Goal: Task Accomplishment & Management: Complete application form

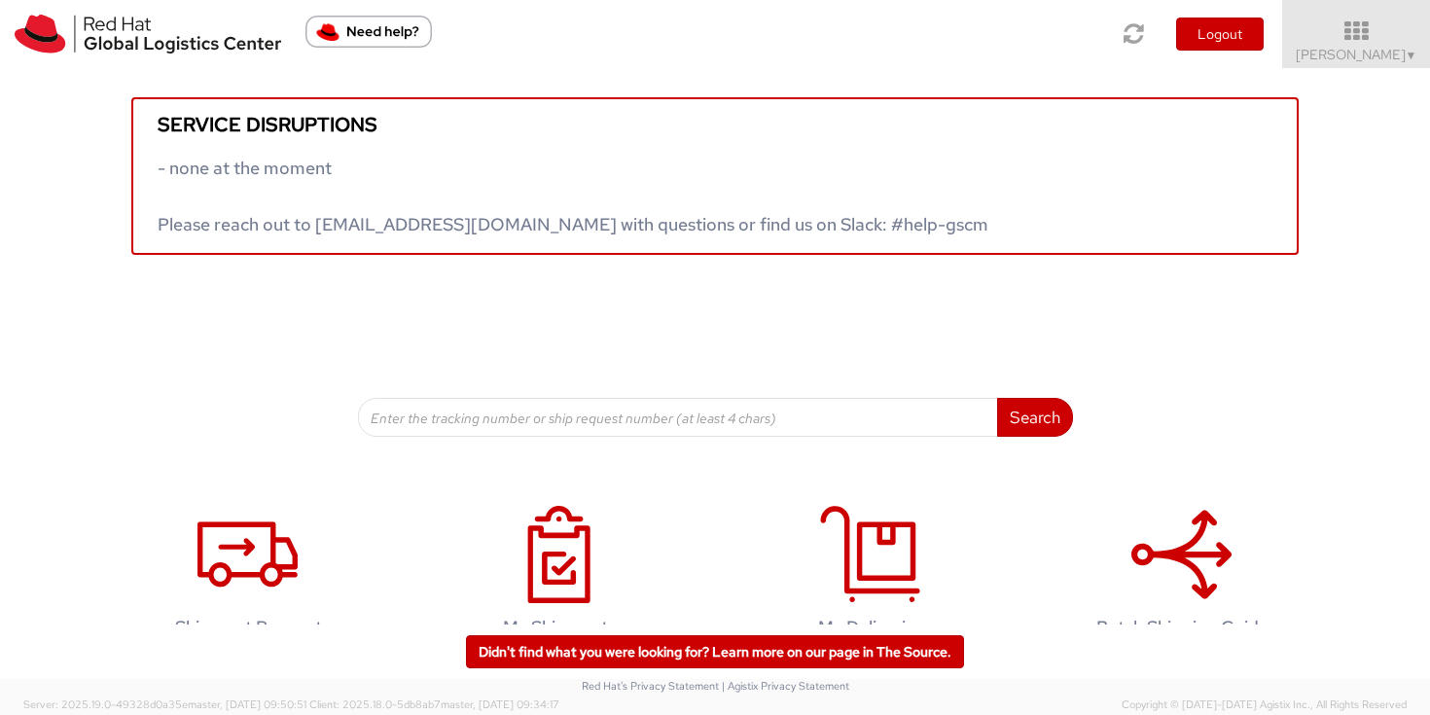
drag, startPoint x: 1396, startPoint y: 38, endPoint x: 1356, endPoint y: 173, distance: 141.0
click at [1396, 38] on icon at bounding box center [1357, 30] width 148 height 23
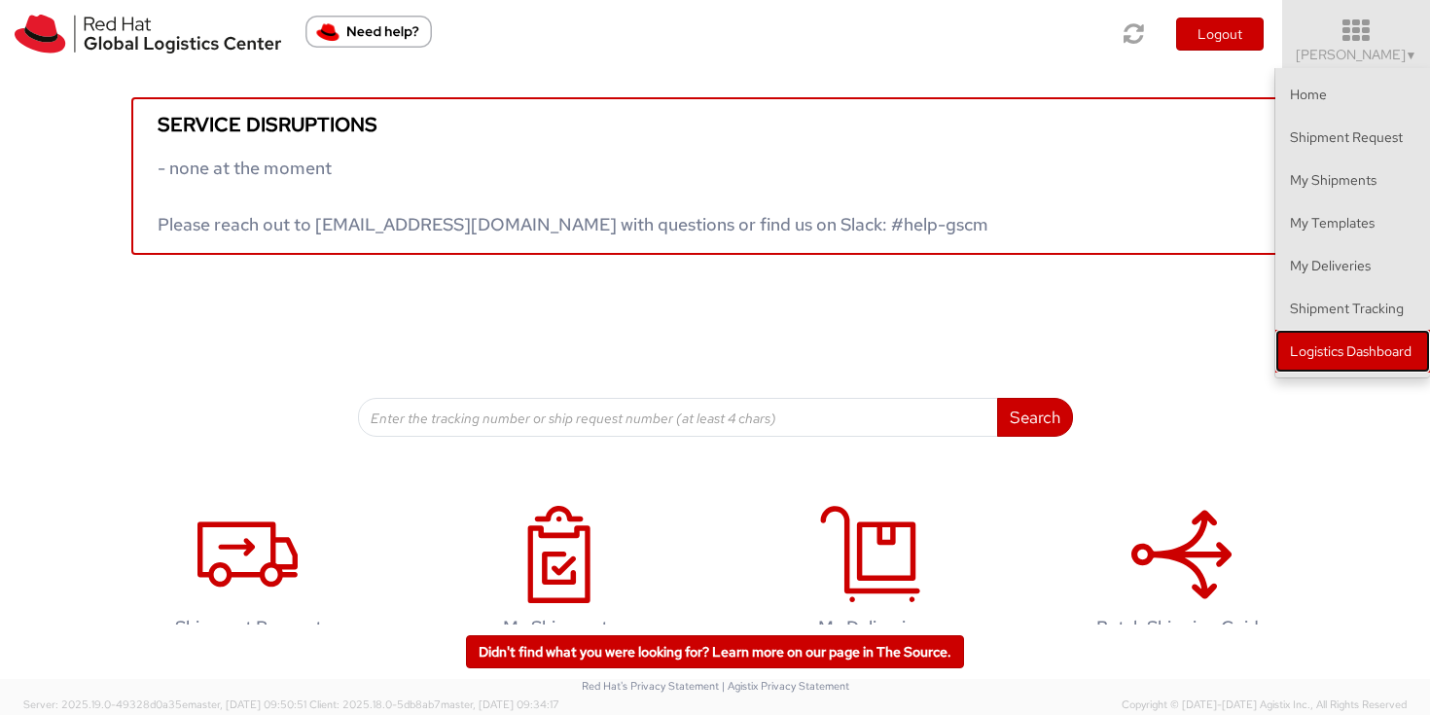
click at [1339, 346] on link "Logistics Dashboard" at bounding box center [1353, 351] width 155 height 43
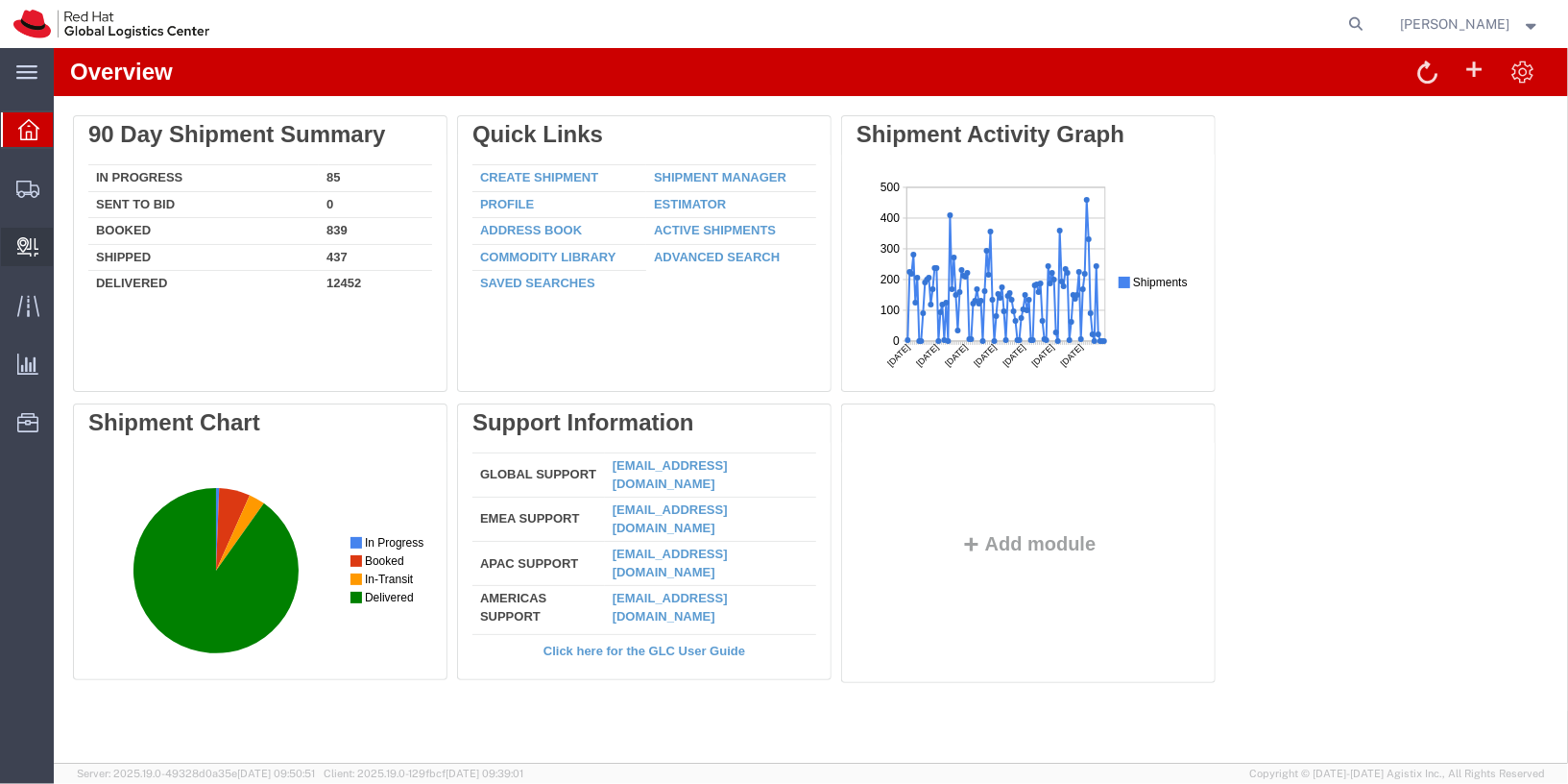
click at [66, 250] on span "Internal Delivery" at bounding box center [60, 247] width 14 height 39
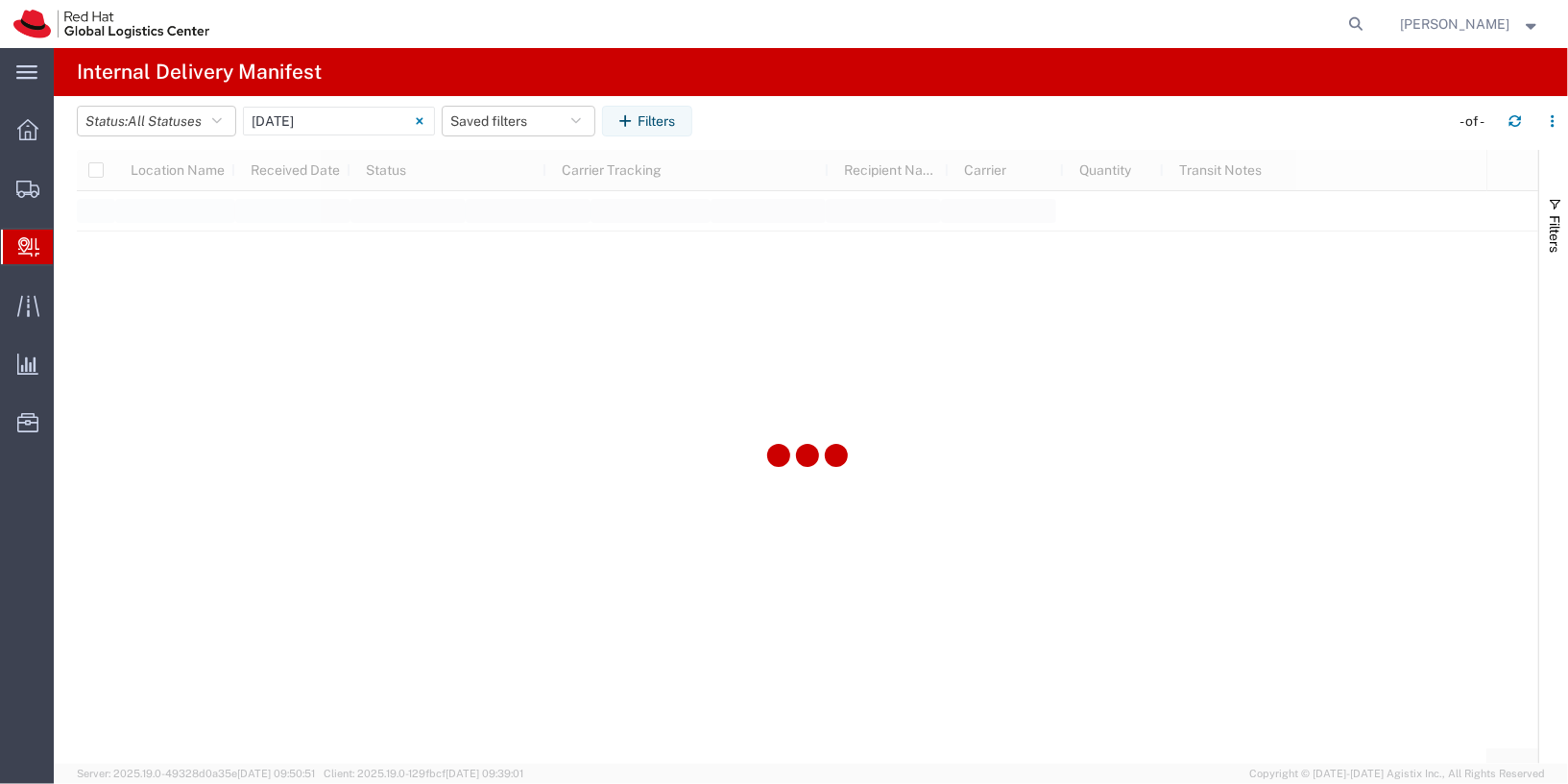
type input "06/11/2025"
type input "06/11/2025 - 06/11/2025"
click at [380, 123] on input "06/11/2025 - 06/11/2025" at bounding box center [338, 120] width 192 height 29
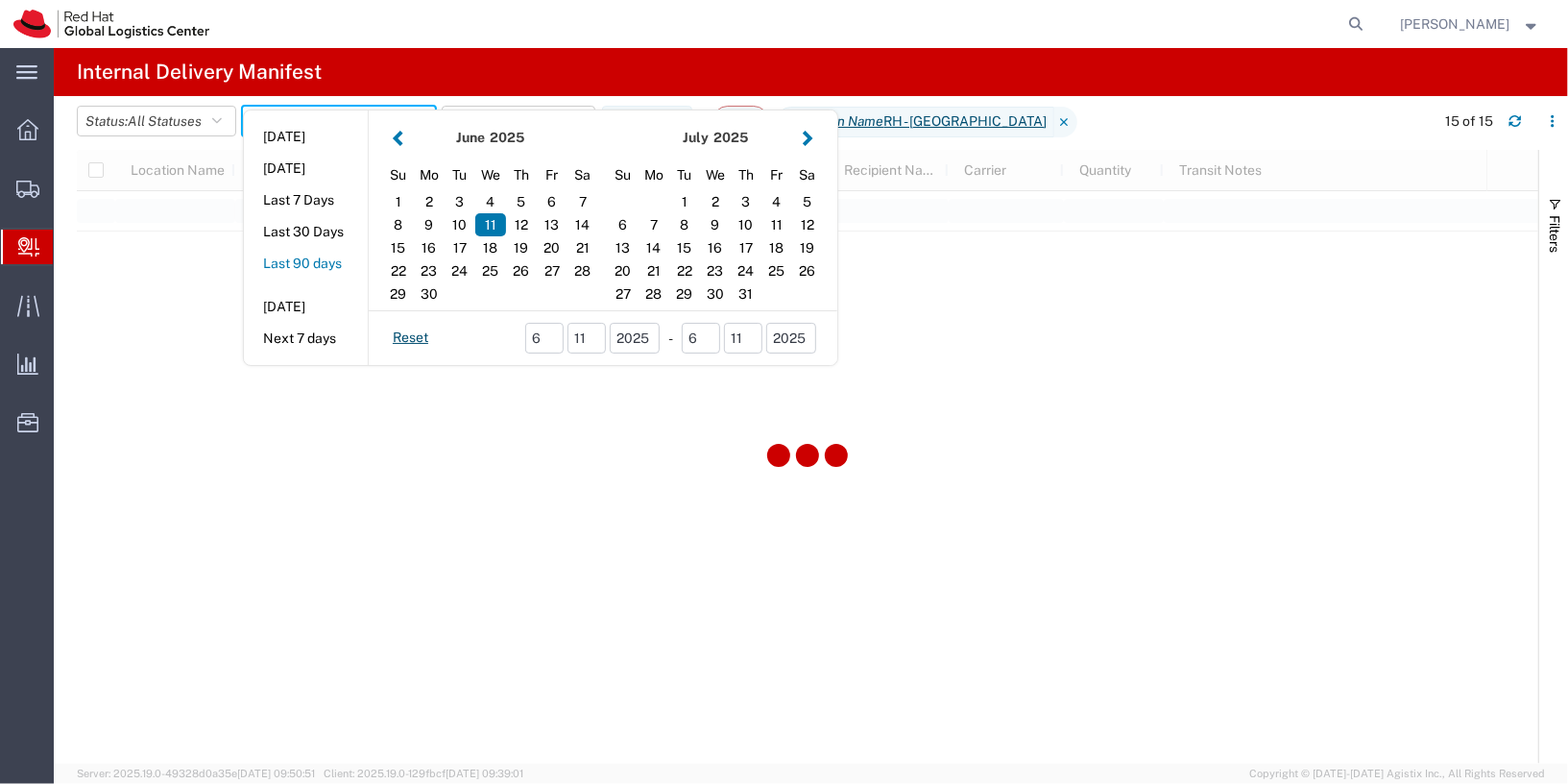
click at [334, 257] on button "Last 90 days" at bounding box center [306, 264] width 124 height 30
type input "Last 90 days"
type input "06/21/2025 - 09/18/2025"
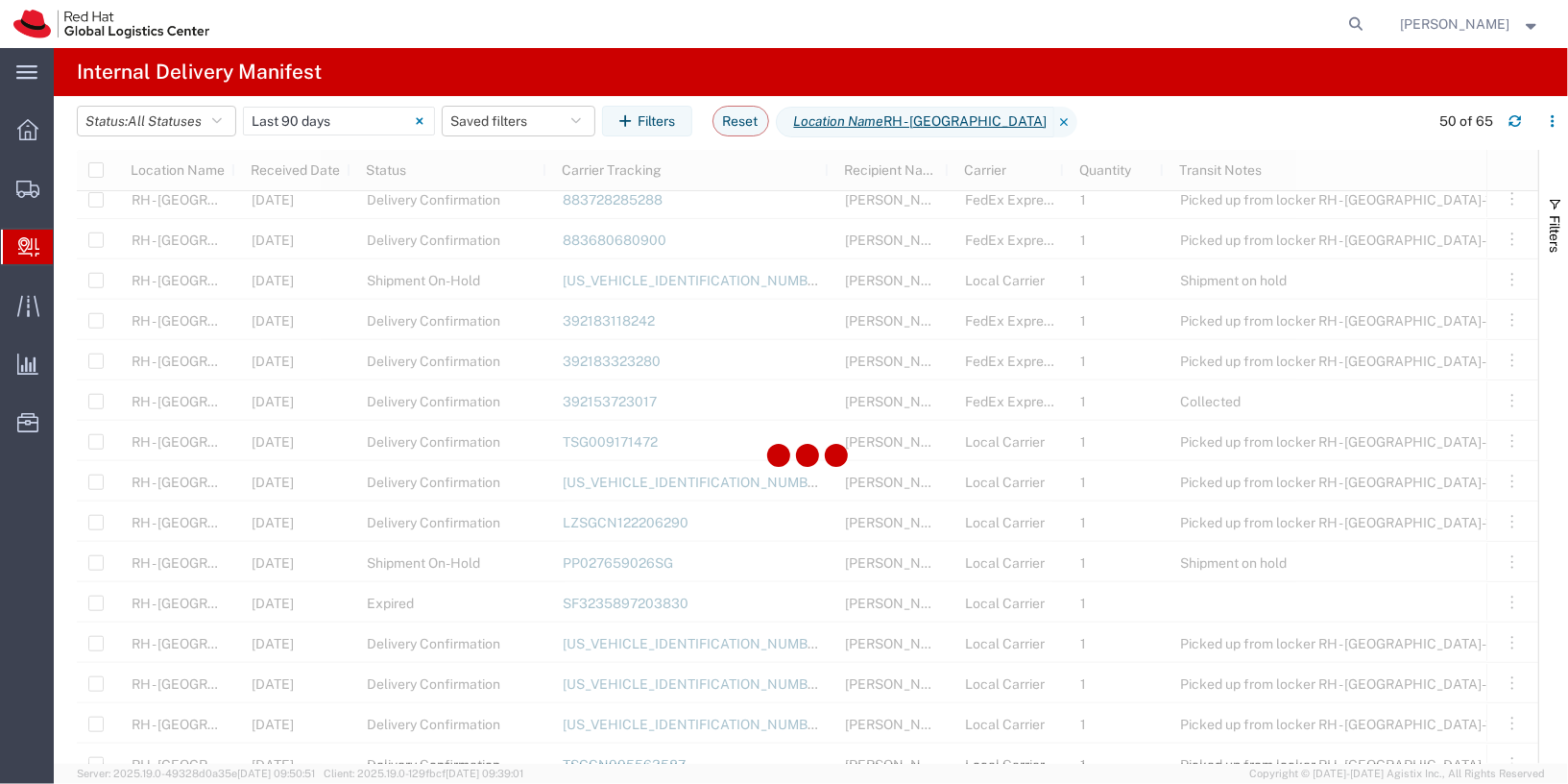
scroll to position [1183, 0]
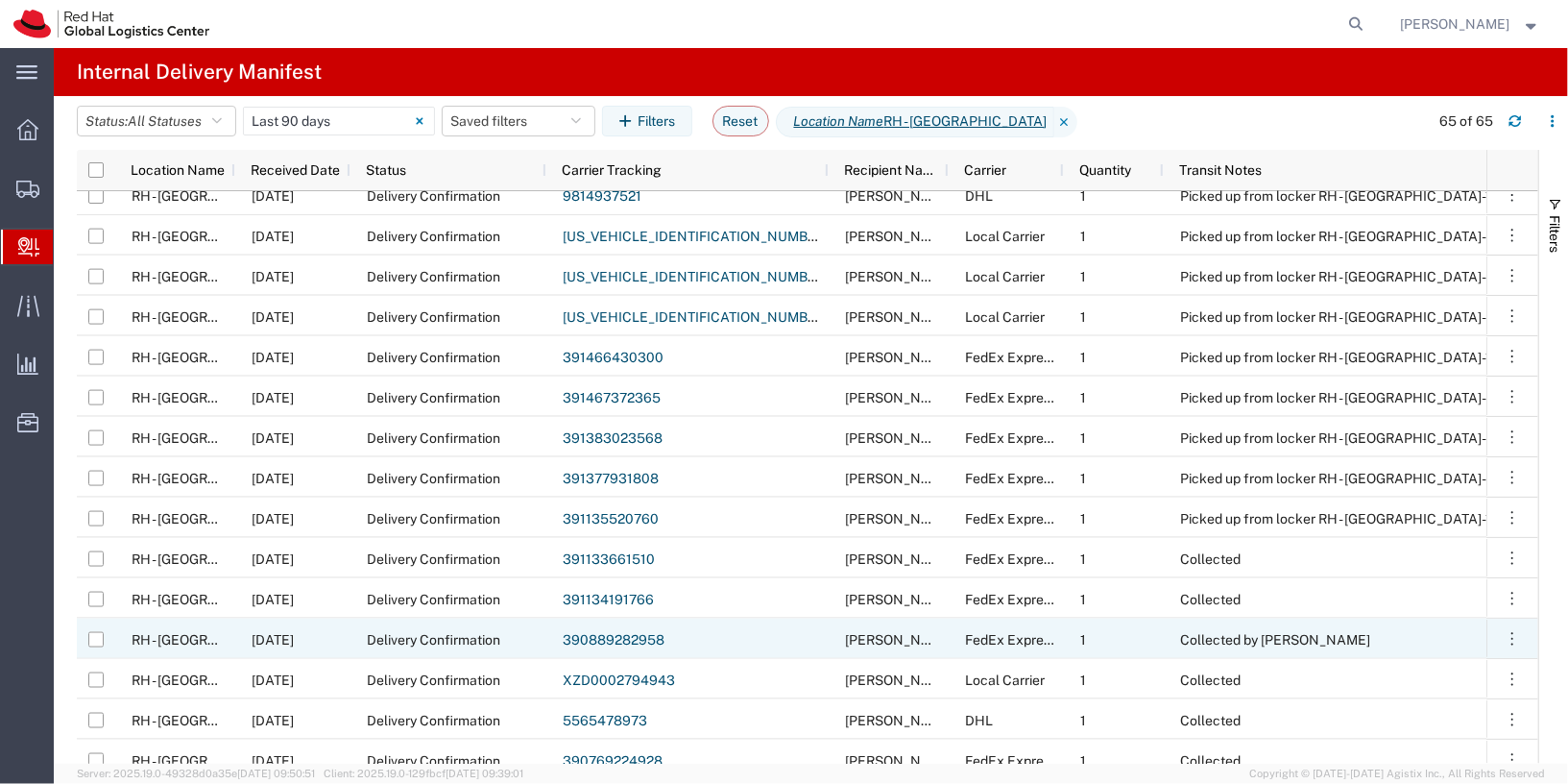
scroll to position [1917, 0]
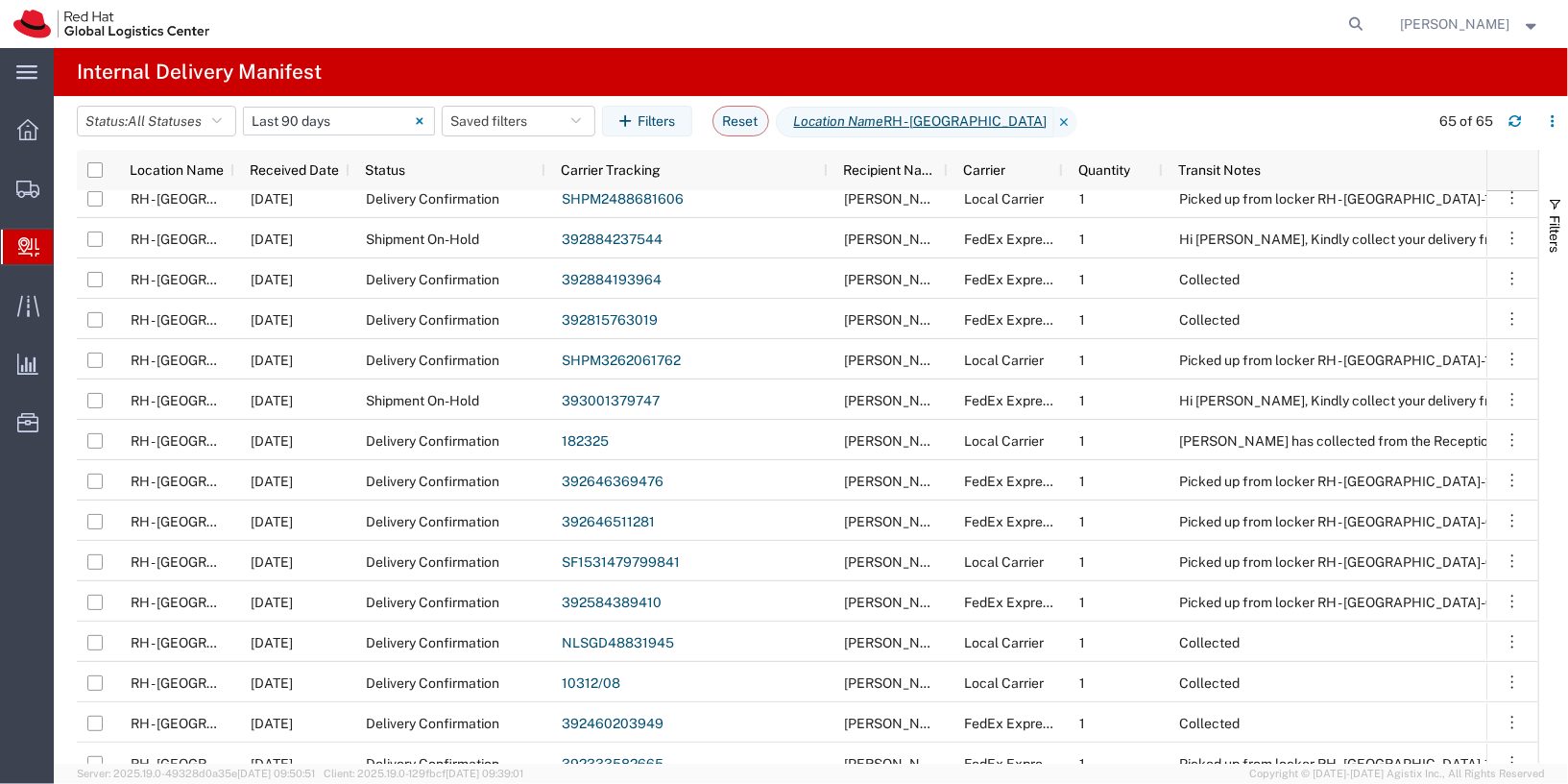
click at [334, 121] on input "06/21/2025 - 09/18/2025" at bounding box center [338, 120] width 192 height 29
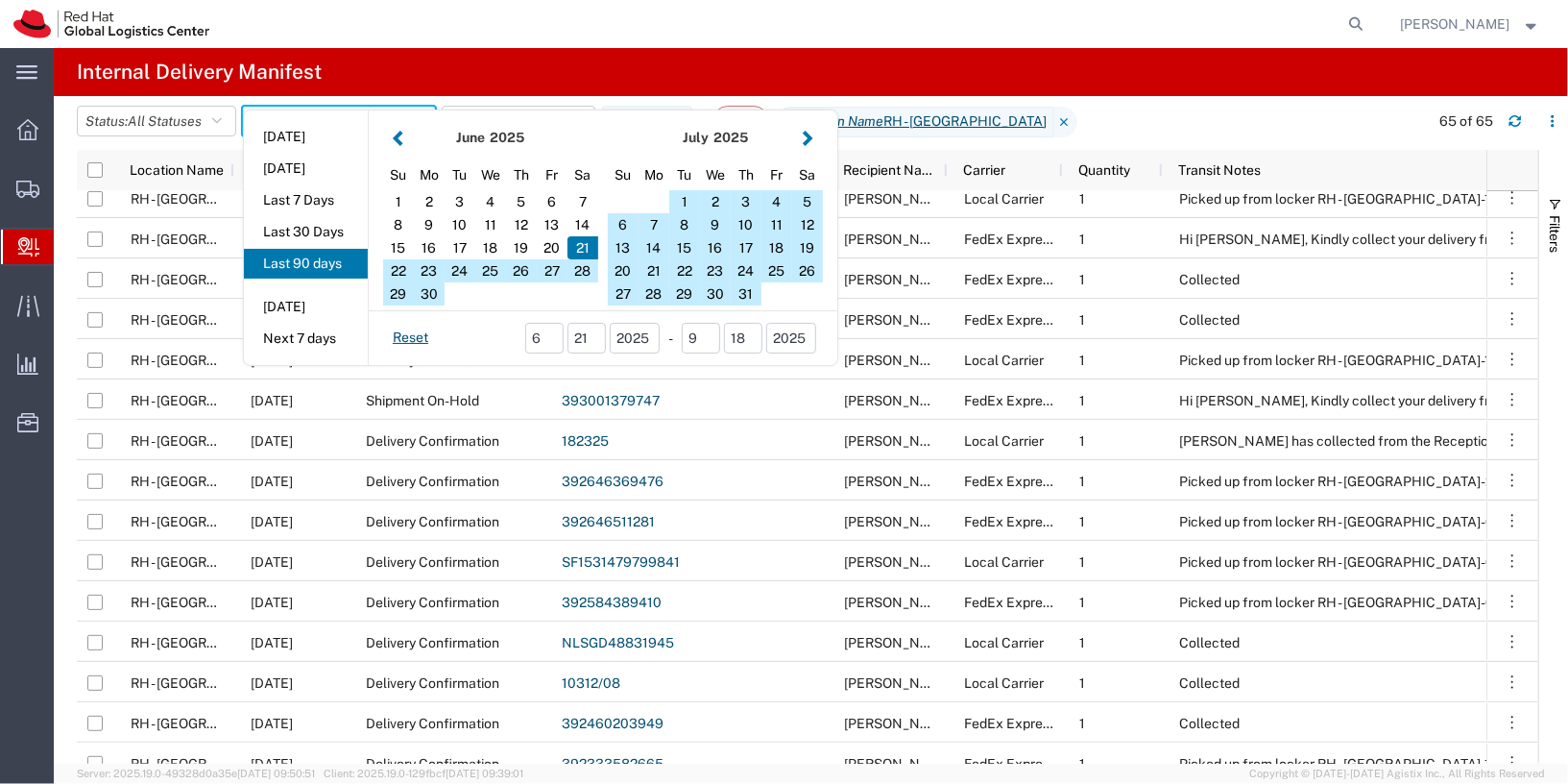
click at [393, 136] on button "button" at bounding box center [398, 137] width 20 height 26
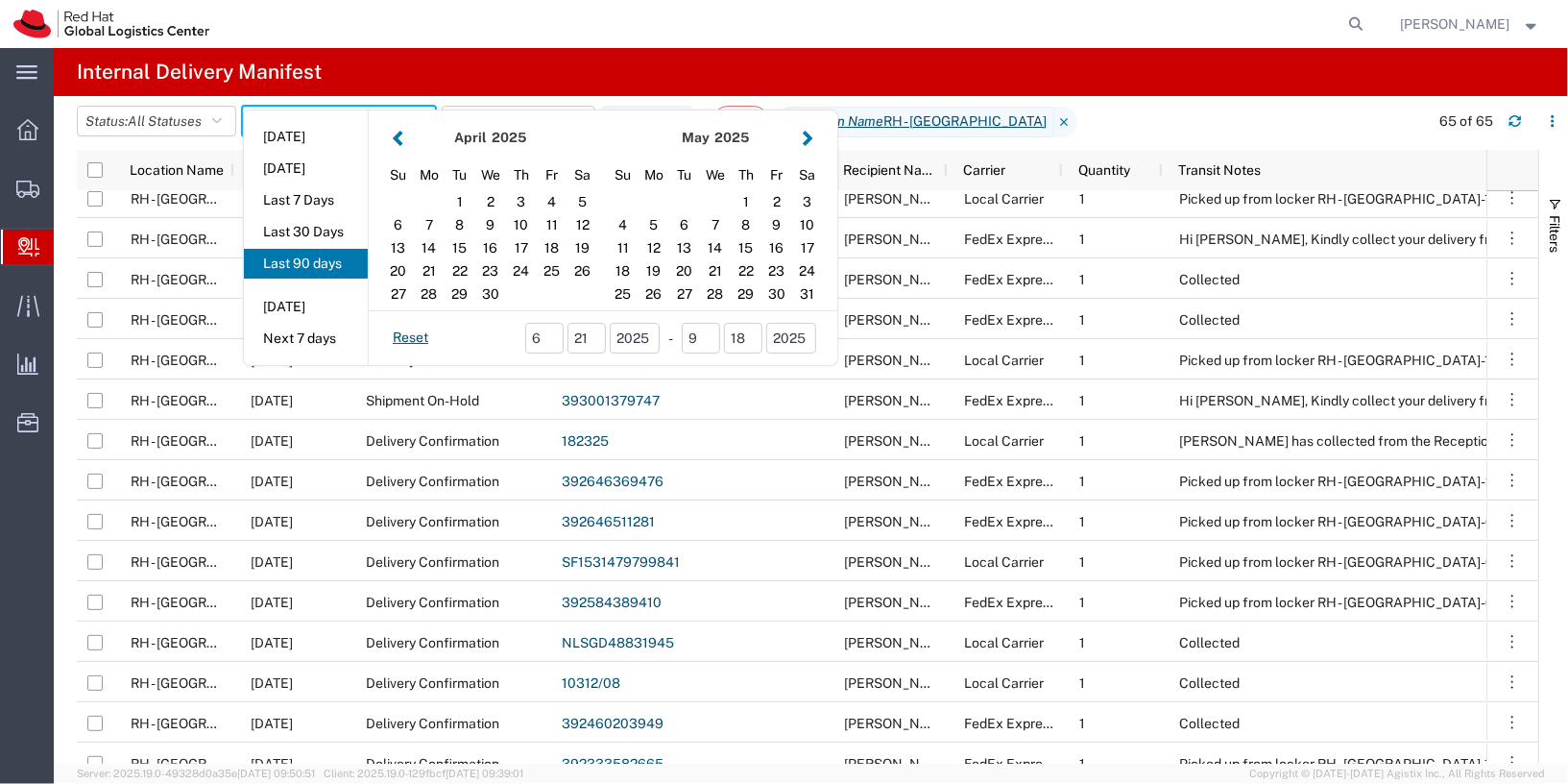
click at [393, 136] on button "button" at bounding box center [398, 137] width 20 height 26
click at [588, 196] on div "1" at bounding box center [582, 201] width 31 height 23
click at [807, 142] on button "button" at bounding box center [808, 137] width 20 height 26
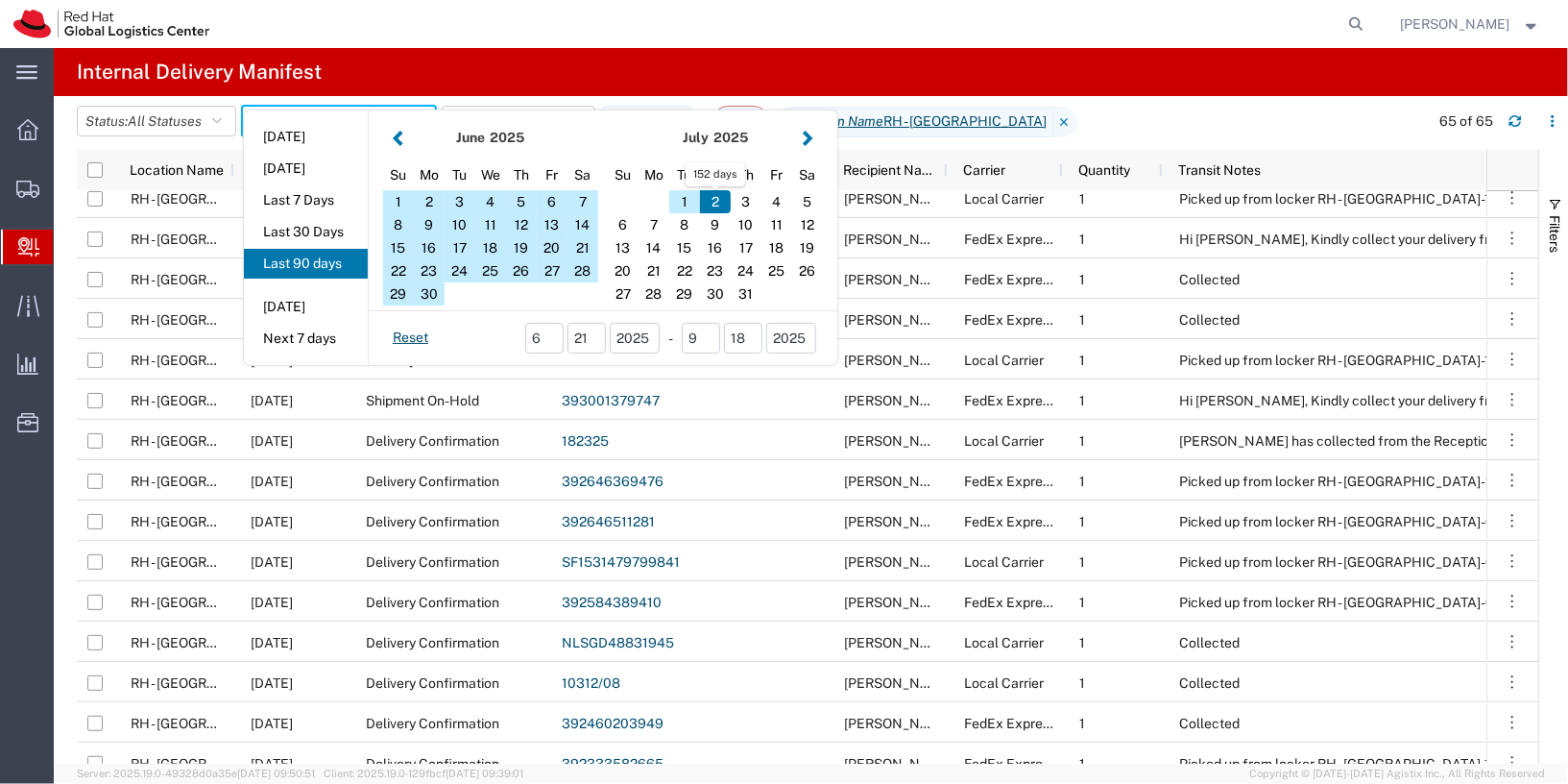
click at [813, 141] on button "button" at bounding box center [808, 137] width 20 height 26
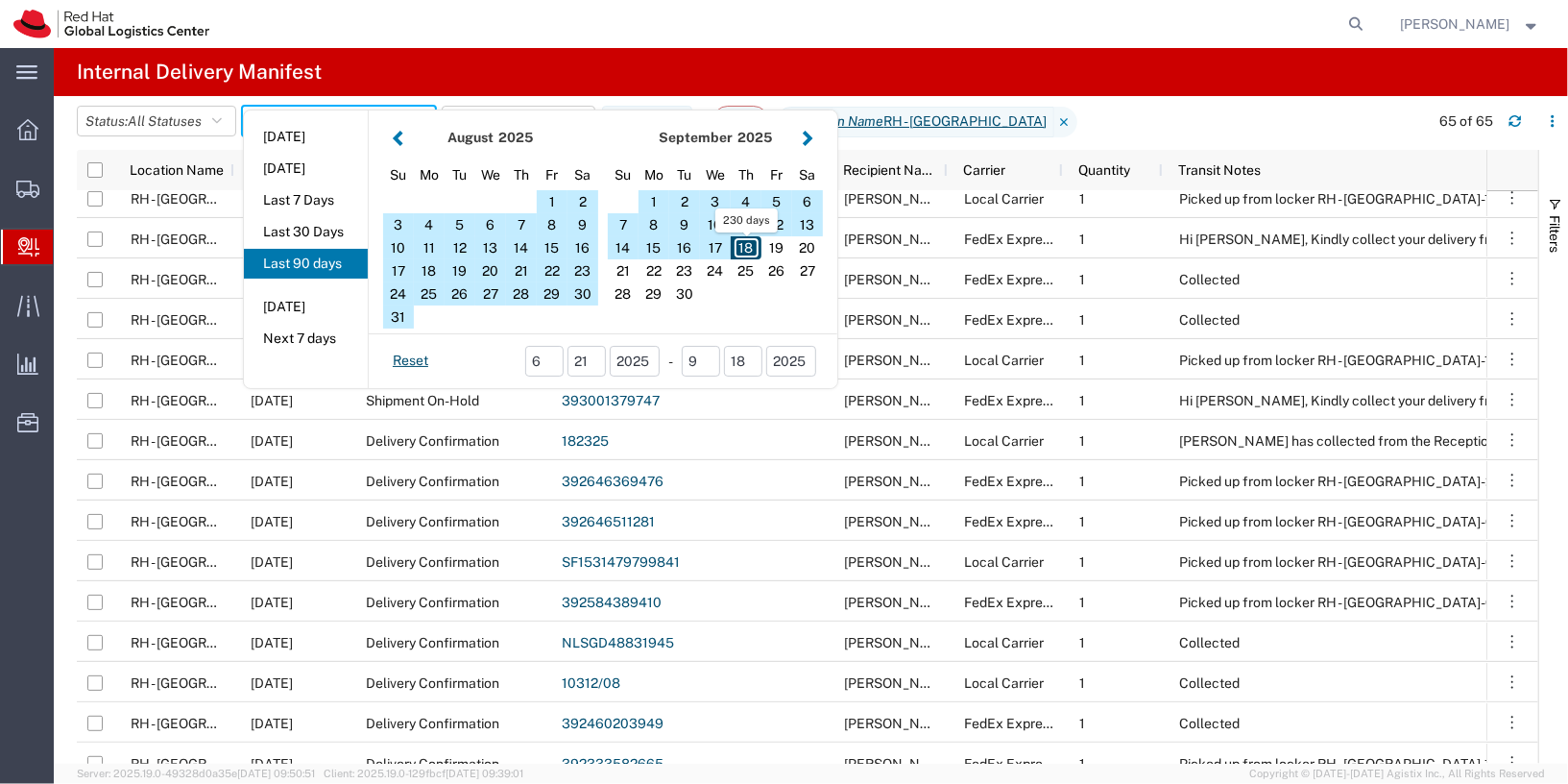
click at [749, 246] on div "18" at bounding box center [746, 247] width 31 height 23
type input "02 01 - 09 18, 2025"
type input "02/01/2025 - 09/18/2025"
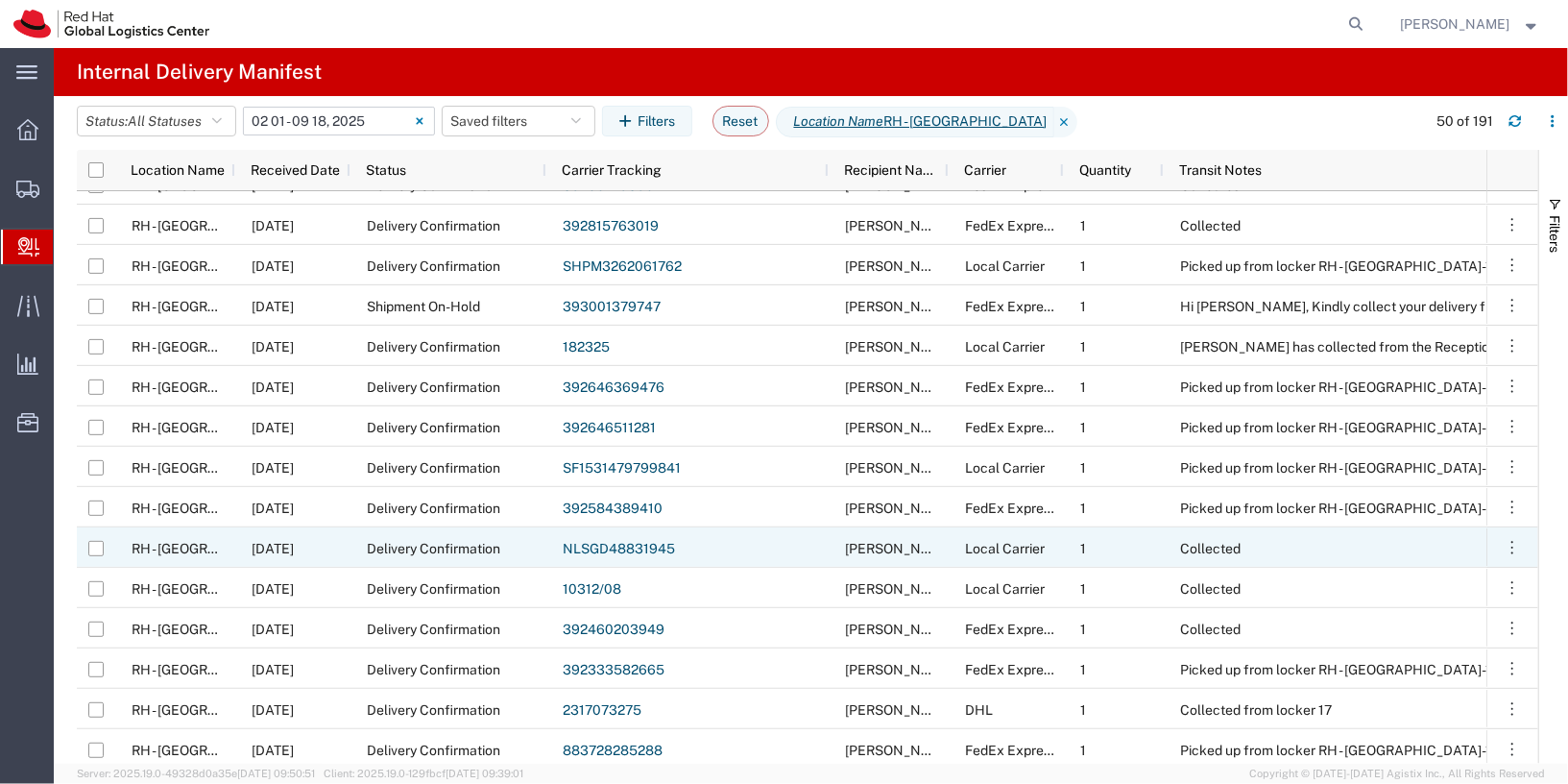
scroll to position [543, 0]
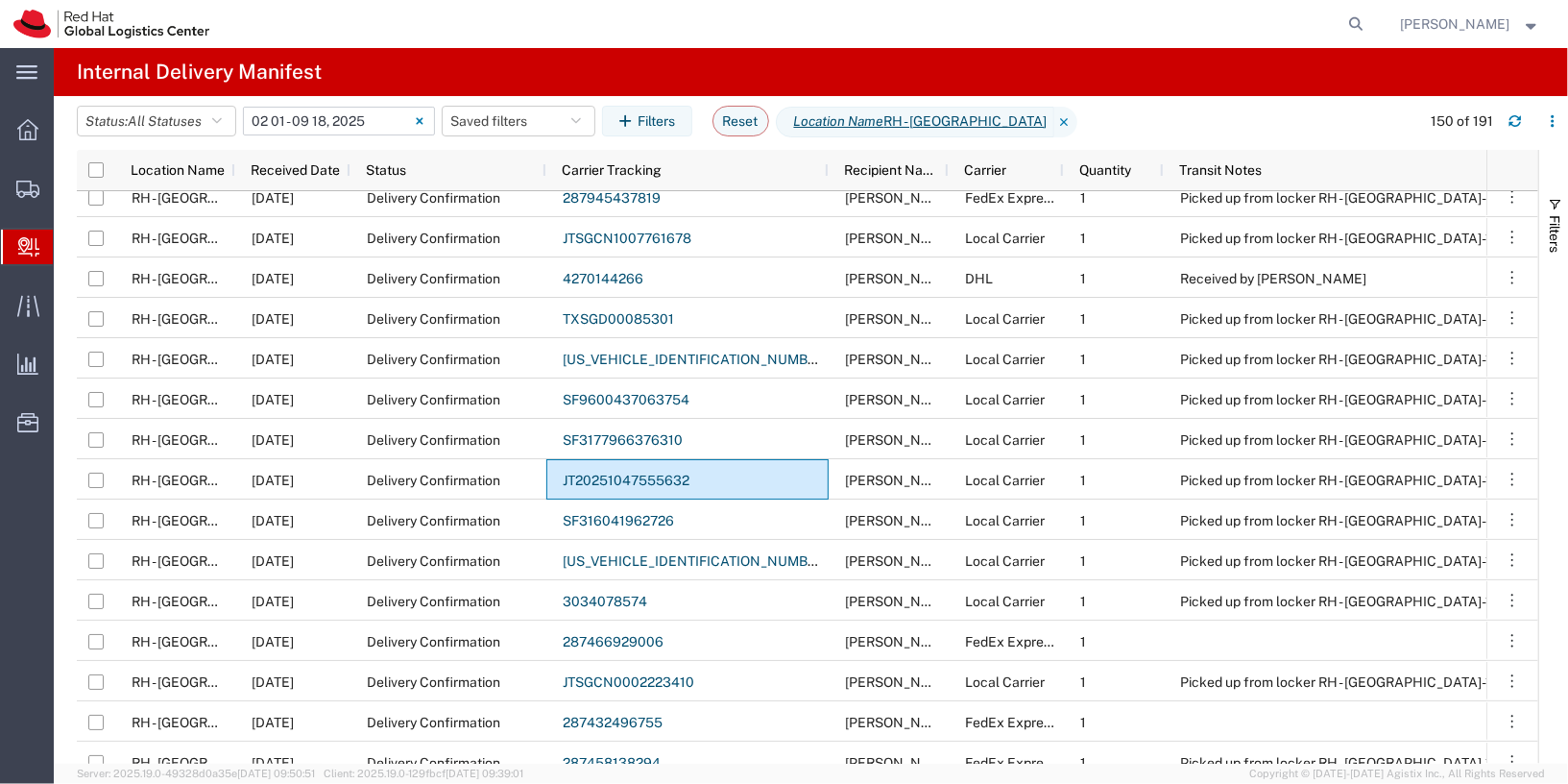
click at [0, 0] on span "Create Delivery" at bounding box center [0, 0] width 0 height 0
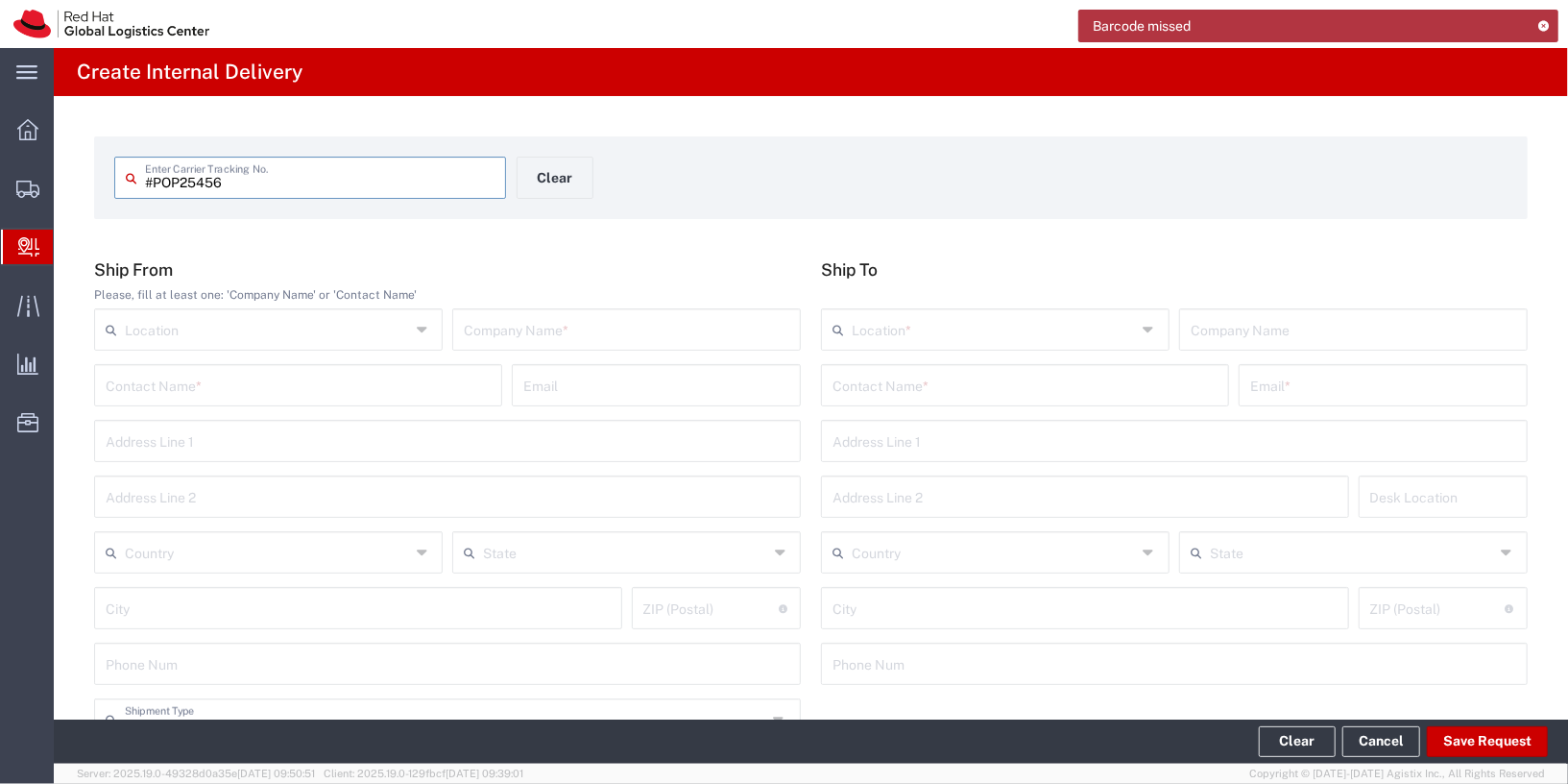
click at [216, 187] on input "#POP25456" at bounding box center [320, 177] width 349 height 34
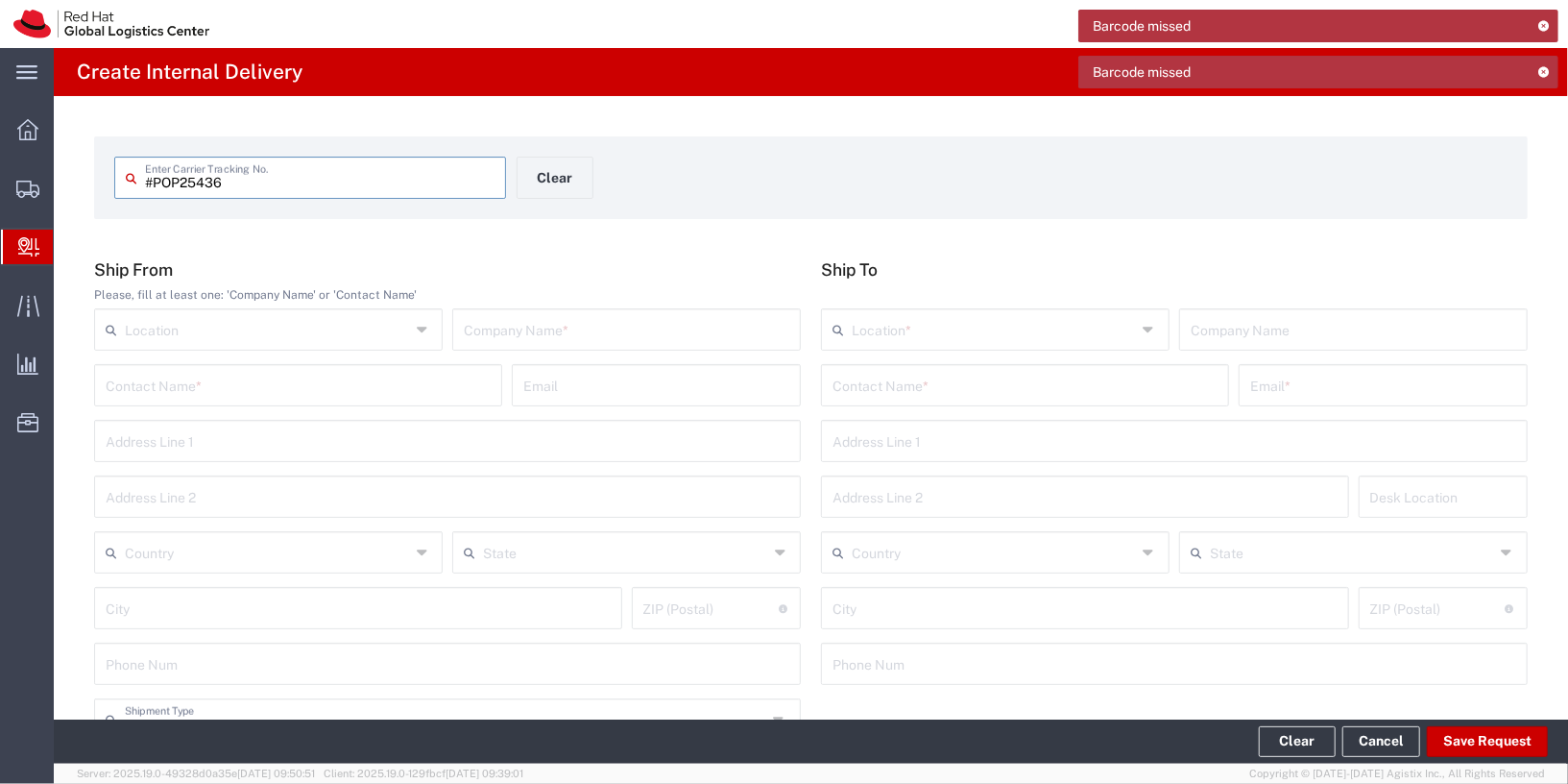
drag, startPoint x: 155, startPoint y: 185, endPoint x: 318, endPoint y: 220, distance: 166.7
click at [157, 185] on input "#POP25436" at bounding box center [320, 177] width 349 height 34
type input "POP25436"
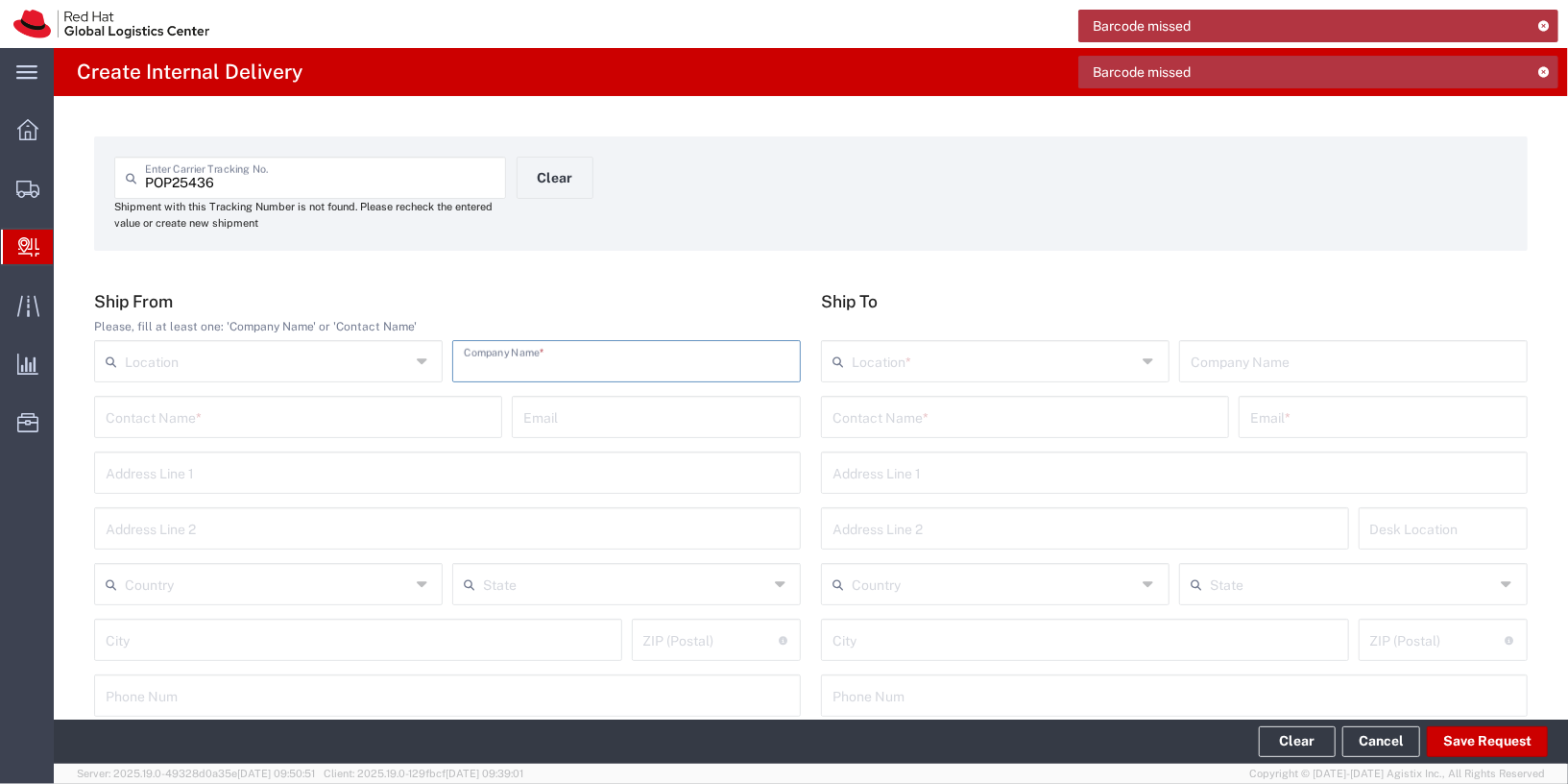
click at [688, 366] on input "text" at bounding box center [627, 359] width 326 height 34
type input "POPULAR"
click at [910, 374] on input "text" at bounding box center [994, 359] width 285 height 34
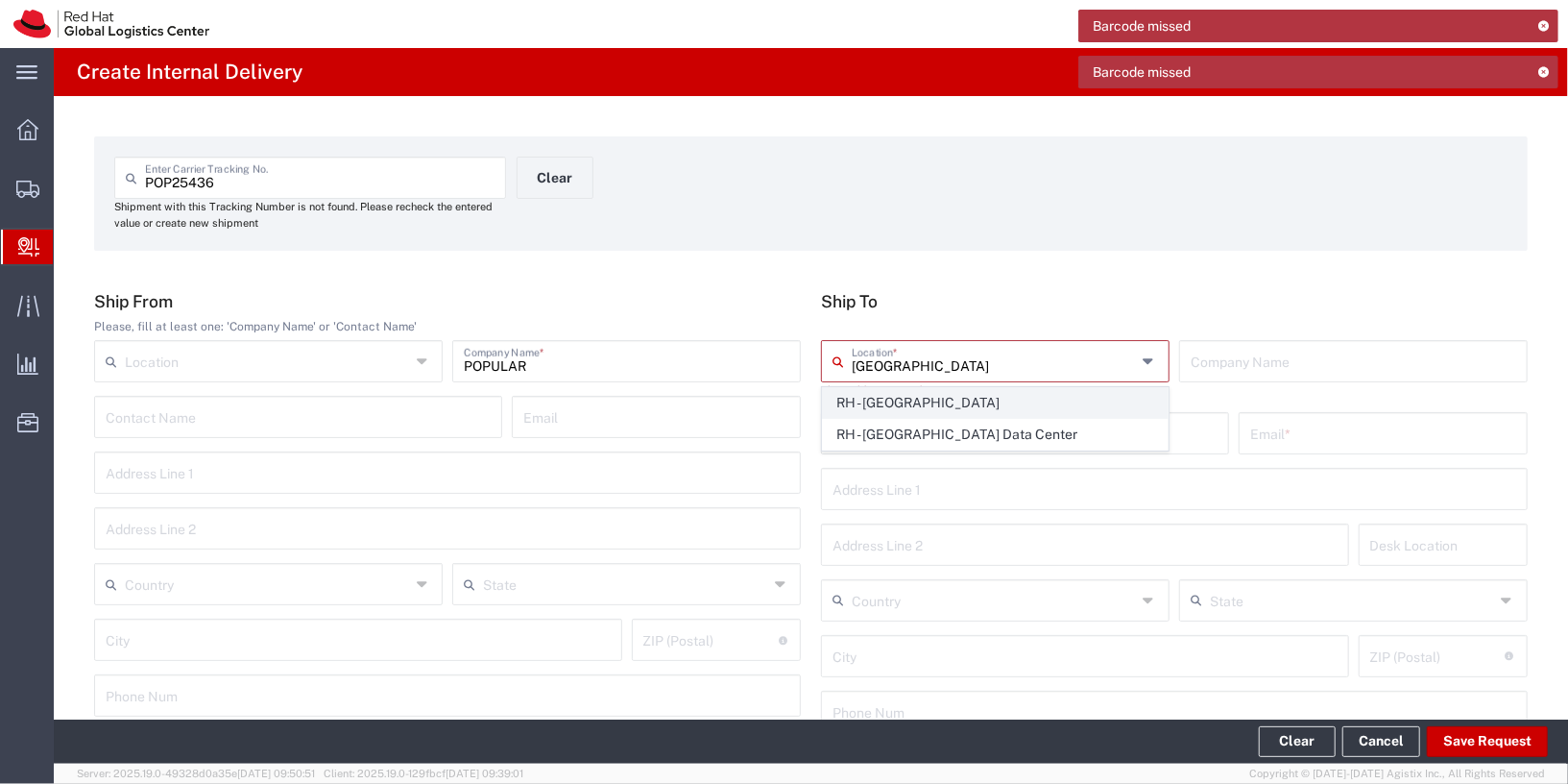
click at [921, 410] on span "RH - [GEOGRAPHIC_DATA]" at bounding box center [995, 403] width 344 height 30
type input "RH - [GEOGRAPHIC_DATA]"
type input "Red Hat Asia Pacific Pte Ltd"
type input "[STREET_ADDRESS]"
type input "CapitaSpring"
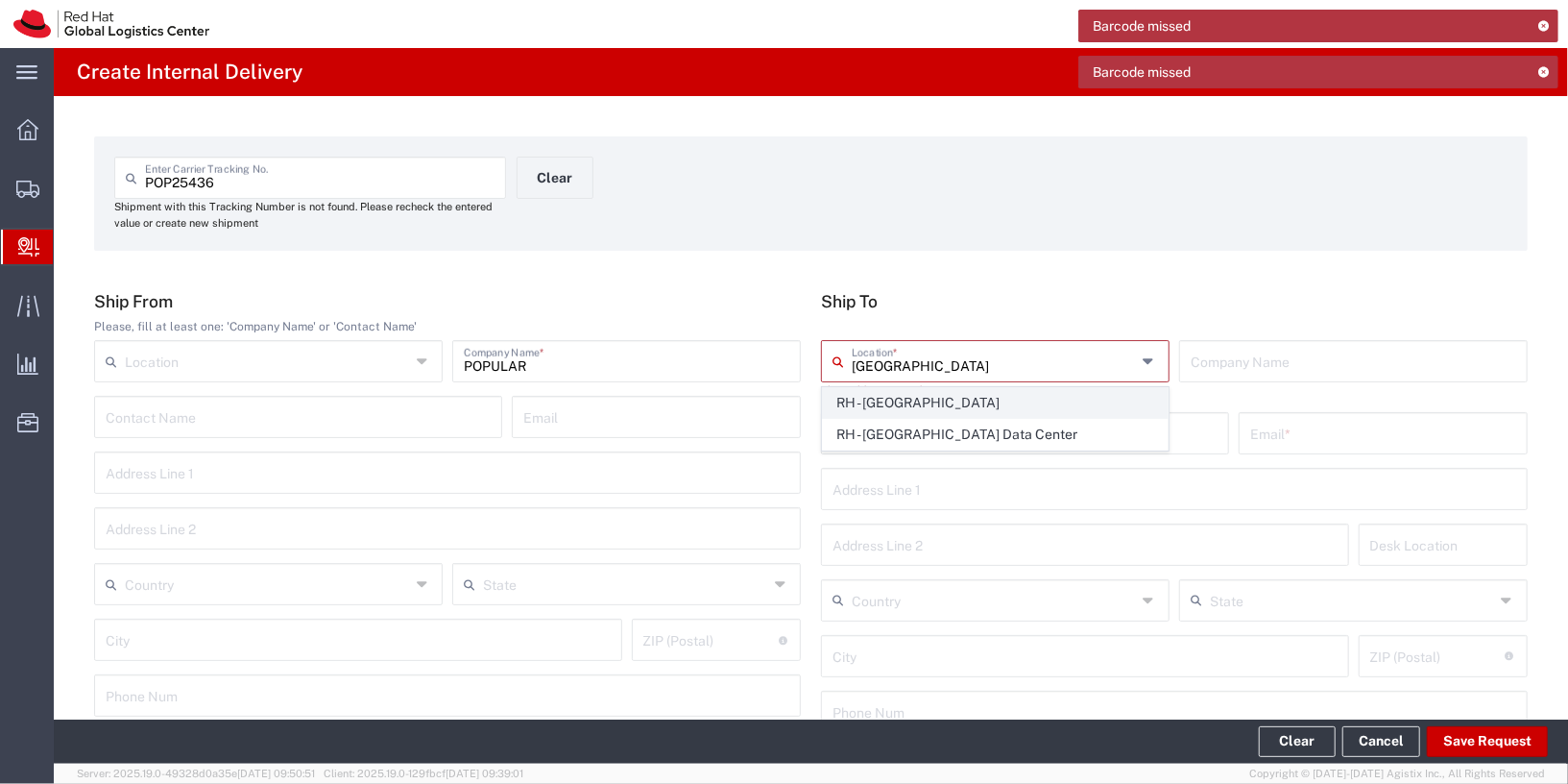
type input "[GEOGRAPHIC_DATA]"
type input "048948"
type input "65 6490 4200"
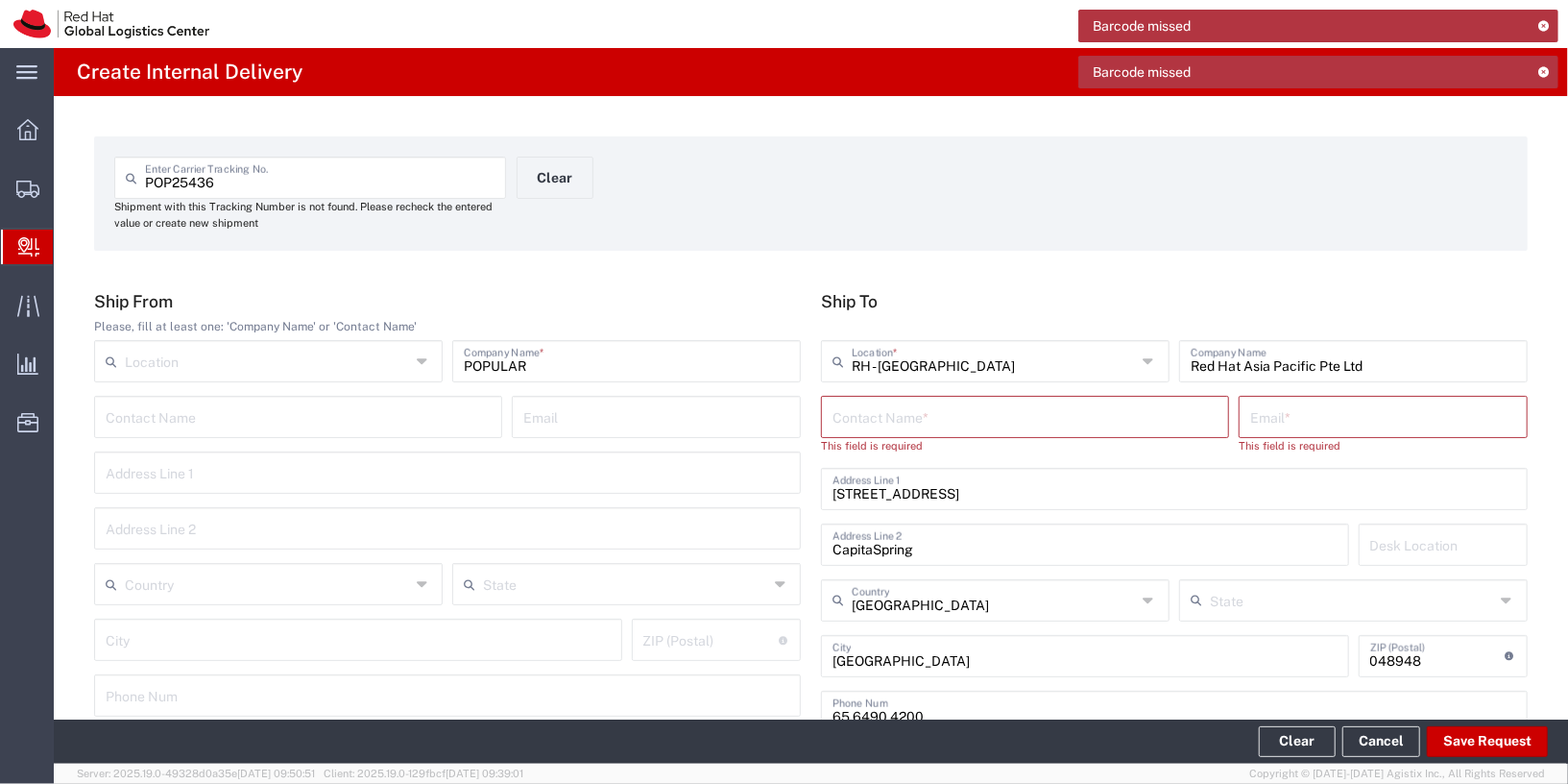
click at [943, 428] on input "text" at bounding box center [1025, 416] width 385 height 34
type input "R"
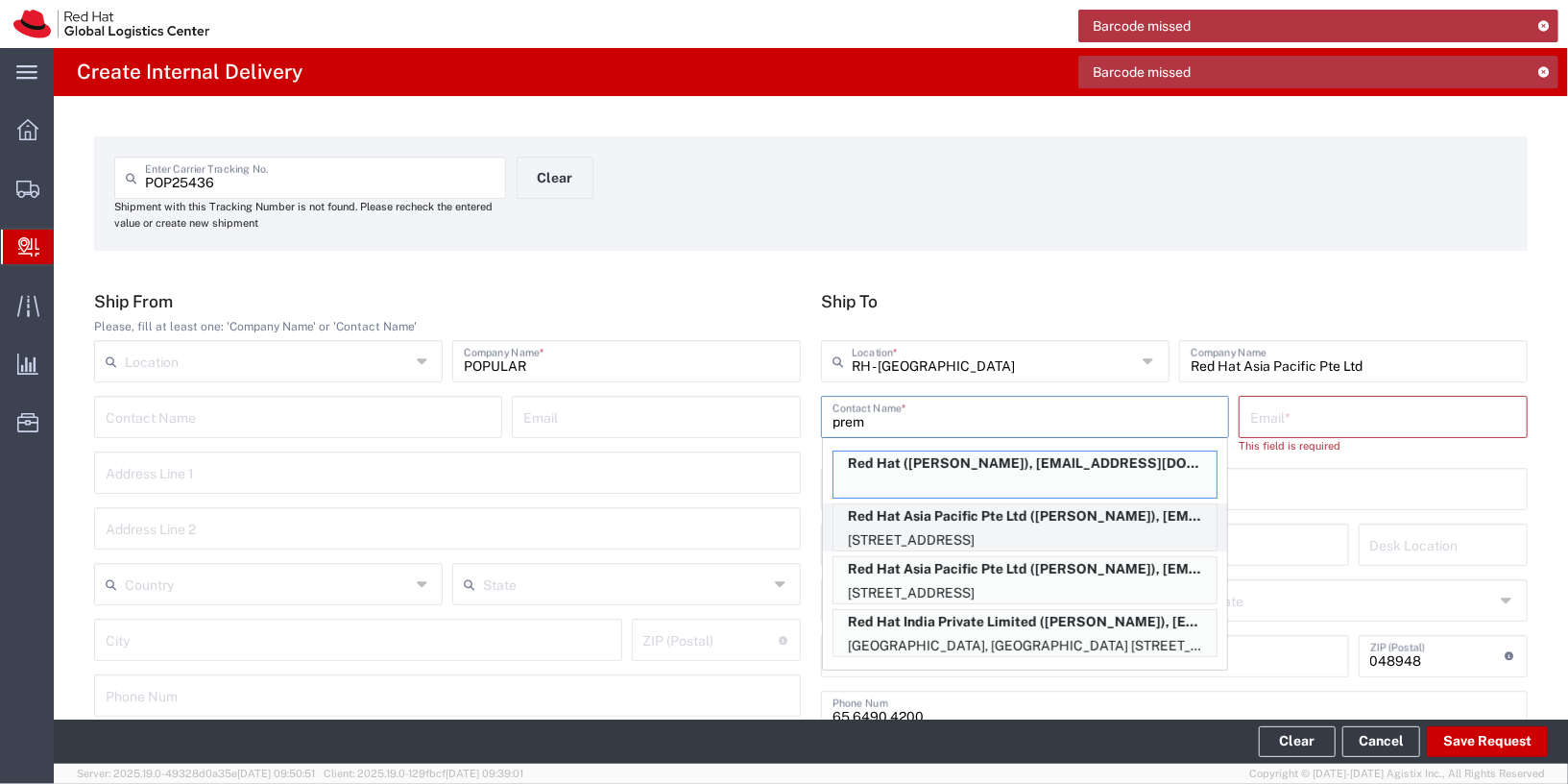
click at [1062, 531] on p "88 Market Street, Level 45, CapitaSpring, FLEX, SINGAPORE, 048948, SG" at bounding box center [1025, 540] width 383 height 24
type input "[PERSON_NAME]"
type input "[EMAIL_ADDRESS][DOMAIN_NAME]"
type input "FLEX"
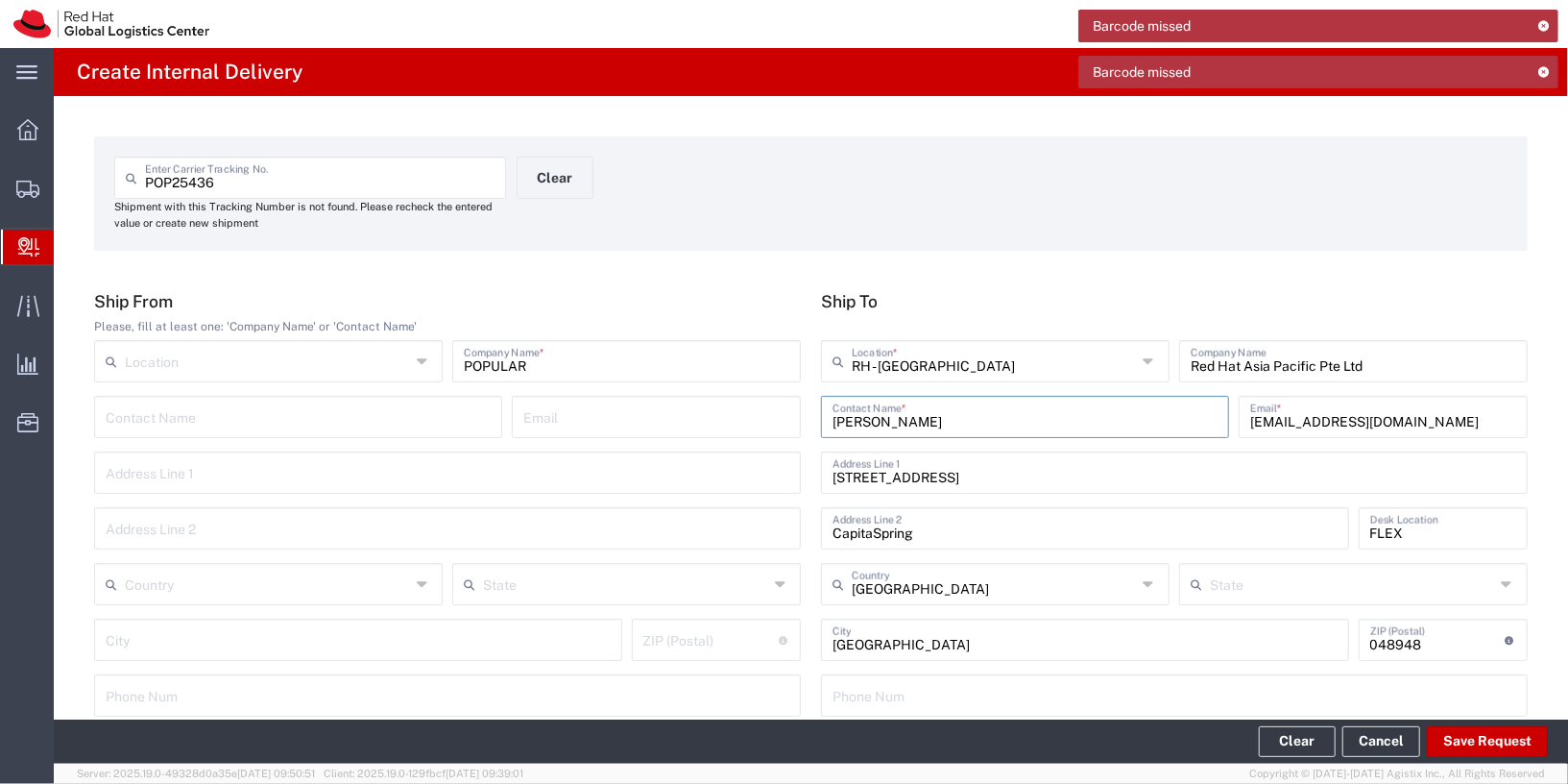
click at [1548, 72] on icon at bounding box center [1544, 71] width 14 height 11
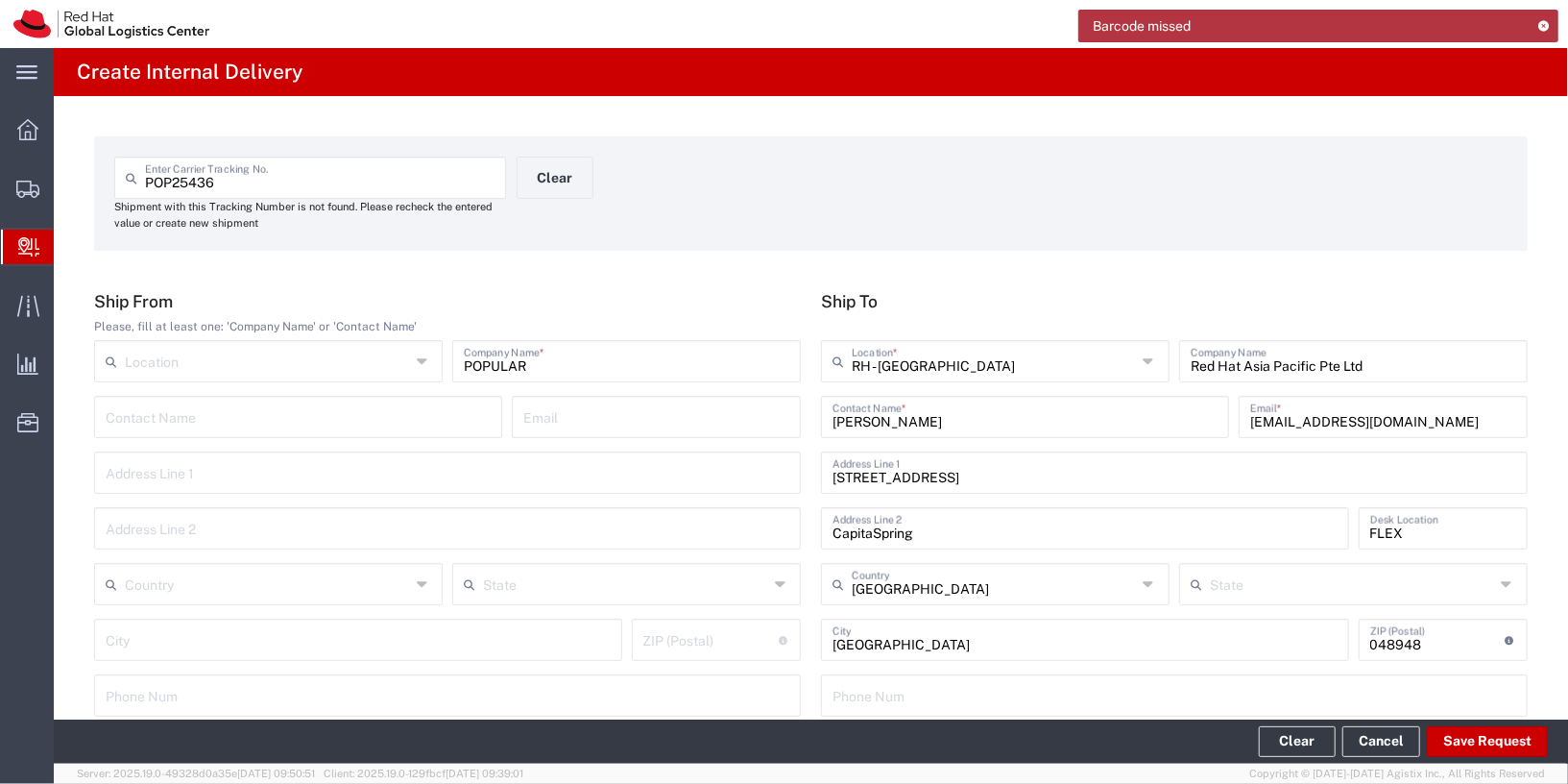
drag, startPoint x: 1545, startPoint y: 27, endPoint x: 1519, endPoint y: 45, distance: 31.6
click at [1544, 27] on icon at bounding box center [1544, 25] width 14 height 11
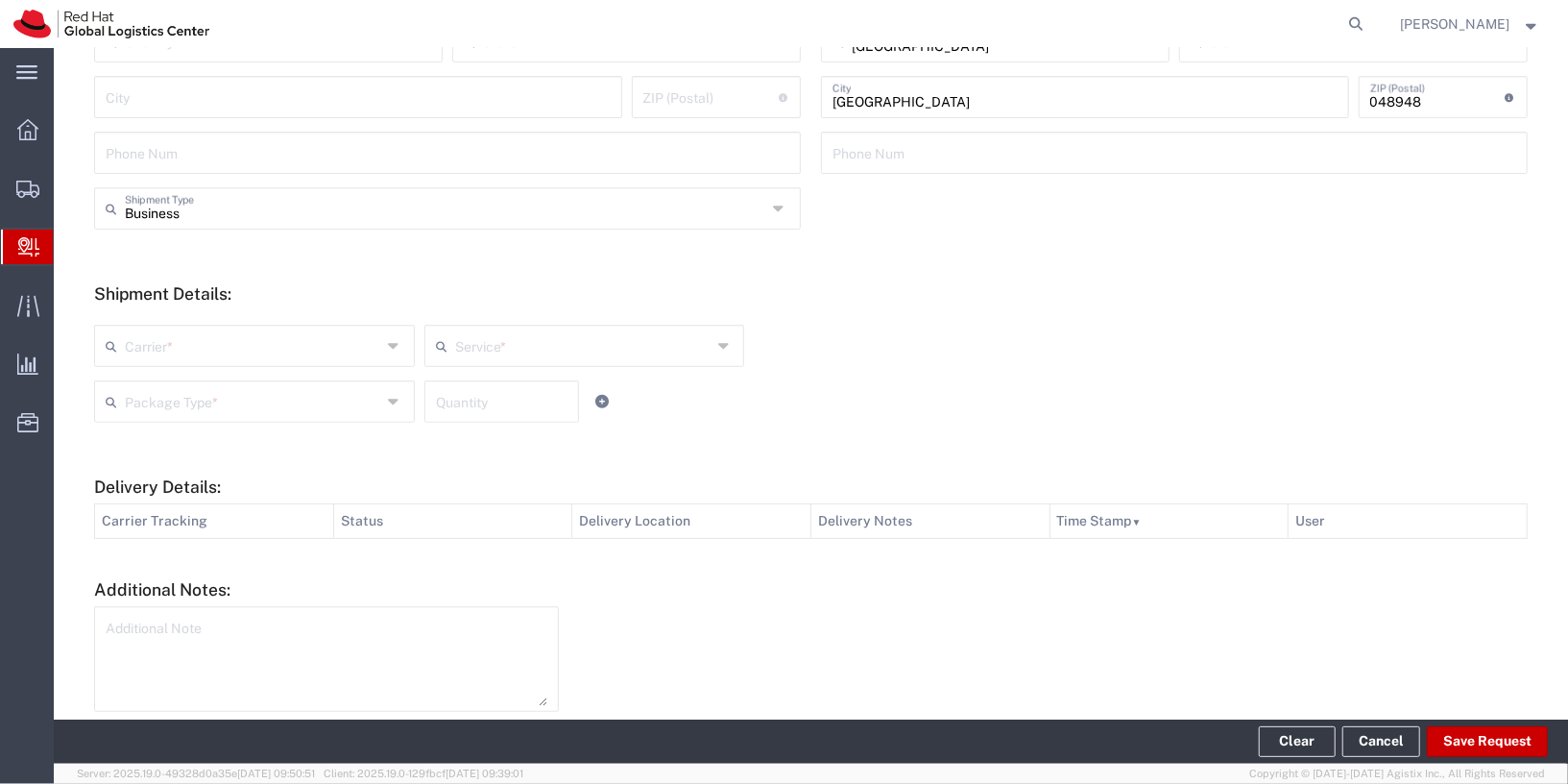
scroll to position [591, 0]
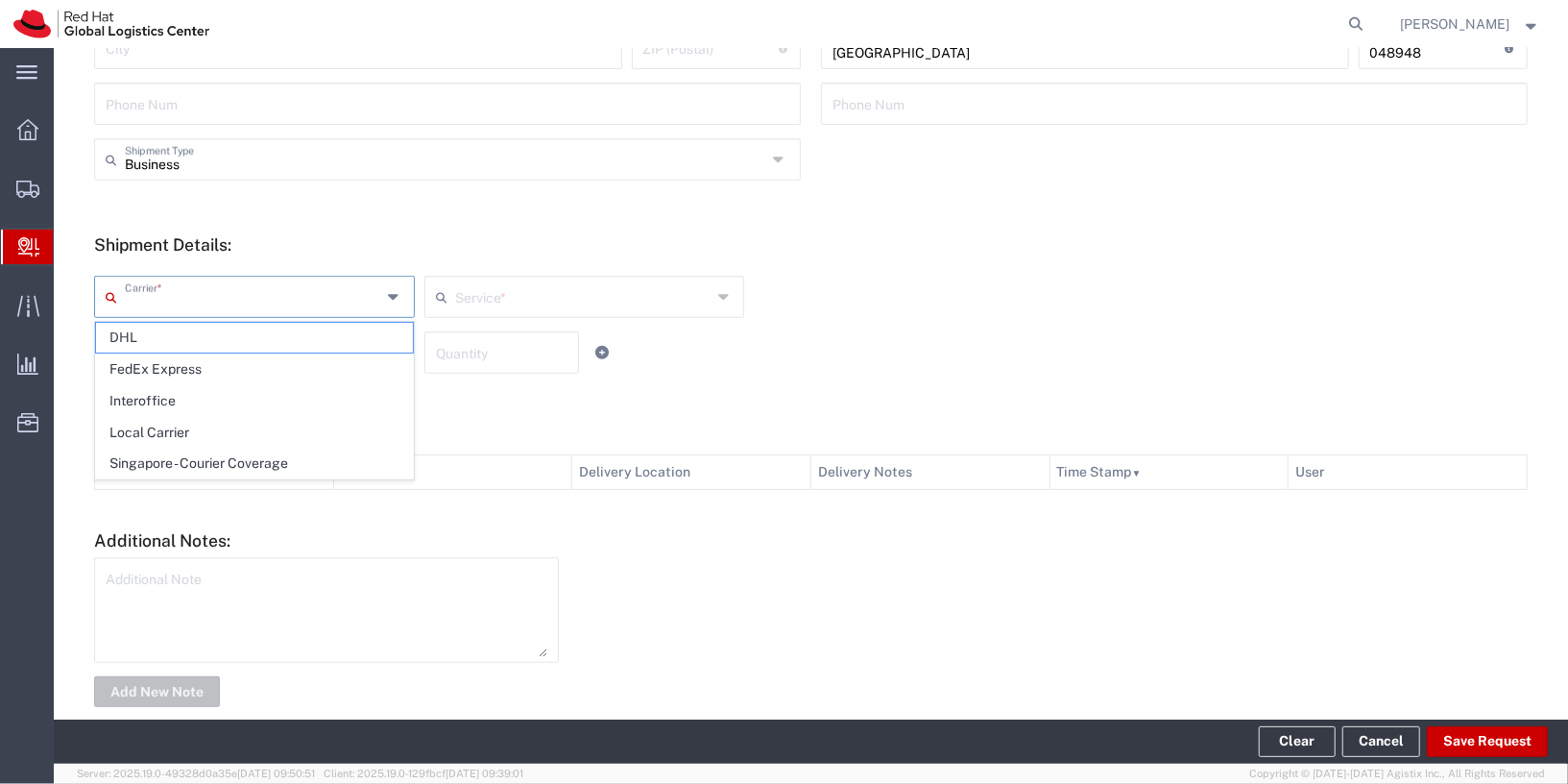
click at [184, 302] on input "text" at bounding box center [253, 295] width 257 height 34
click at [197, 431] on span "Local Carrier" at bounding box center [254, 432] width 317 height 30
type input "Local Carrier"
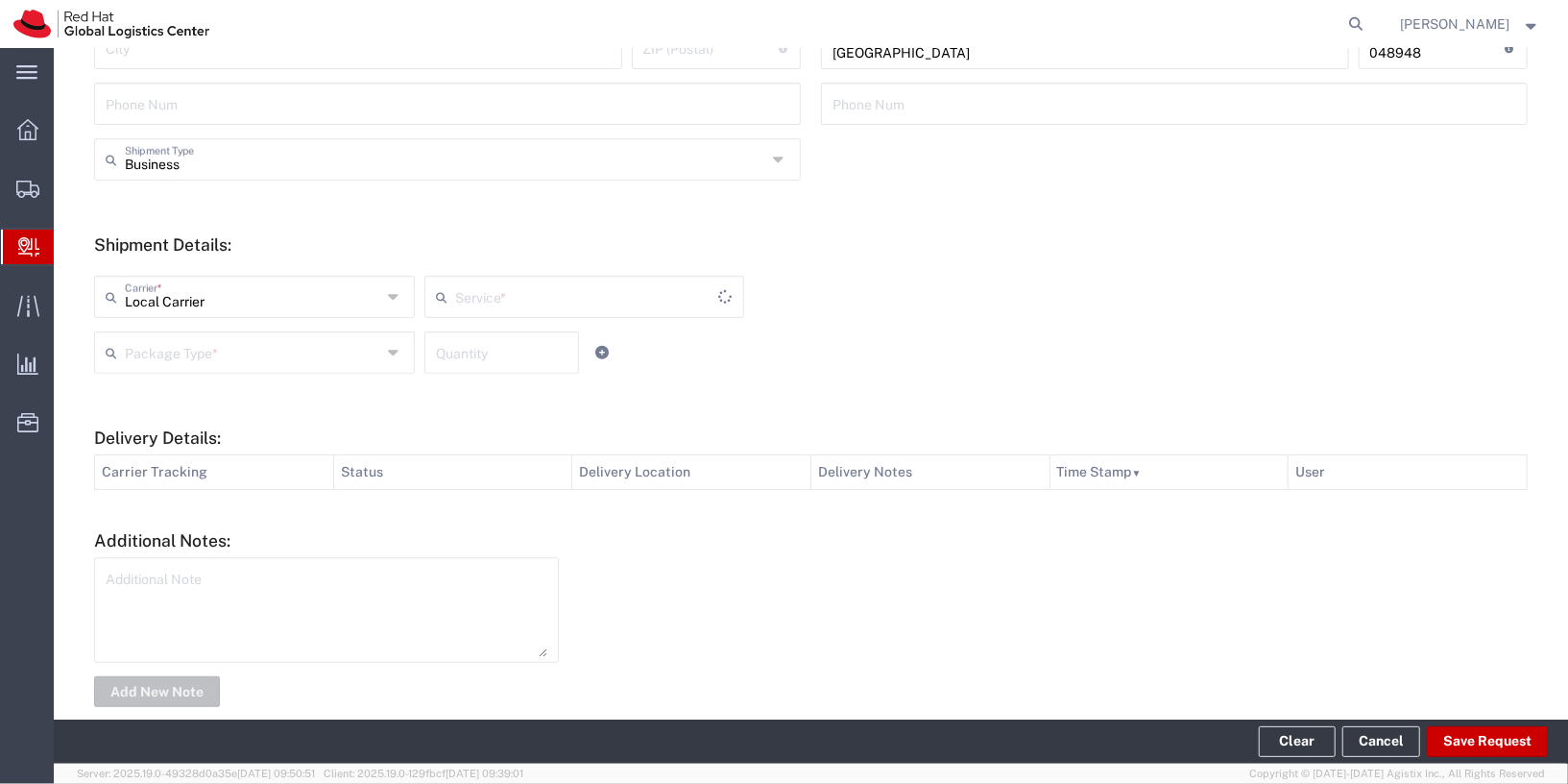
click at [294, 354] on input "text" at bounding box center [253, 352] width 257 height 34
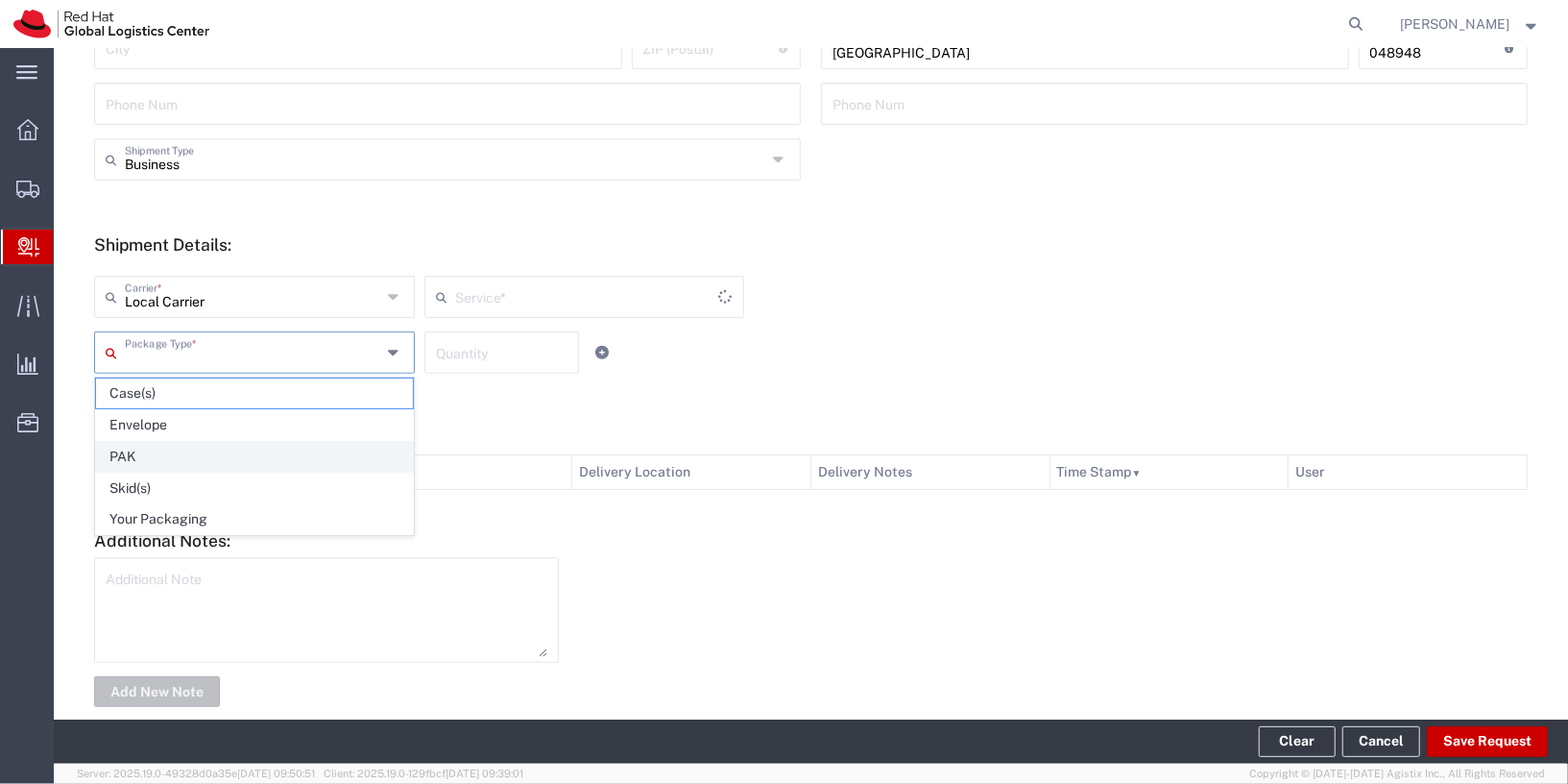
type input "Local_Ground"
drag, startPoint x: 245, startPoint y: 508, endPoint x: 255, endPoint y: 504, distance: 10.8
click at [246, 507] on span "Your Packaging" at bounding box center [254, 519] width 317 height 30
type input "Your Packaging"
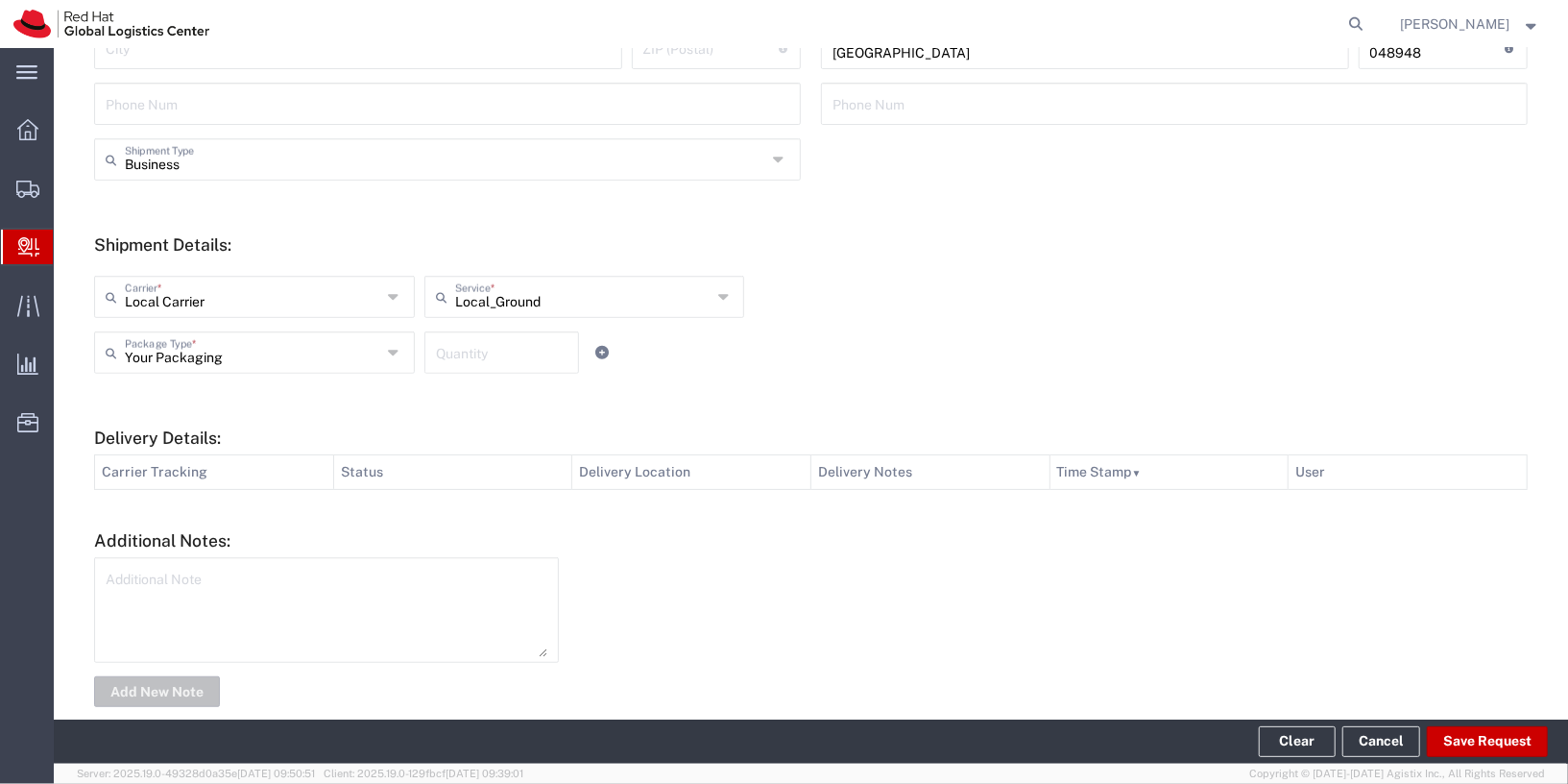
drag, startPoint x: 504, startPoint y: 355, endPoint x: 529, endPoint y: 407, distance: 57.7
click at [504, 356] on input "number" at bounding box center [502, 352] width 132 height 34
type input "1"
click at [609, 593] on div at bounding box center [1053, 632] width 969 height 150
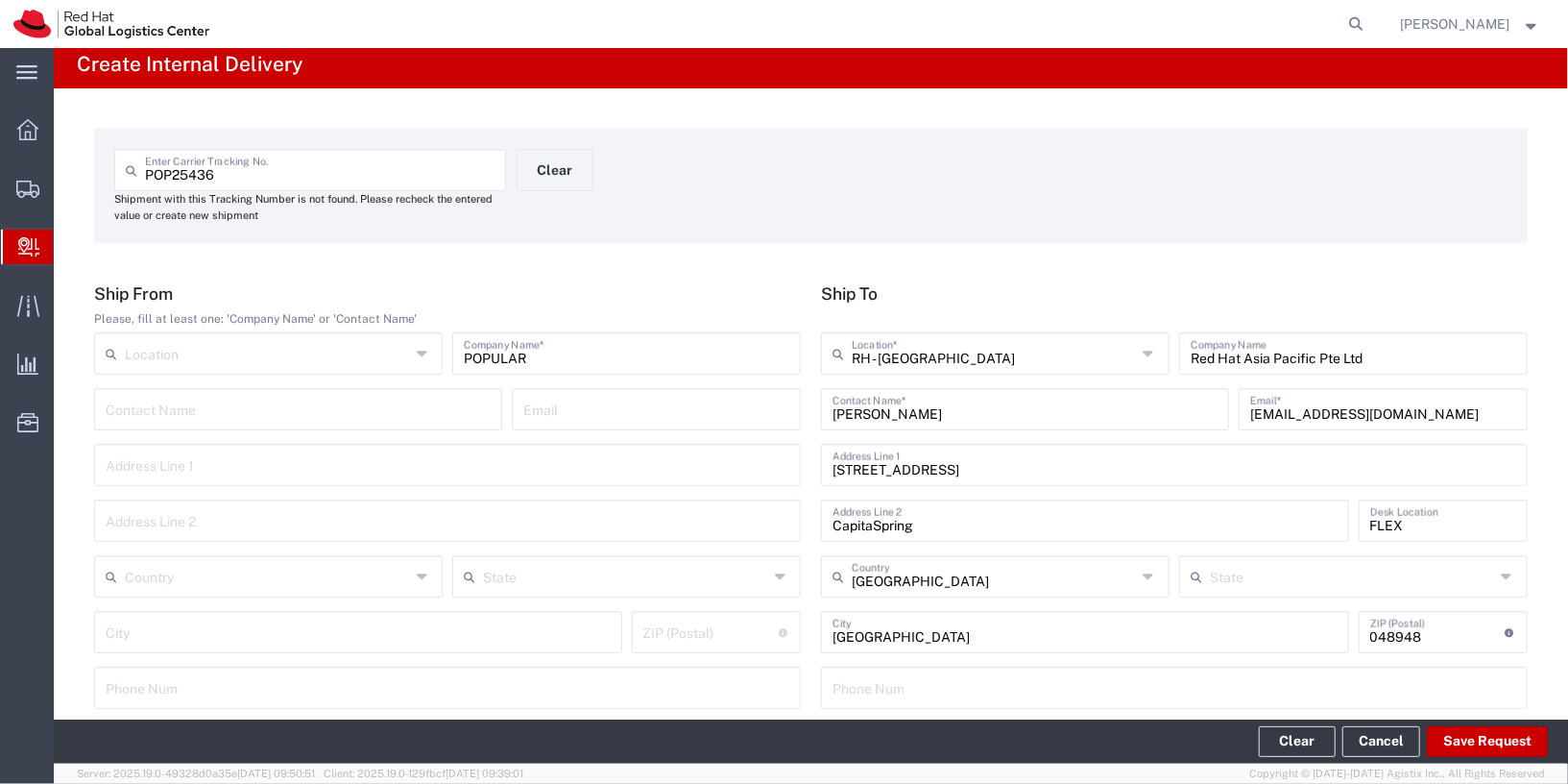
scroll to position [618, 0]
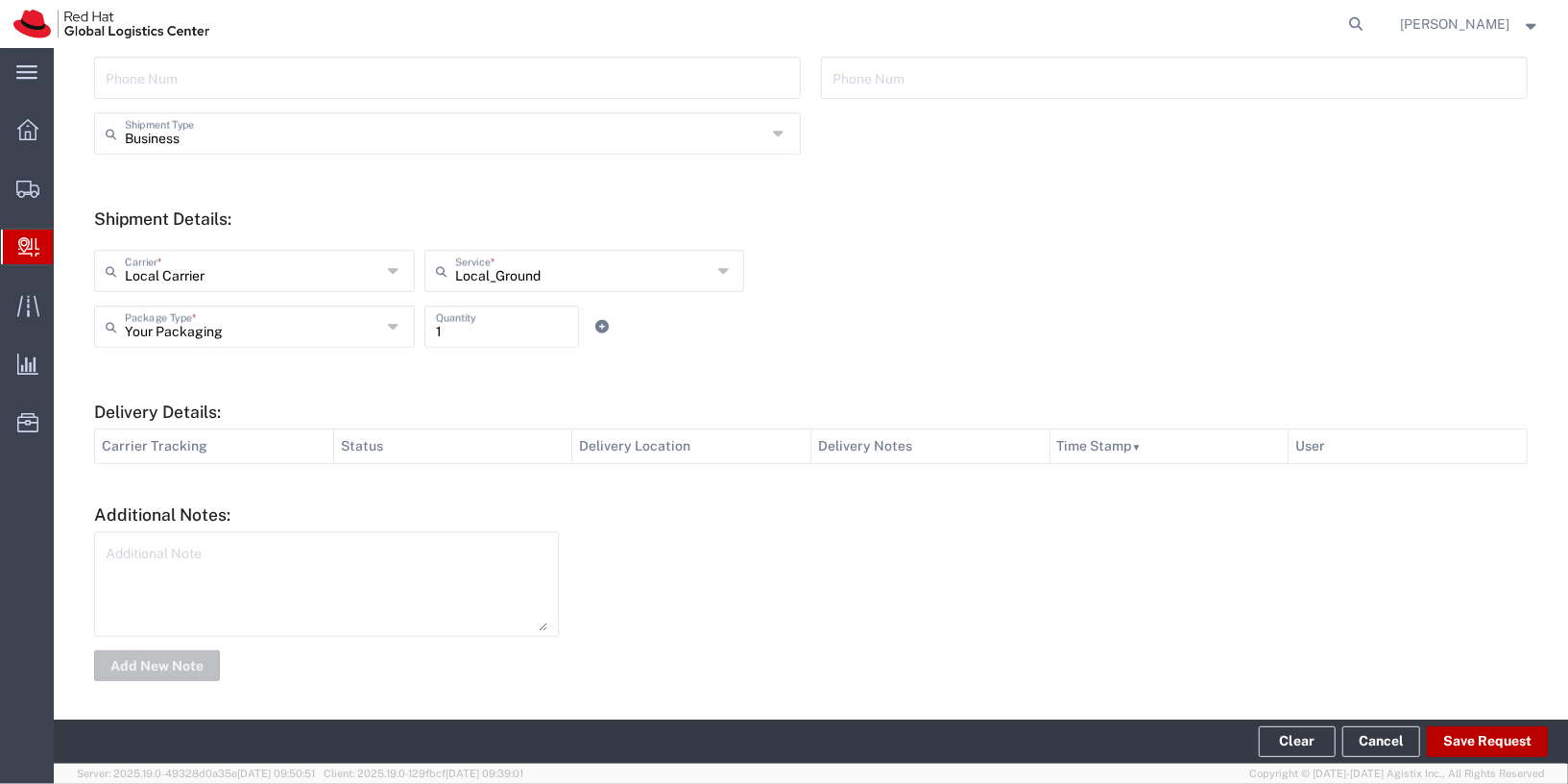
click at [1481, 738] on button "Save Request" at bounding box center [1487, 742] width 121 height 31
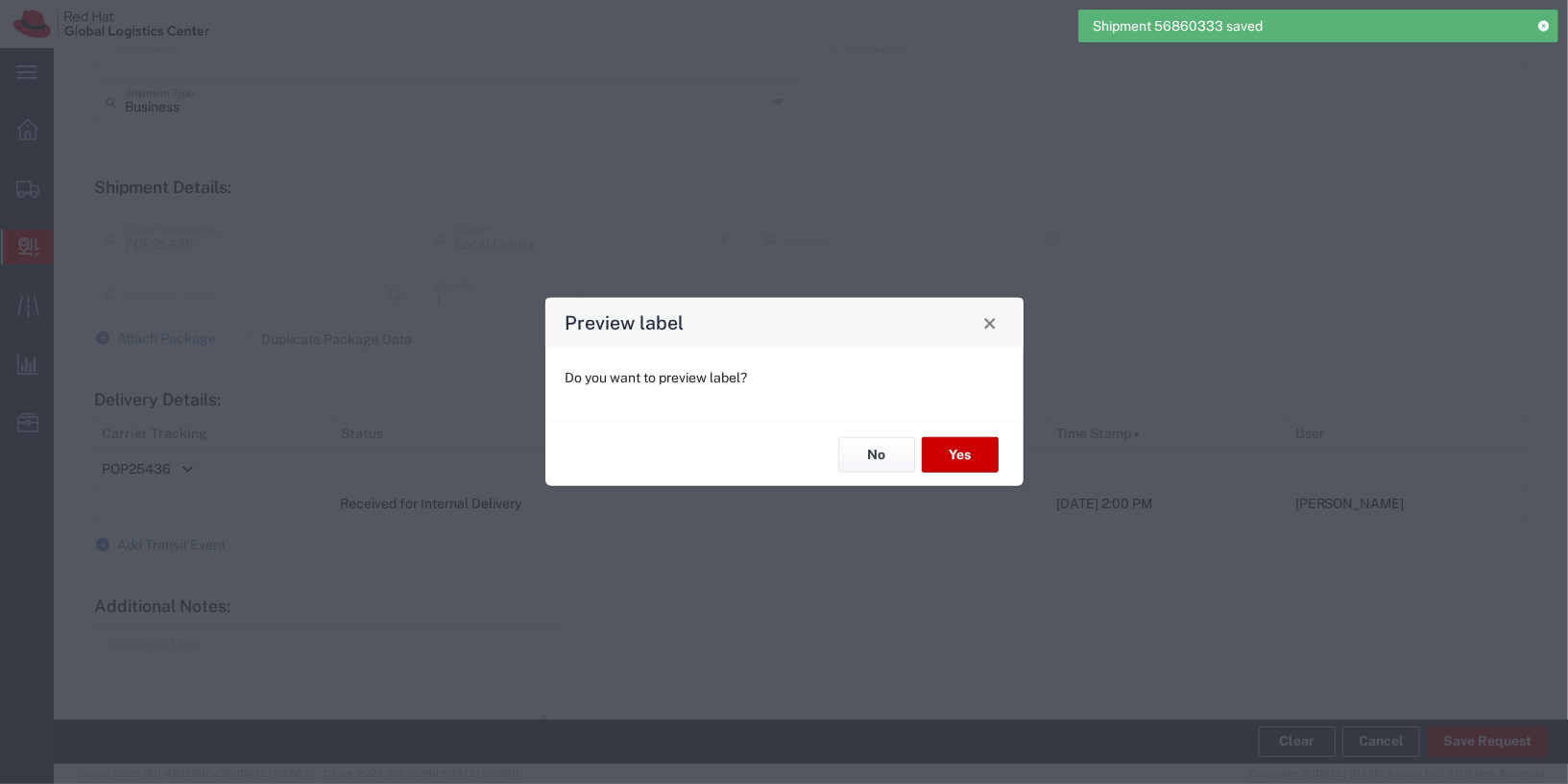
scroll to position [588, 0]
type input "Your Packaging"
type input "Local_Ground"
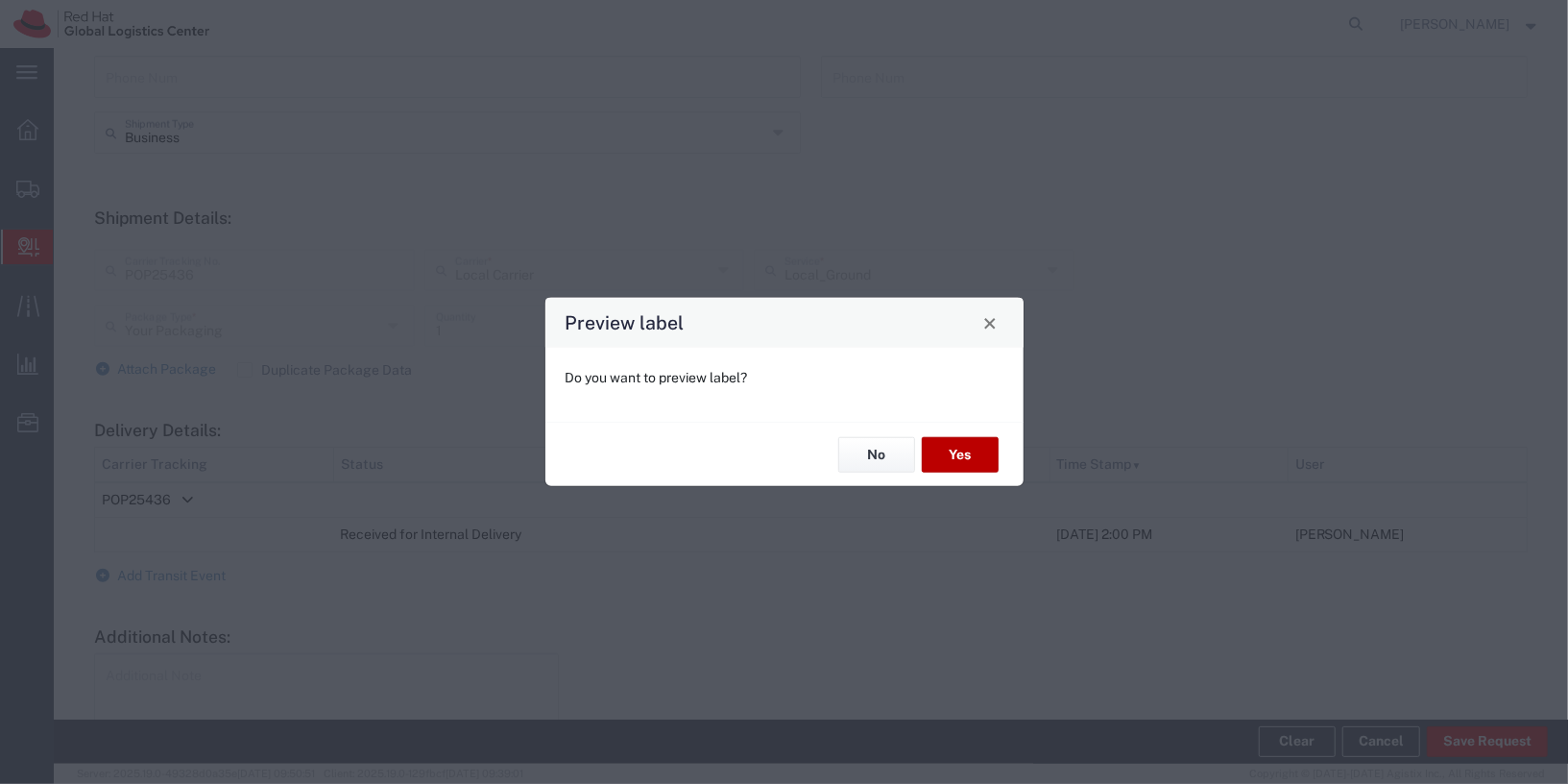
click at [931, 452] on button "Yes" at bounding box center [960, 455] width 77 height 36
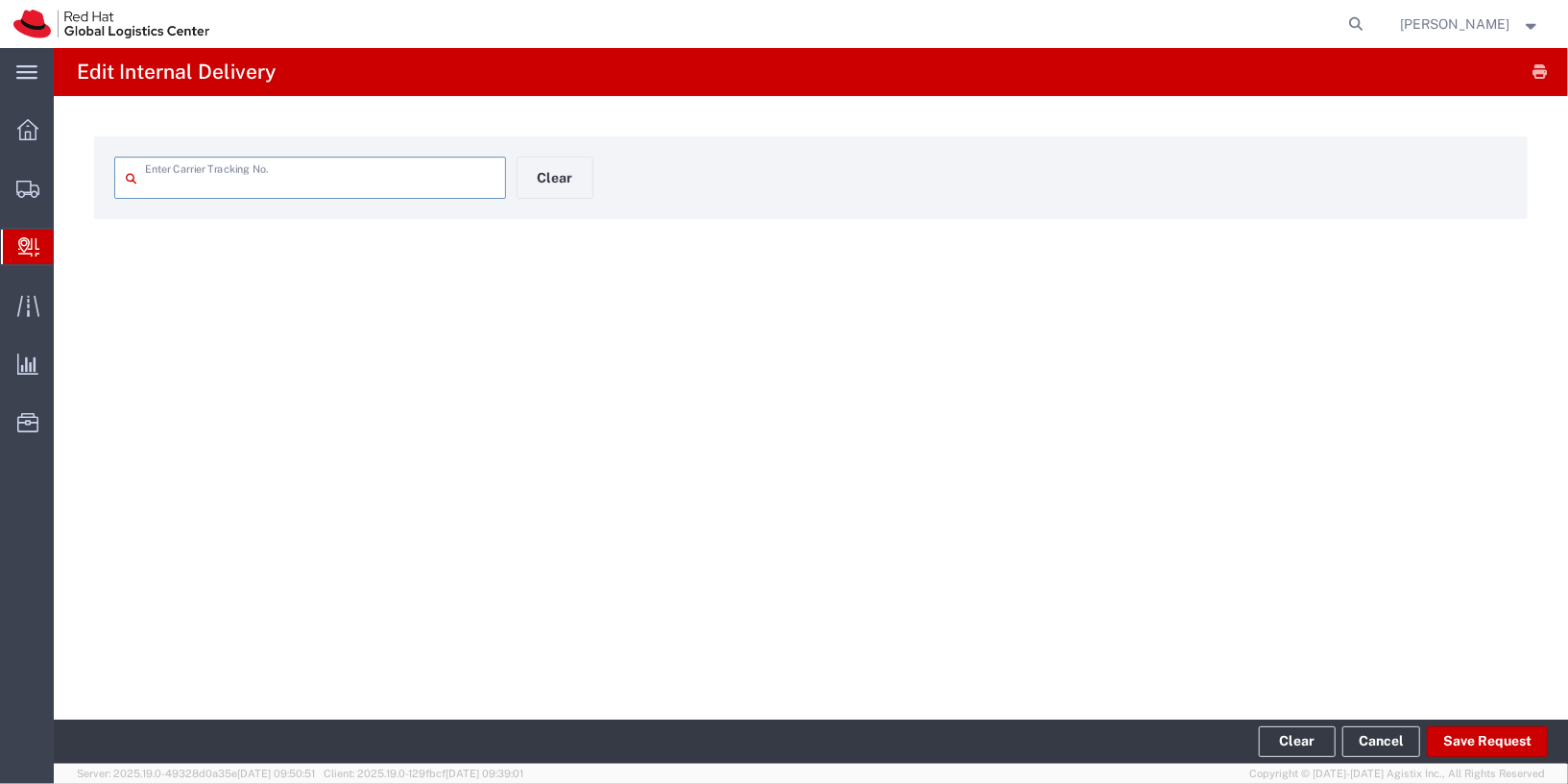
type input "POP25436"
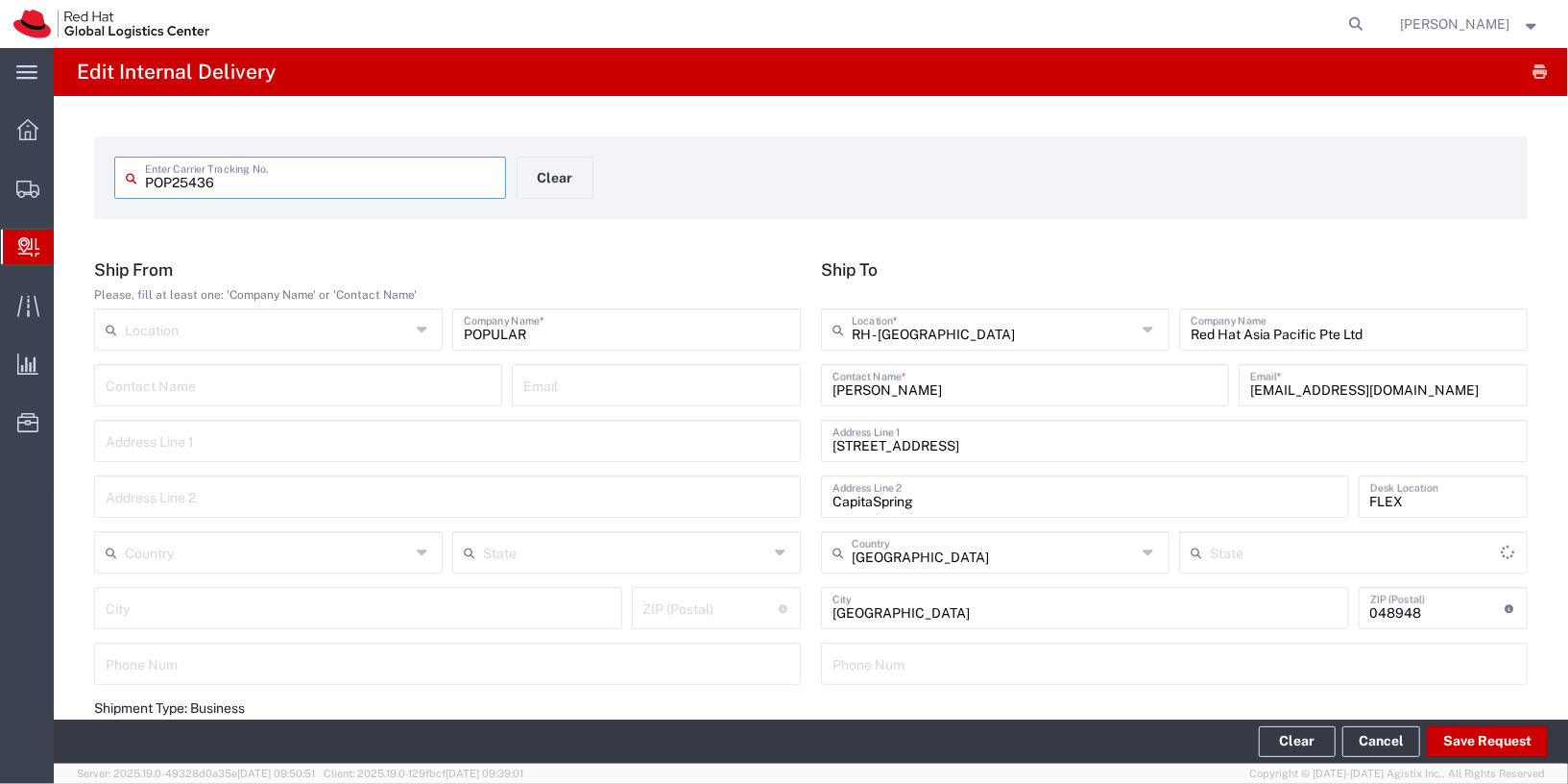
type input "Your Packaging"
type input "Local_Ground"
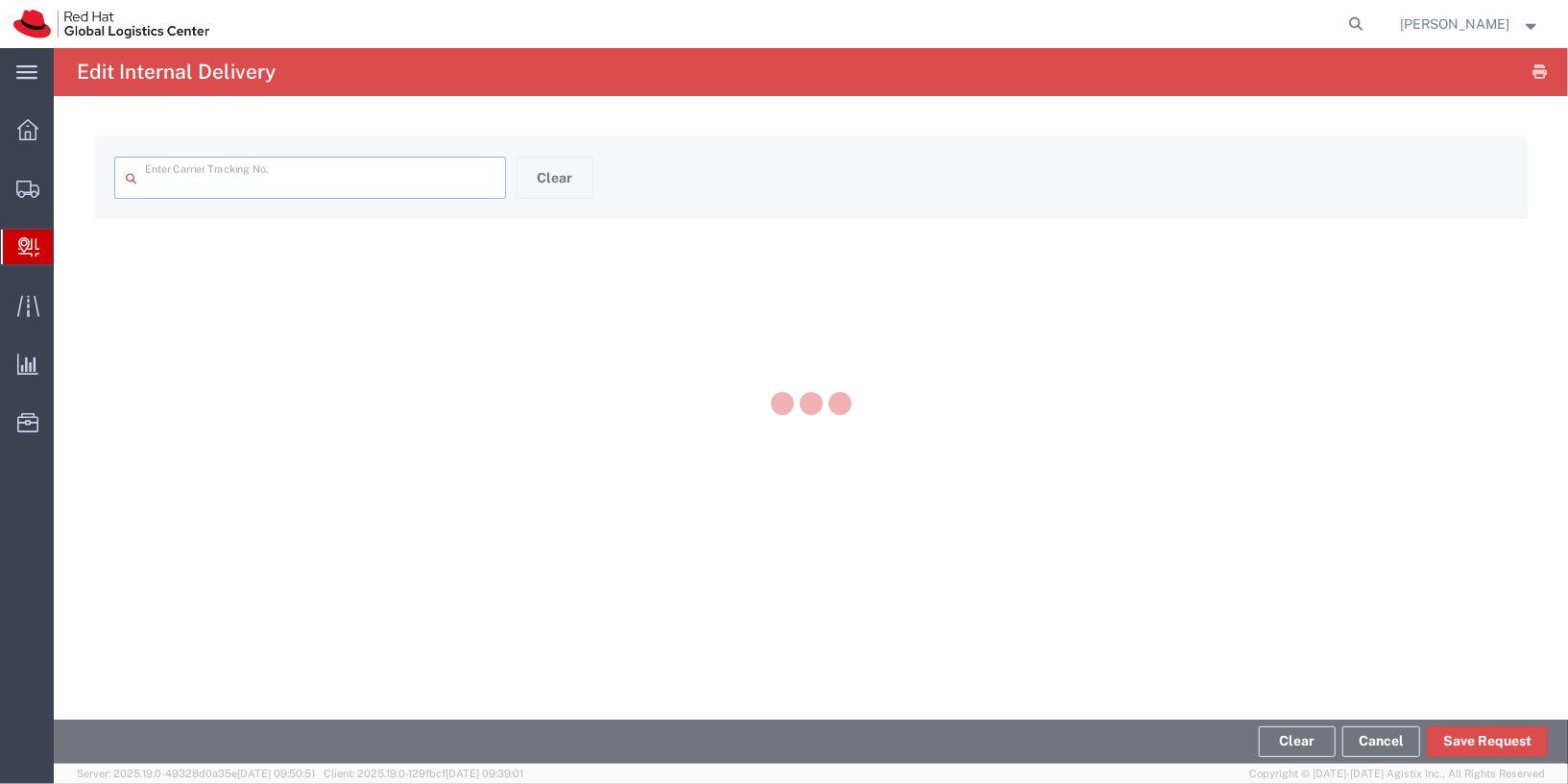
type input "SO-04856"
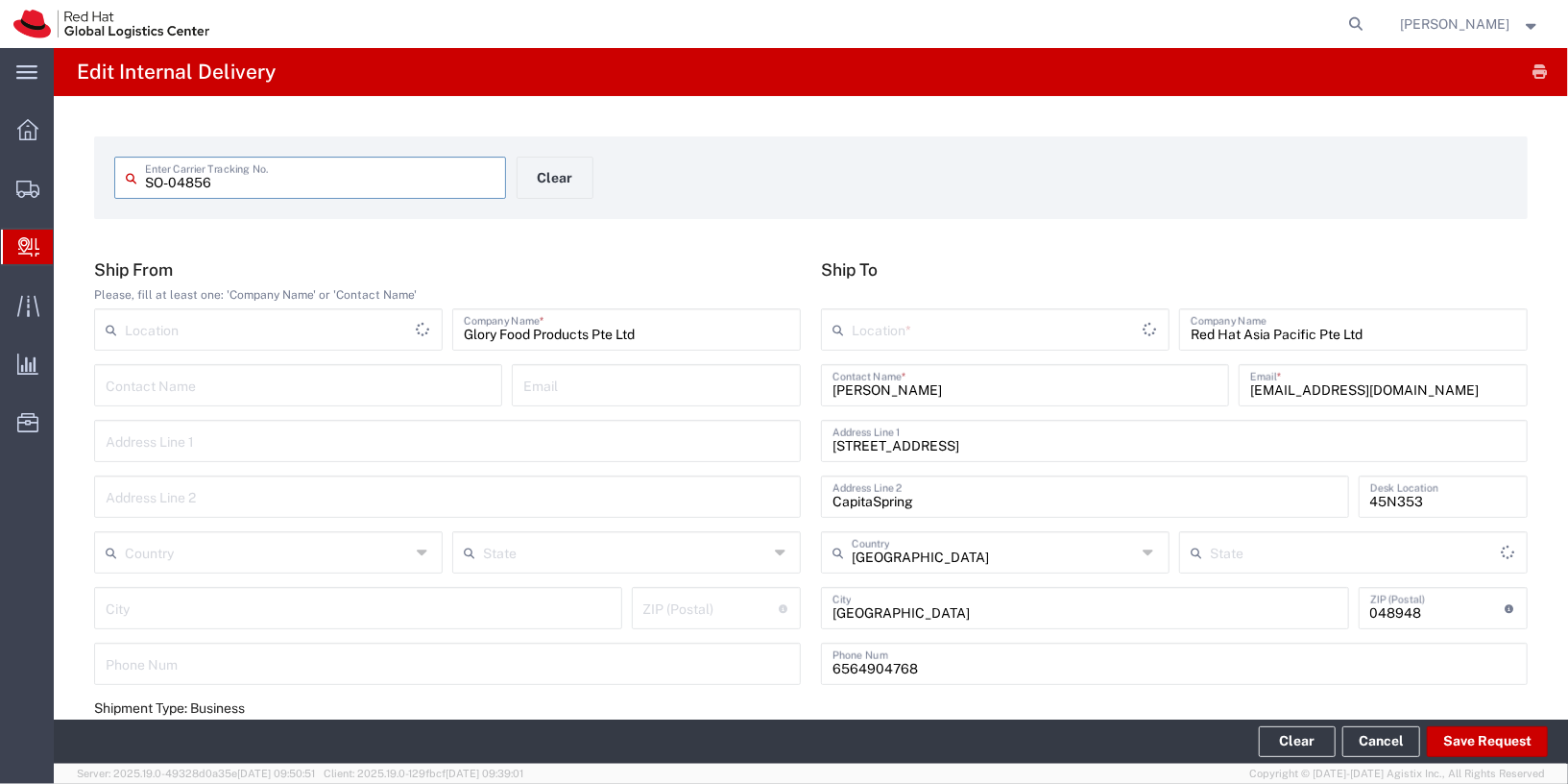
type input "Your Packaging"
type input "Local Carrier"
type input "Local_Ground"
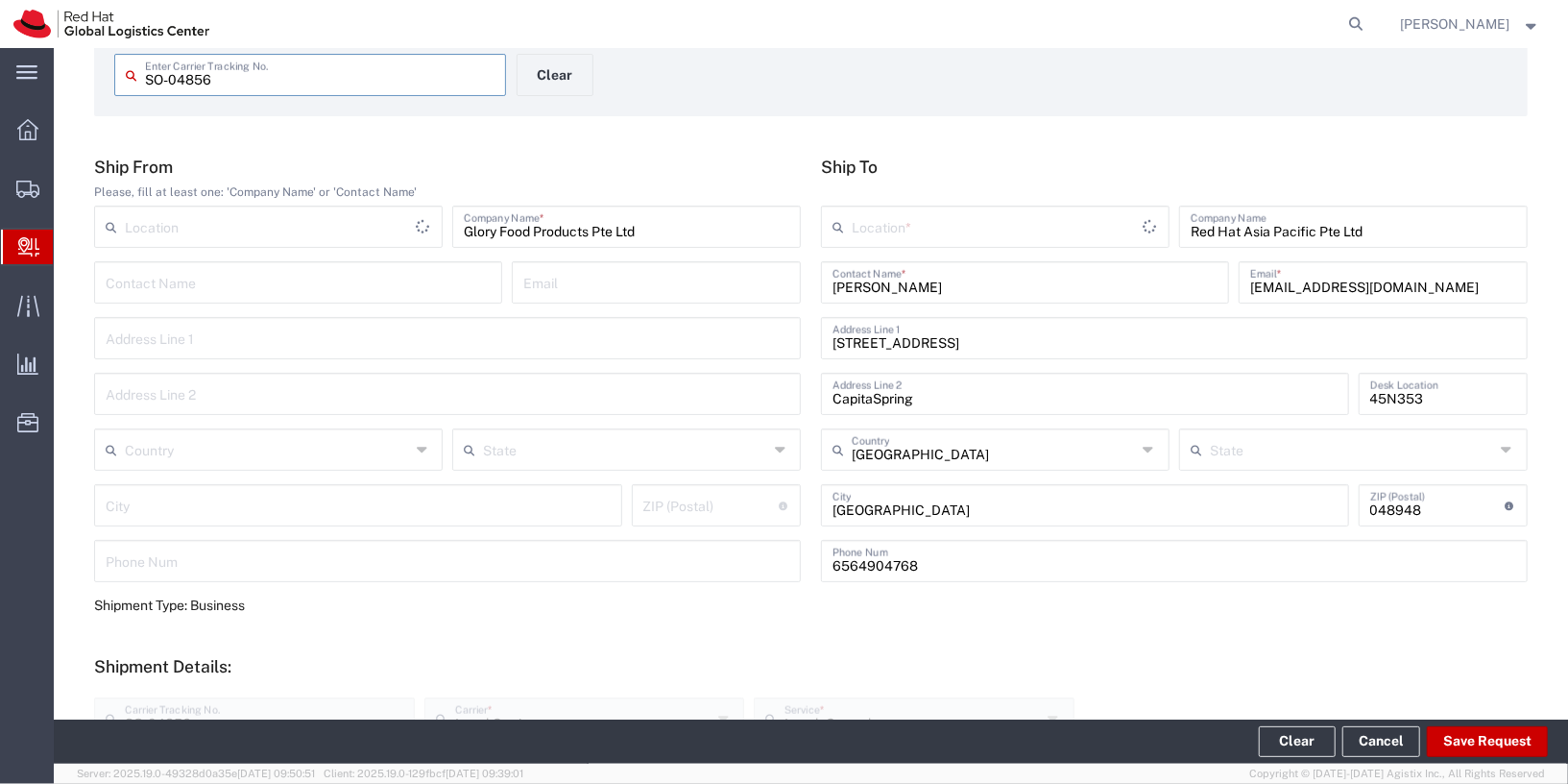
scroll to position [117, 0]
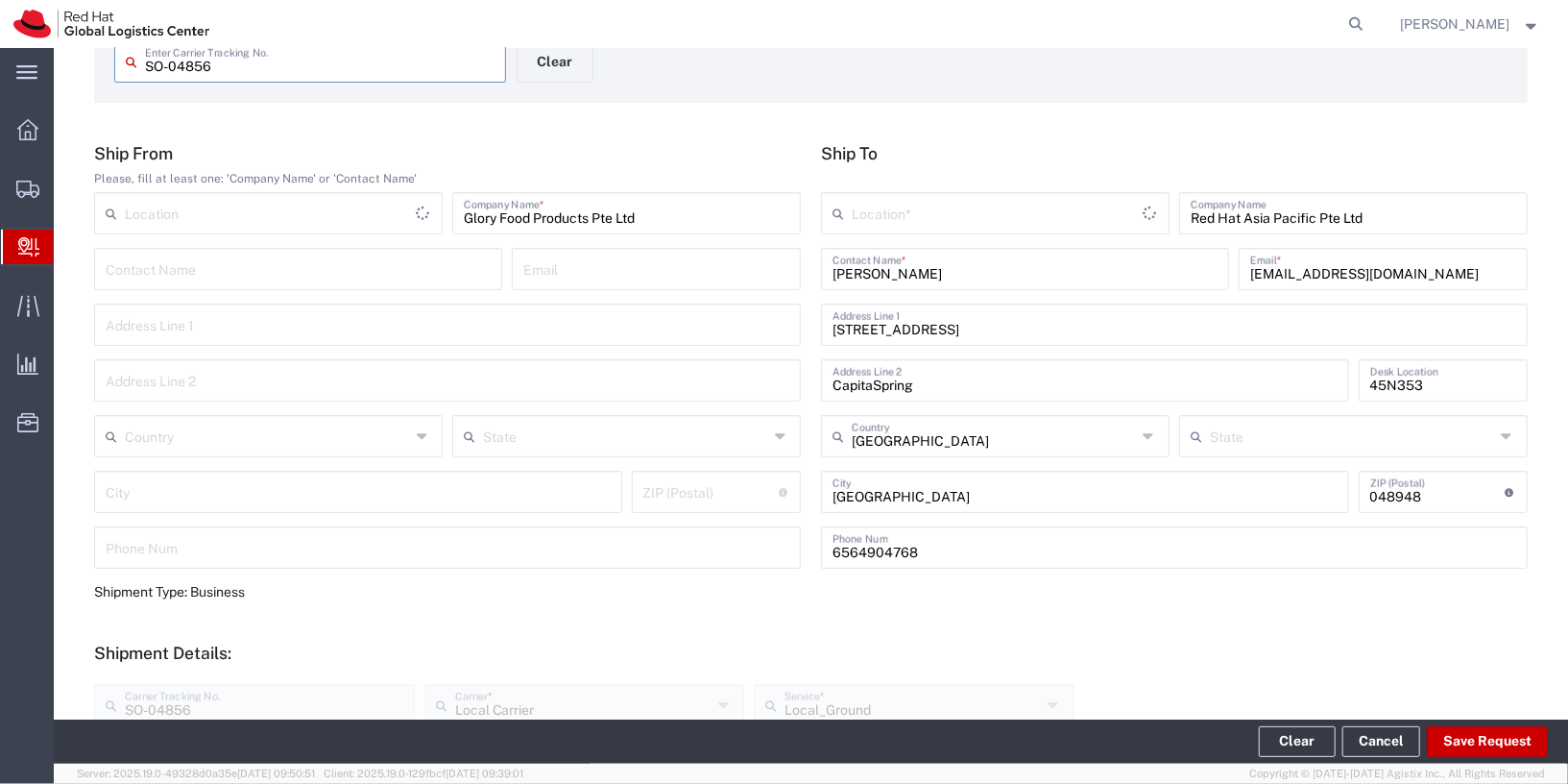
type input "RH - [GEOGRAPHIC_DATA]"
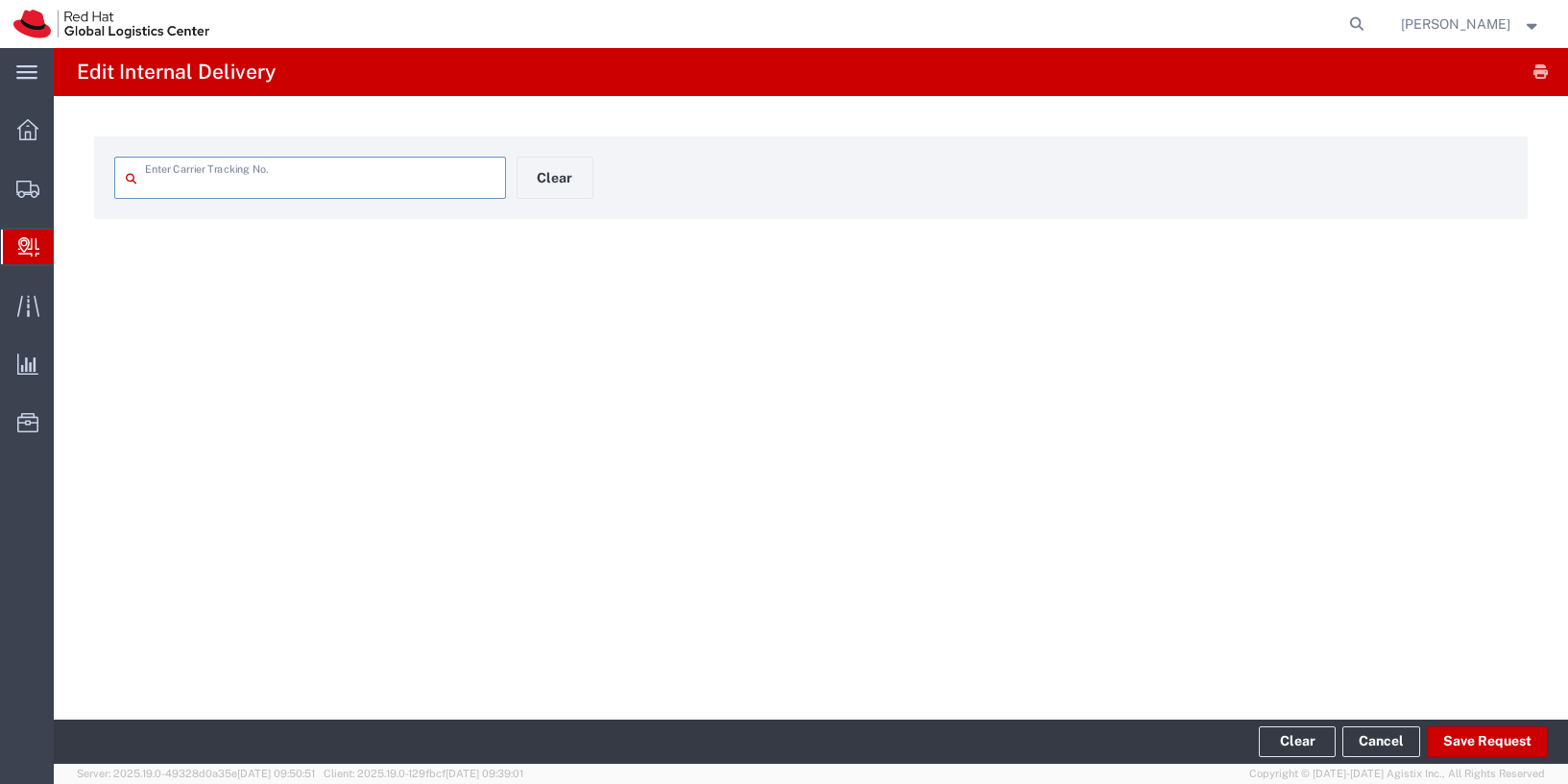
type input "2386140400"
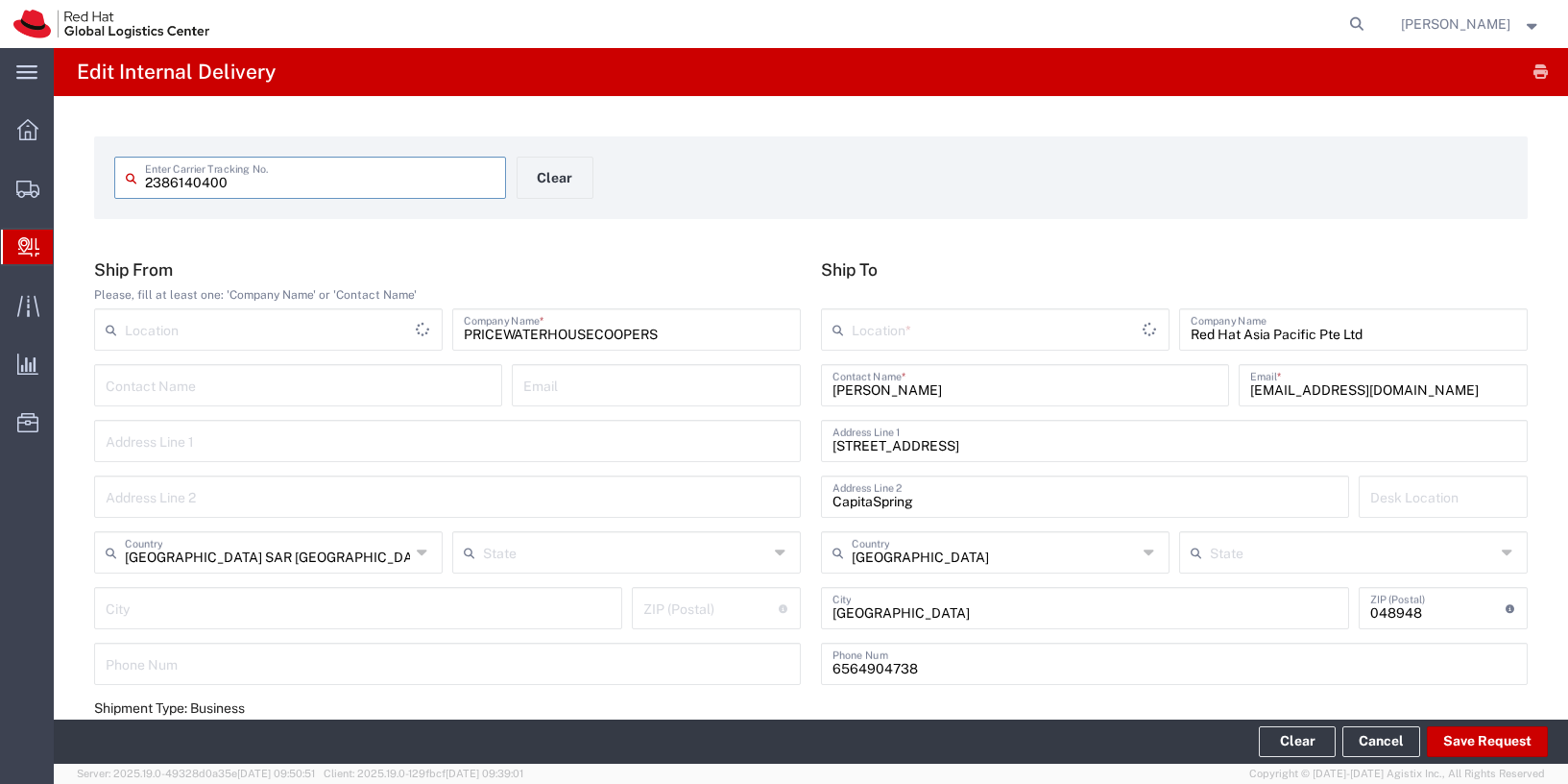
type input "RH - [GEOGRAPHIC_DATA]"
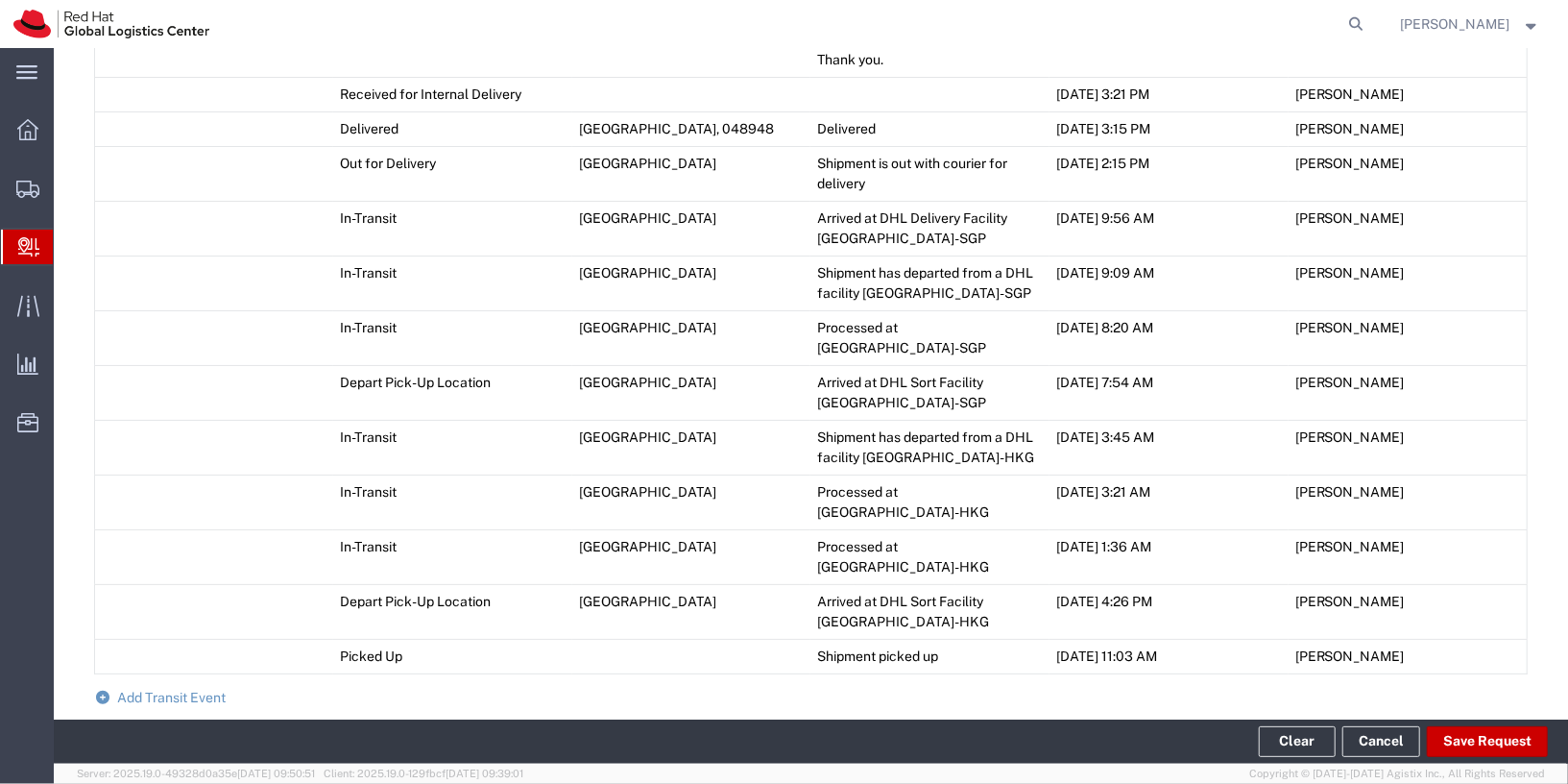
scroll to position [1279, 0]
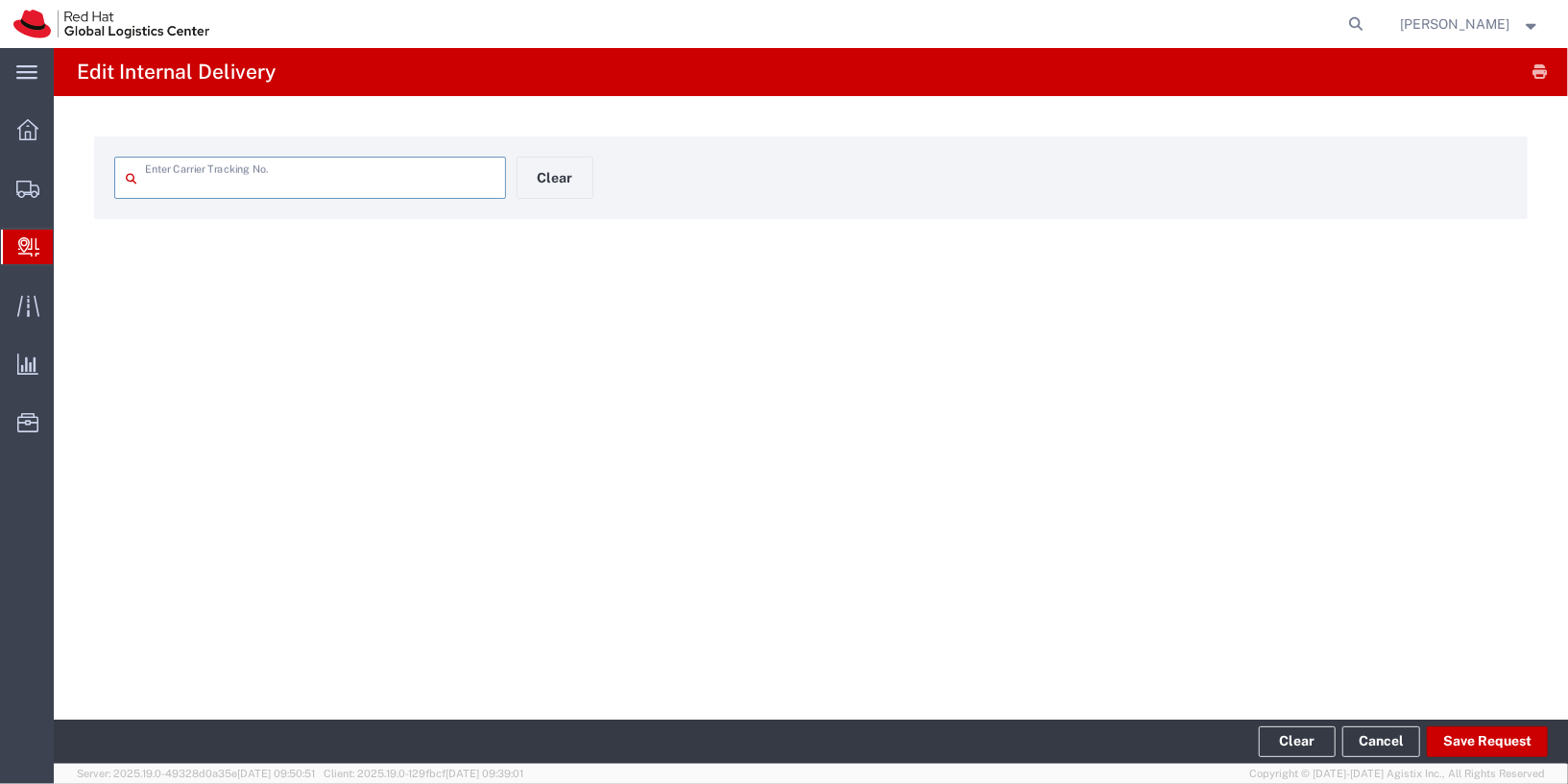
type input "16157/06"
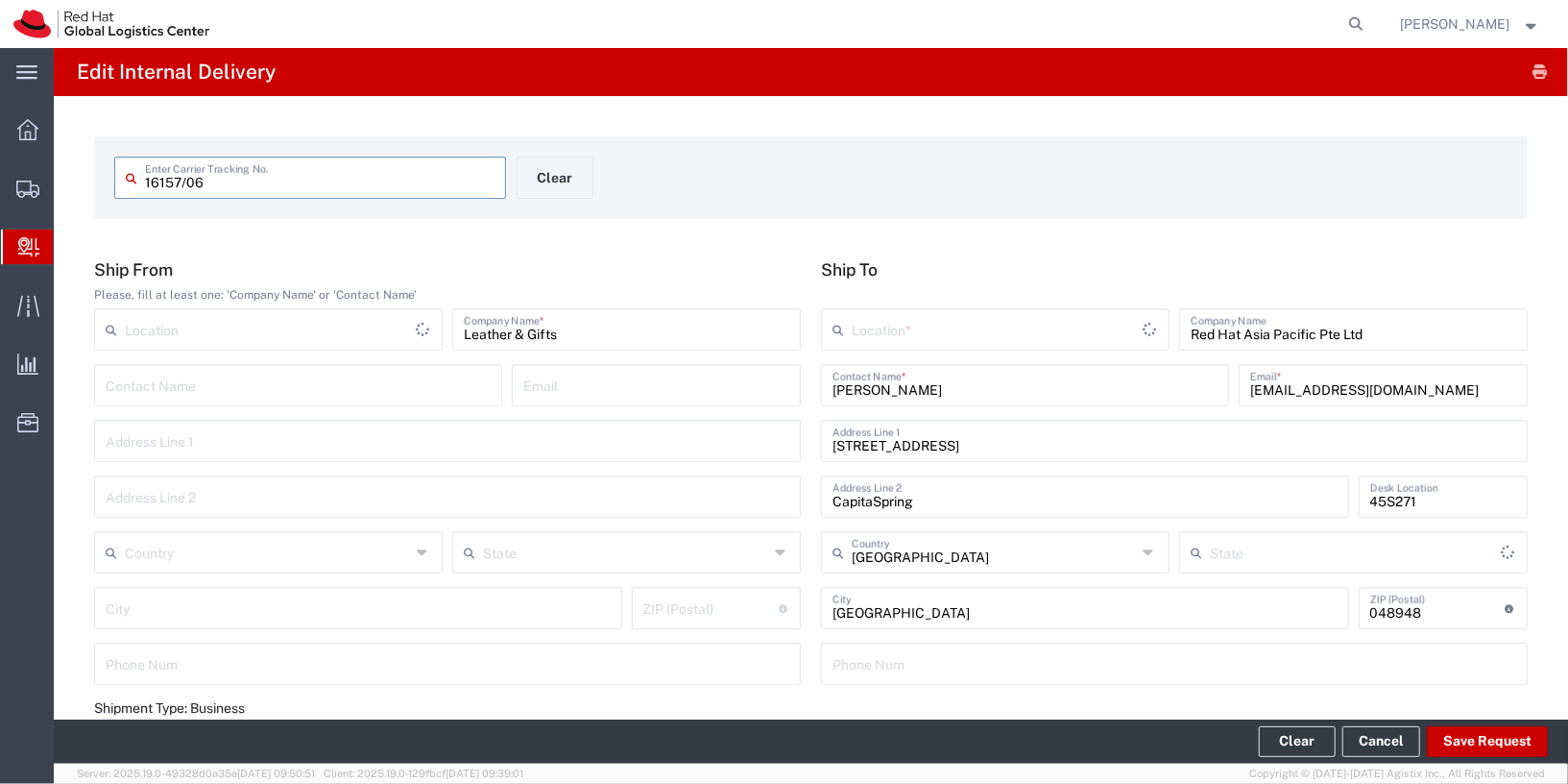
type input "Your Packaging"
type input "Local_Ground"
type input "Local Carrier"
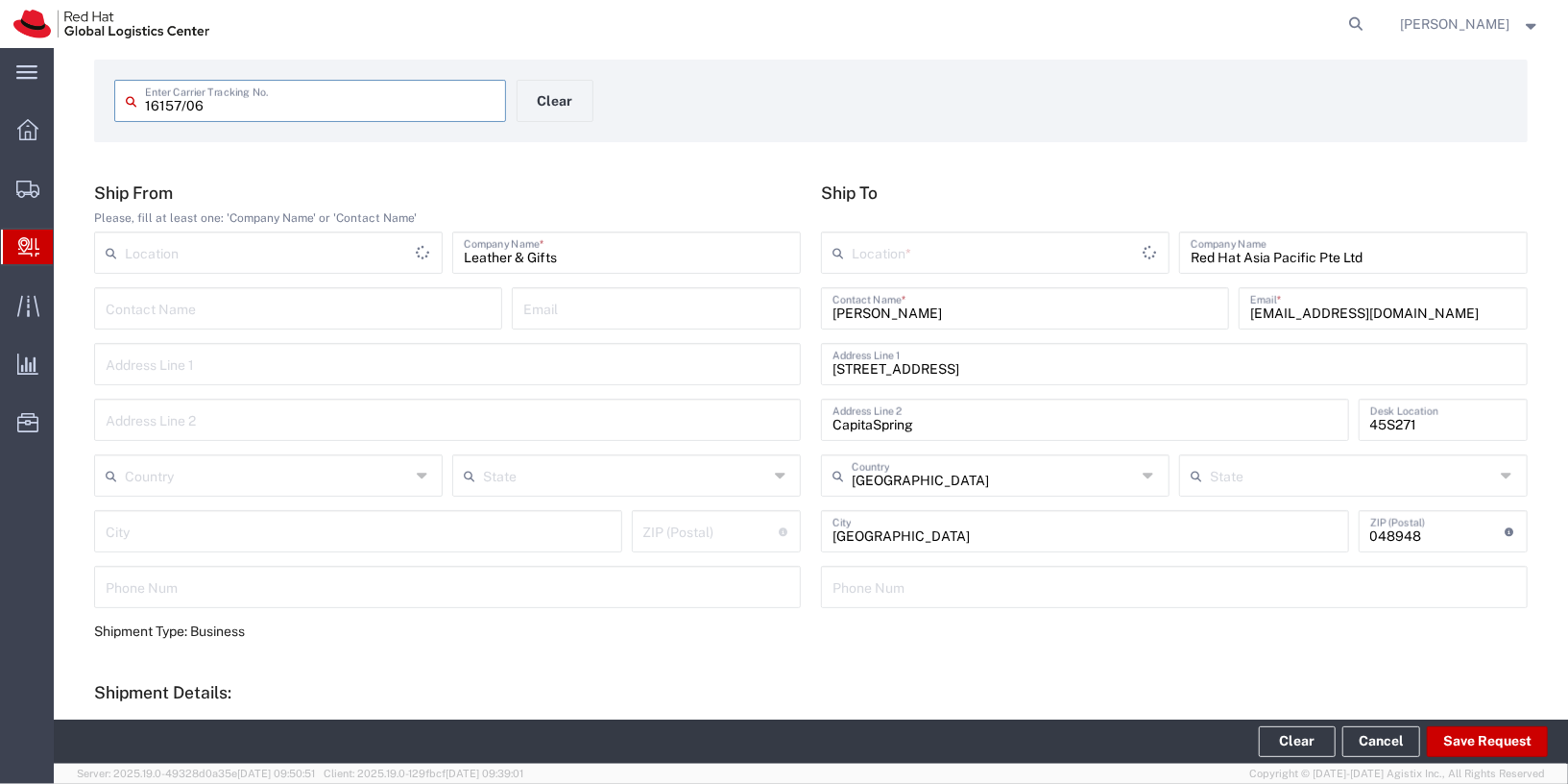
type input "RH - [GEOGRAPHIC_DATA]"
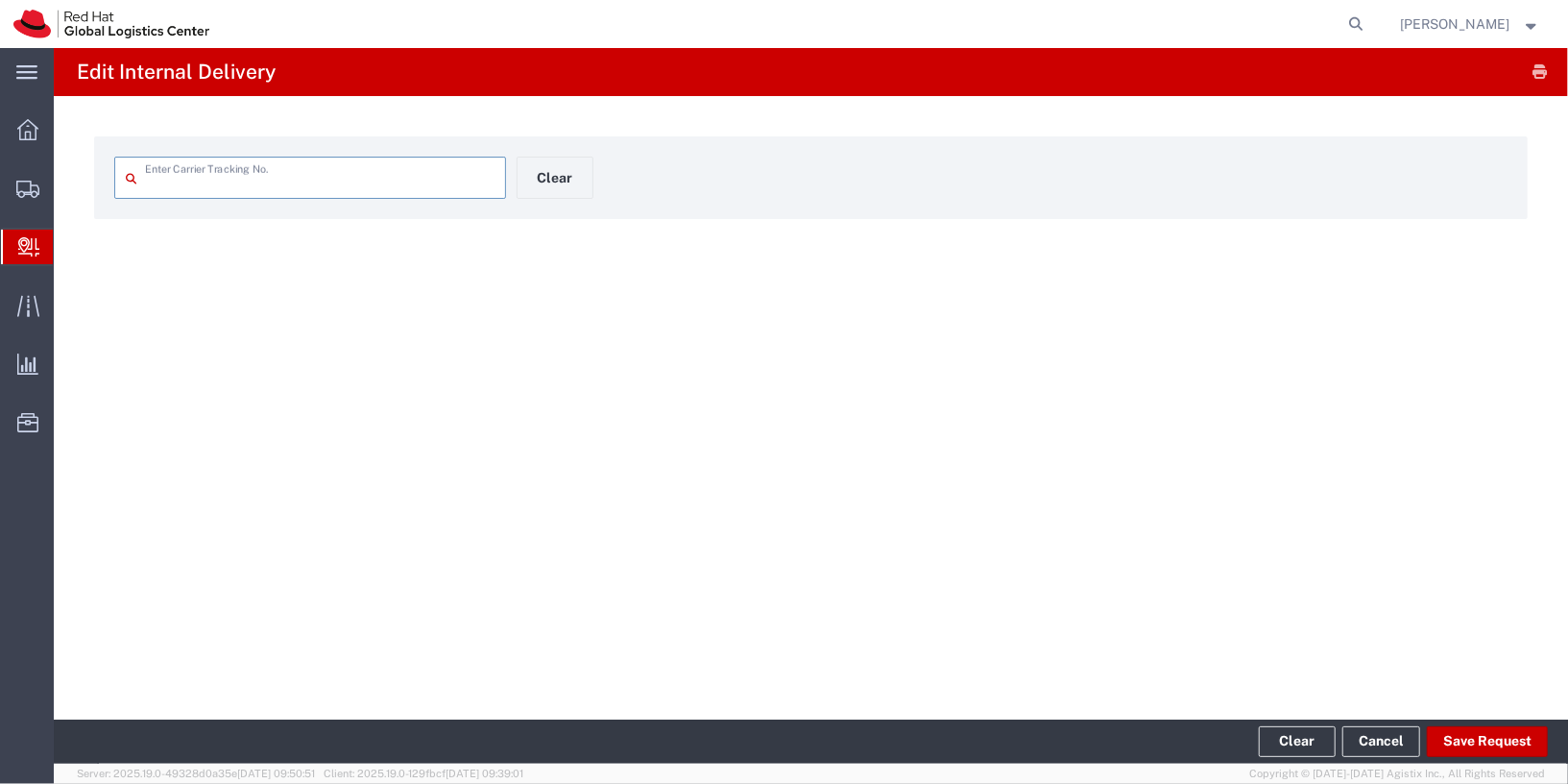
type input "289192688292"
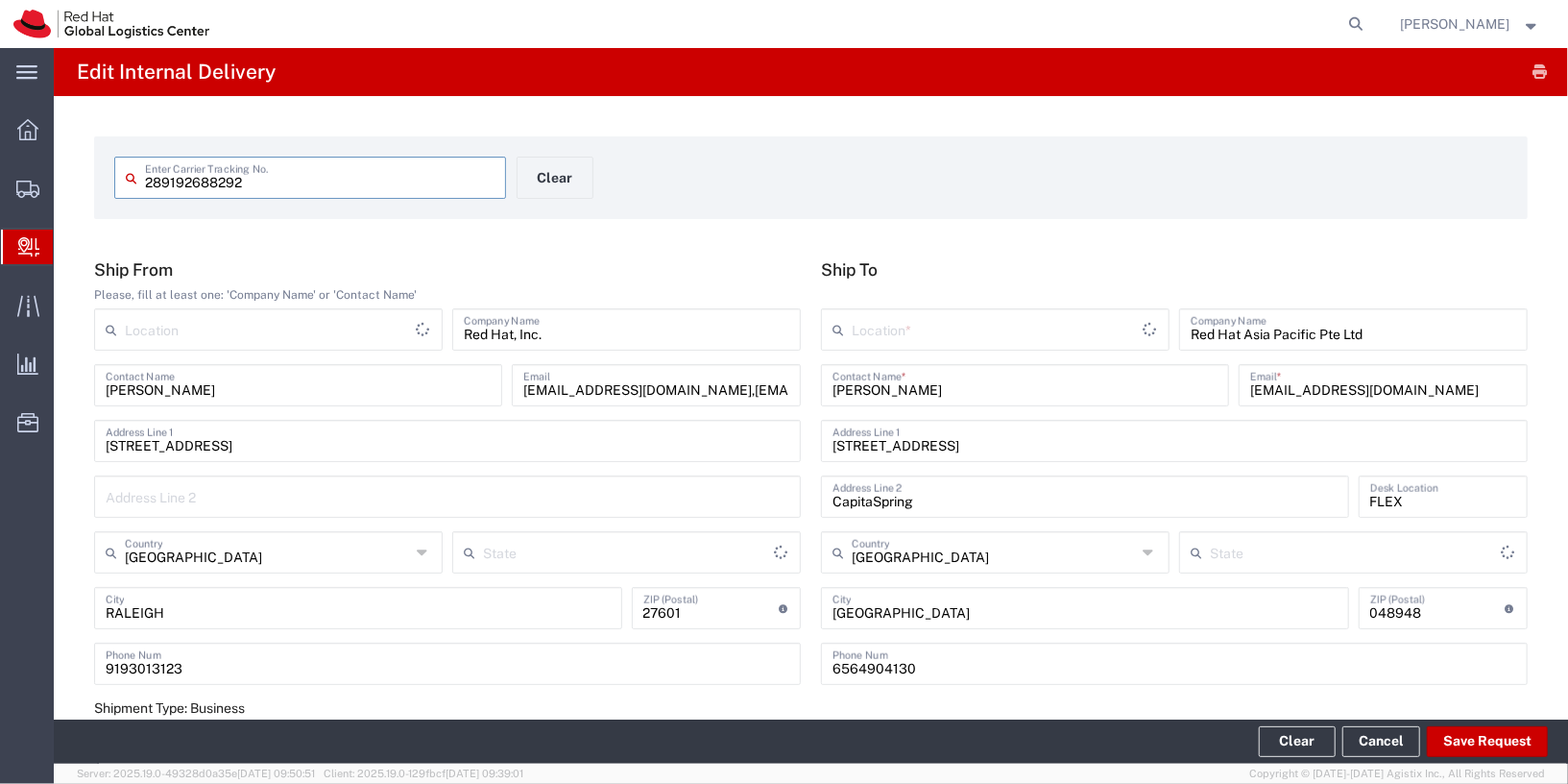
type input "Envelope"
type input "FedEx Express"
type input "North Carolina"
type input "International Priority EOD"
type input "RH - [GEOGRAPHIC_DATA]"
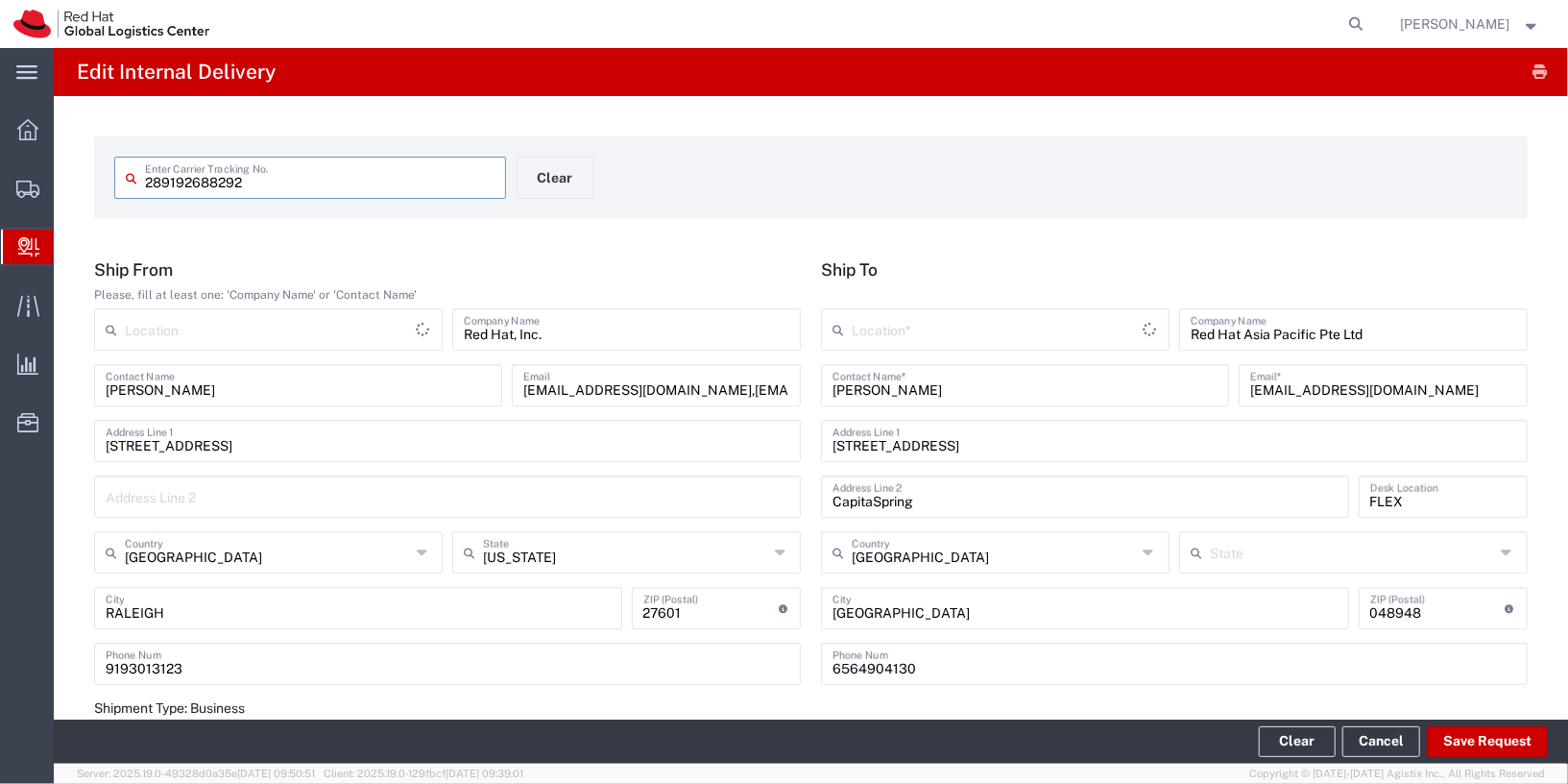
type input "RH - [GEOGRAPHIC_DATA]"
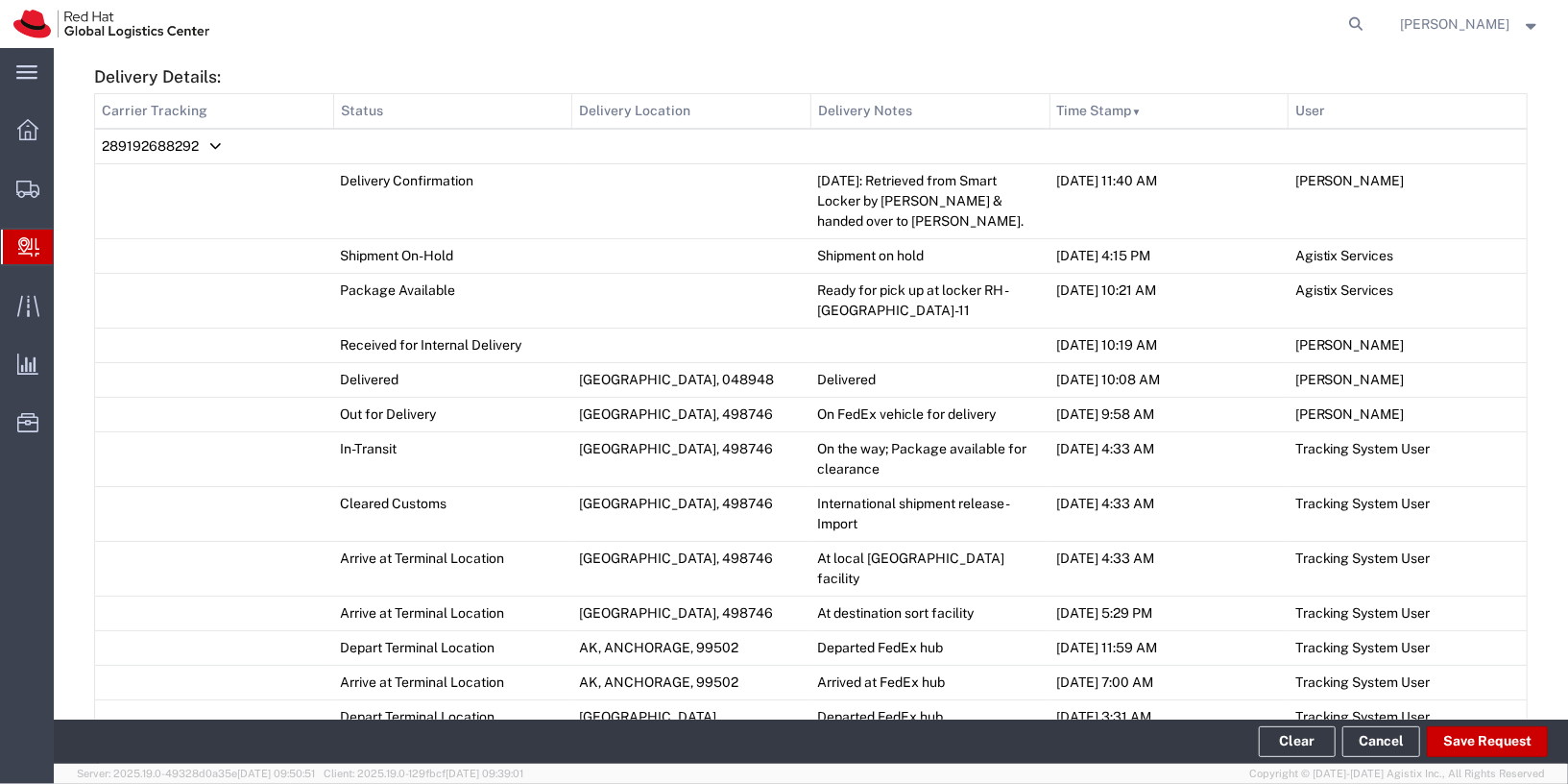
scroll to position [838, 0]
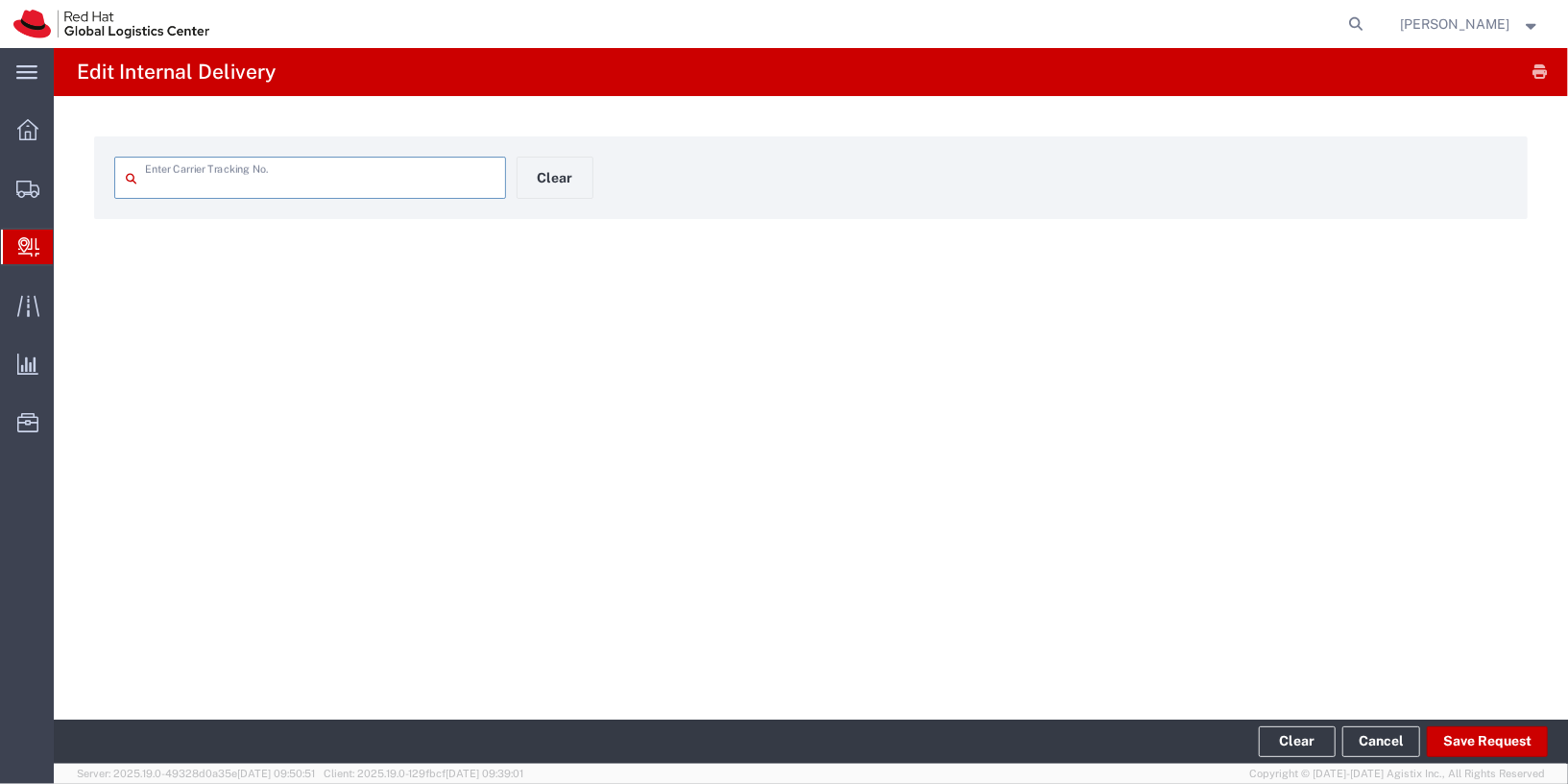
type input "[US_VEHICLE_IDENTIFICATION_NUMBER]"
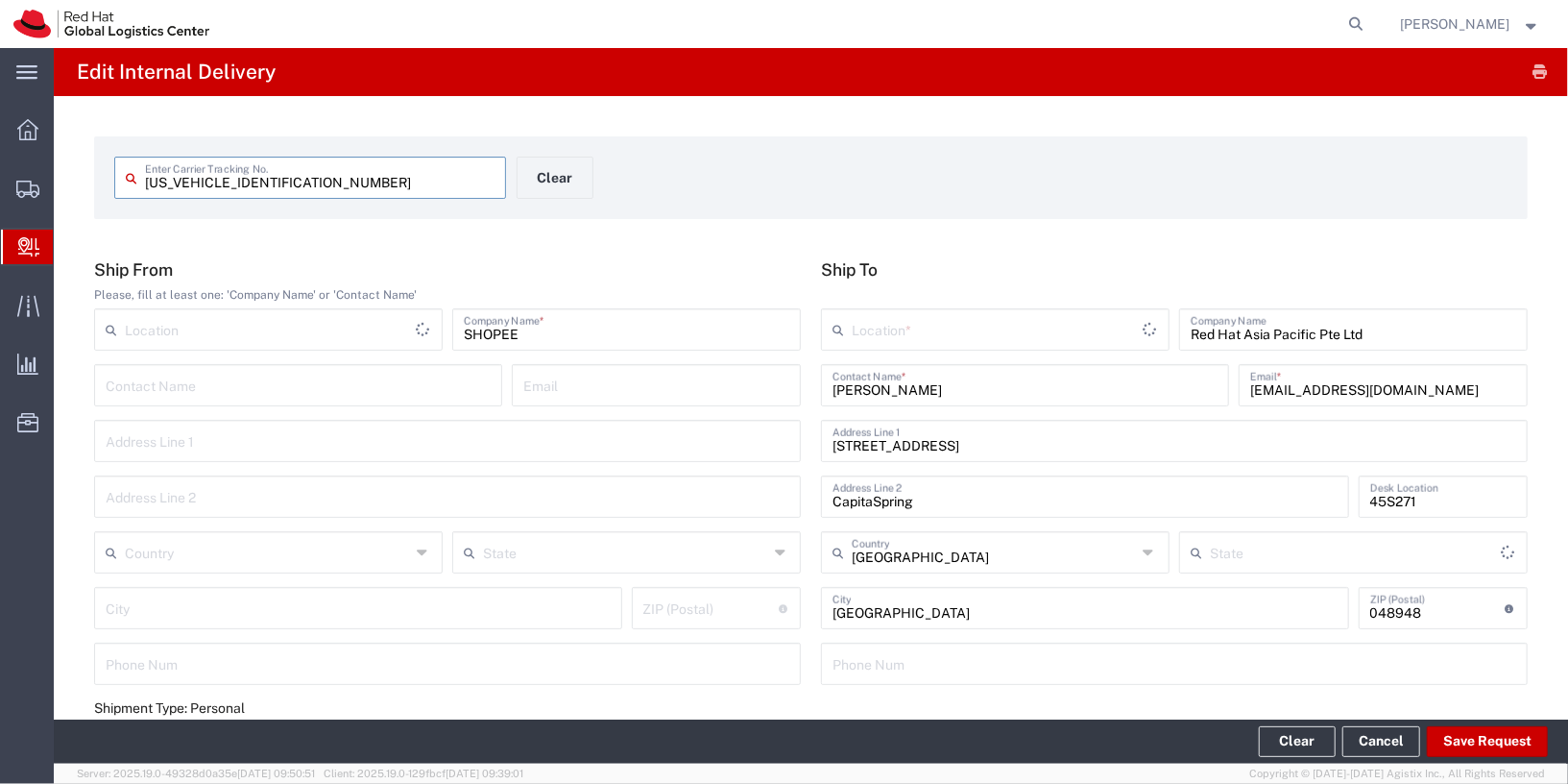
type input "PAK"
type input "Local_Ground"
type input "Local Carrier"
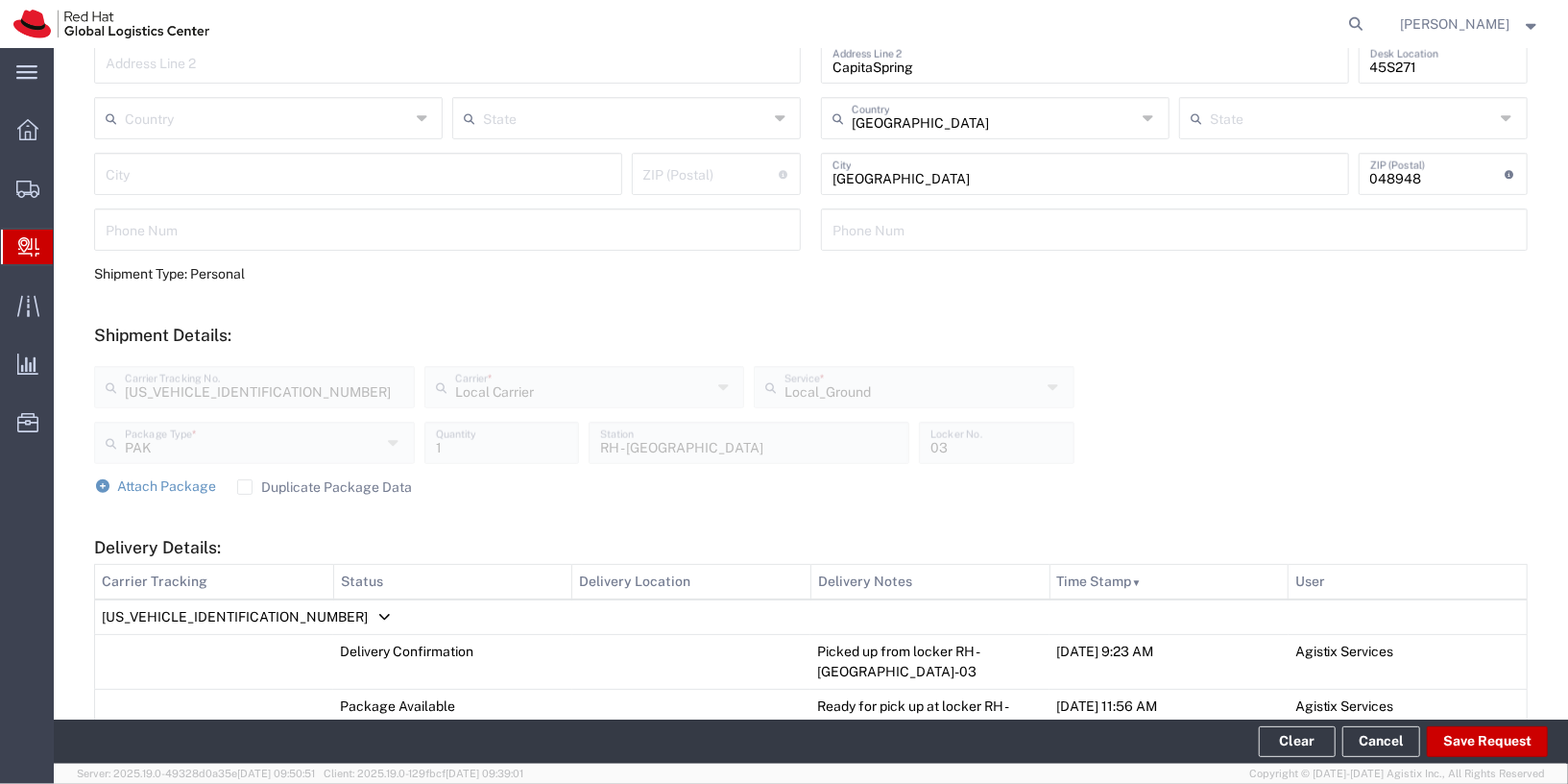
type input "RH - [GEOGRAPHIC_DATA]"
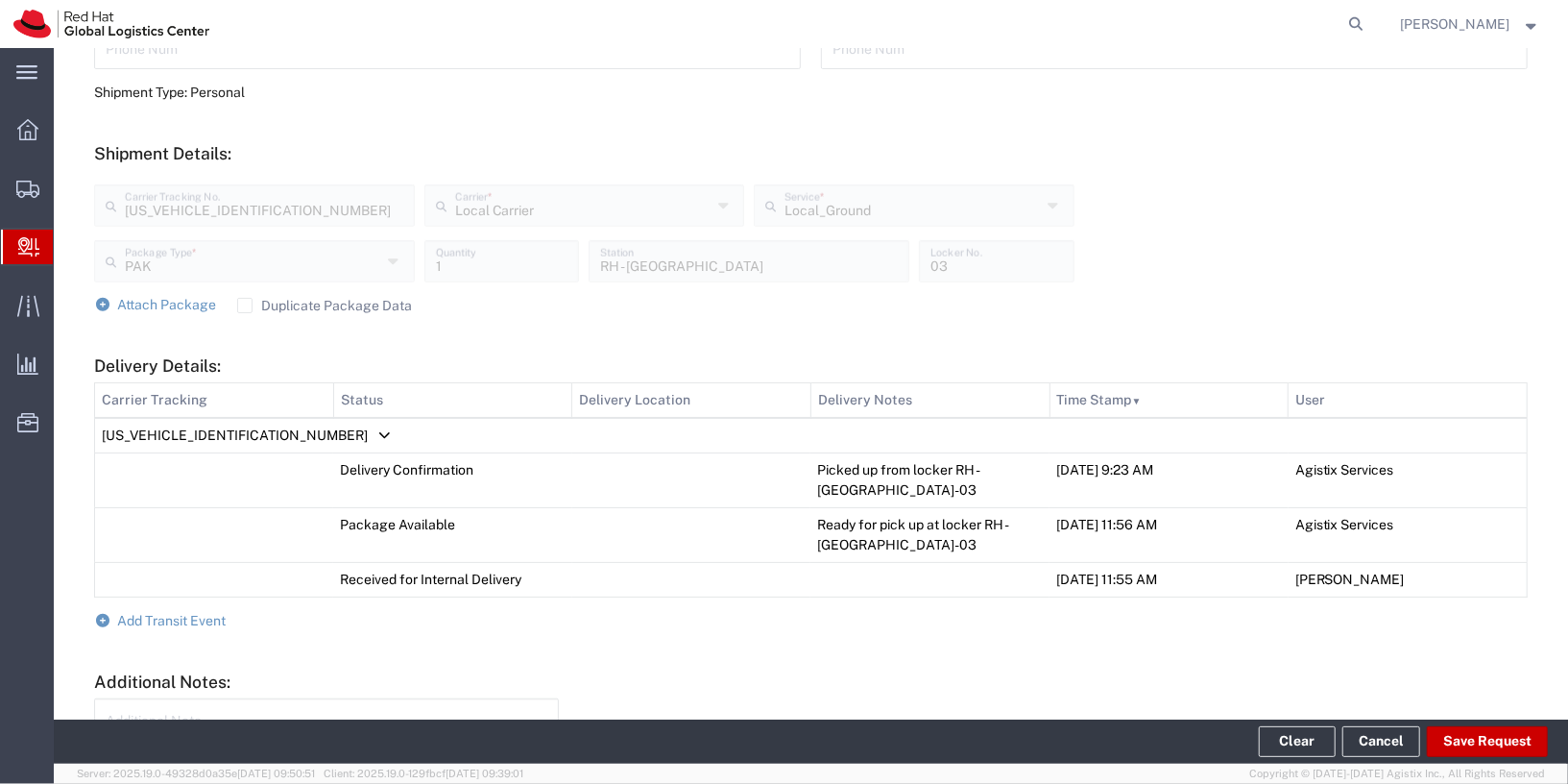
scroll to position [627, 0]
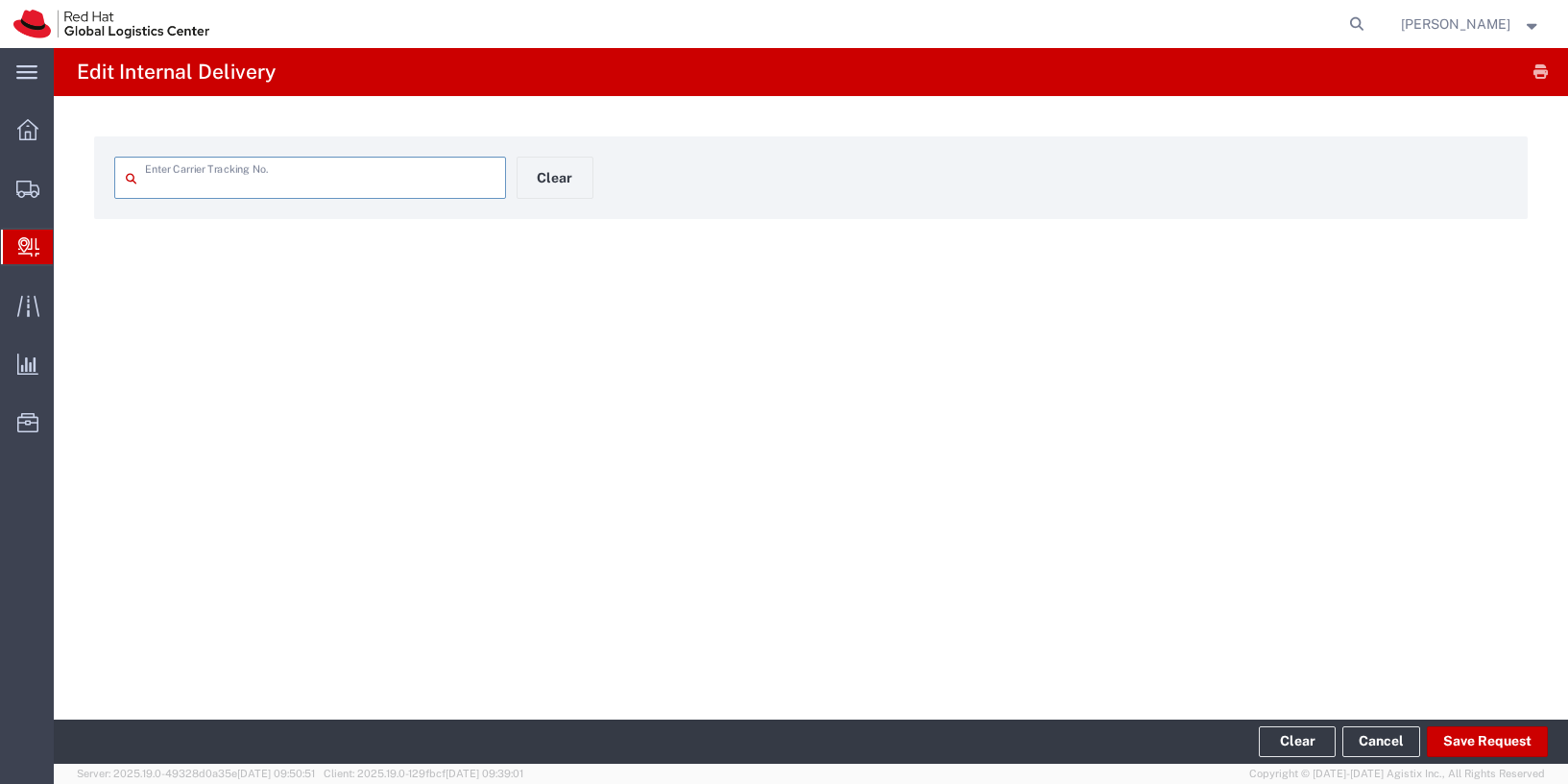
type input "SPXSG057840493924"
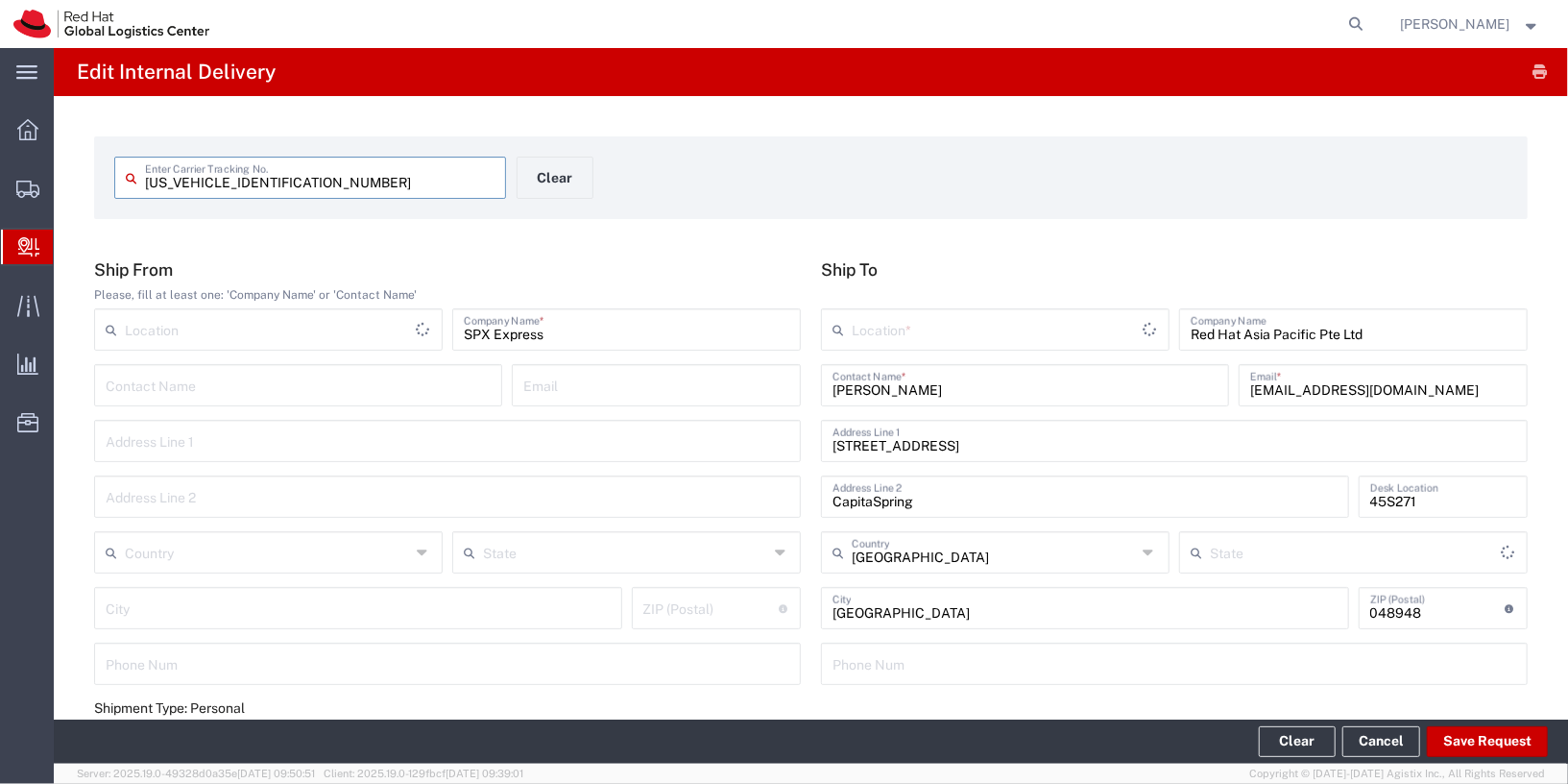
type input "PAK"
type input "Local_Ground"
type input "Local Carrier"
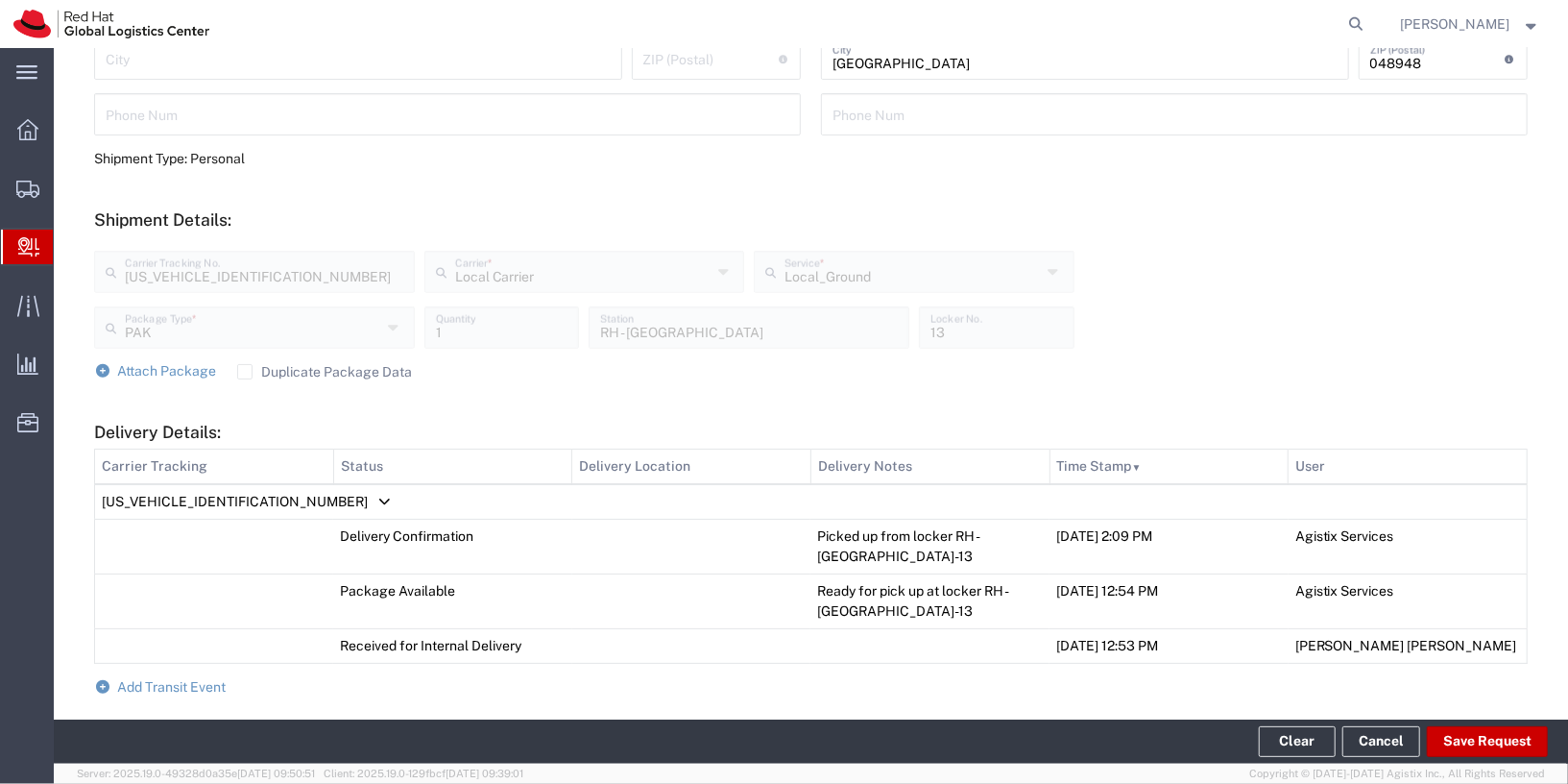
type input "RH - [GEOGRAPHIC_DATA]"
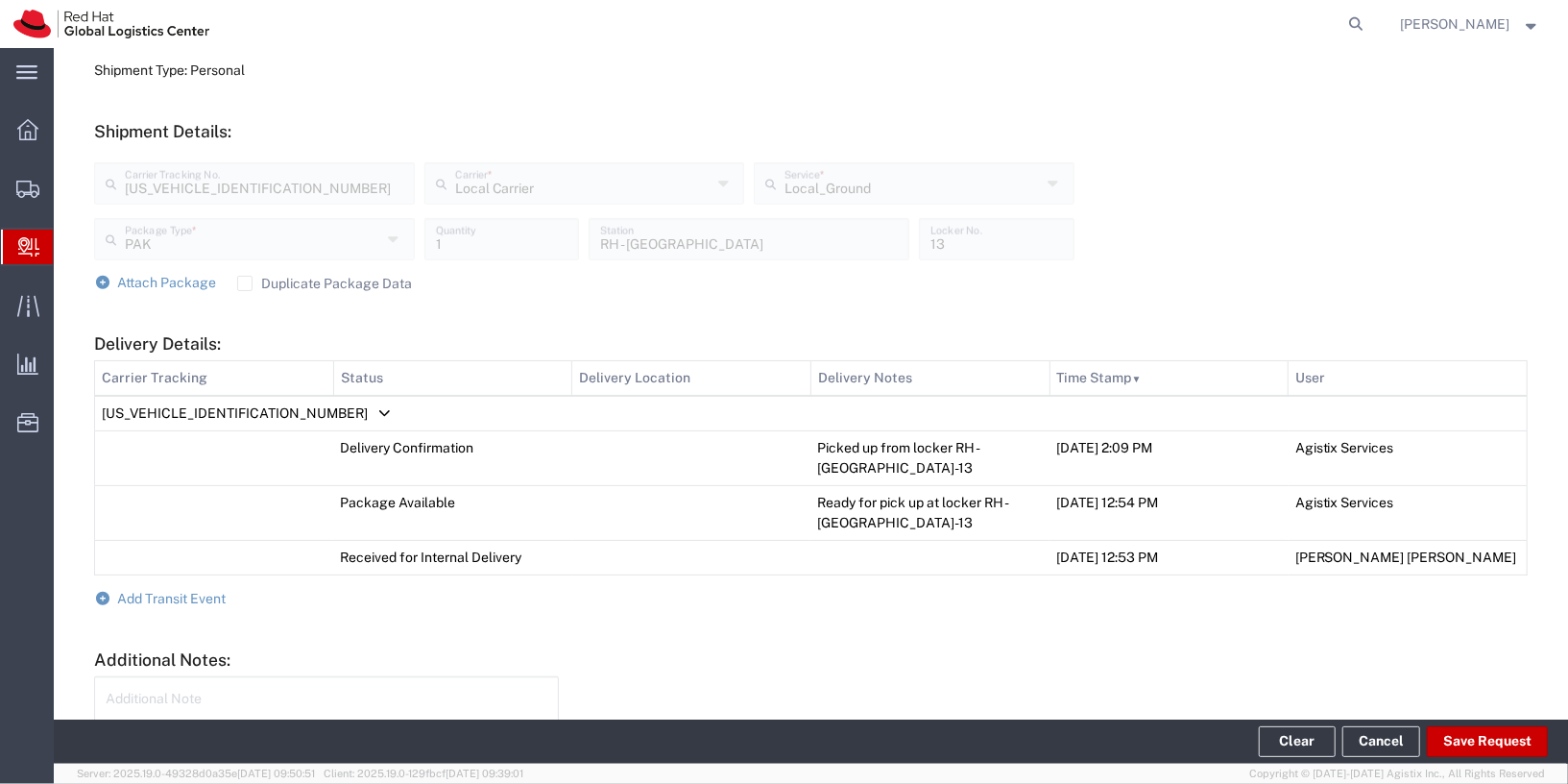
scroll to position [649, 0]
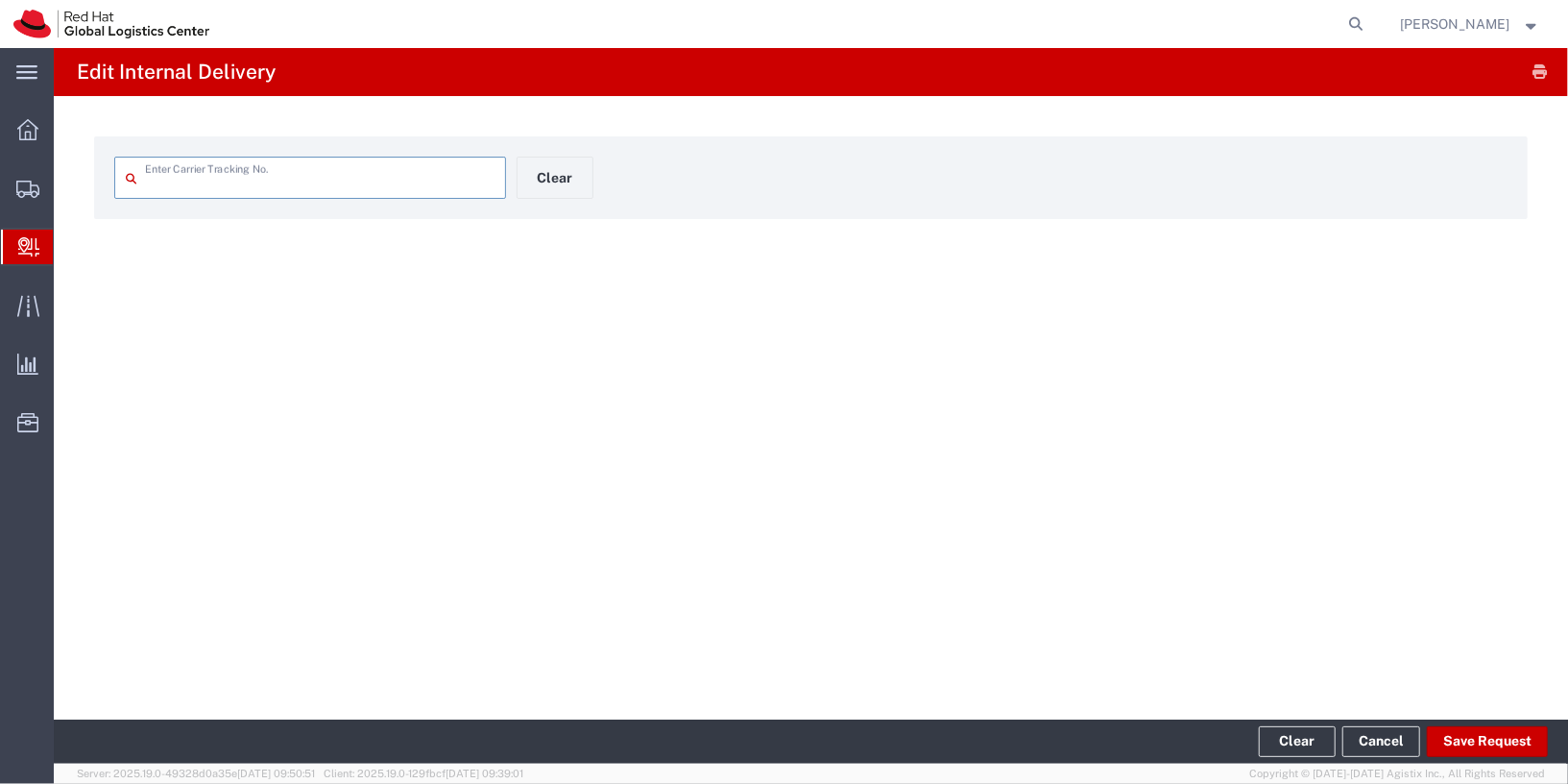
type input "JT20251047555632"
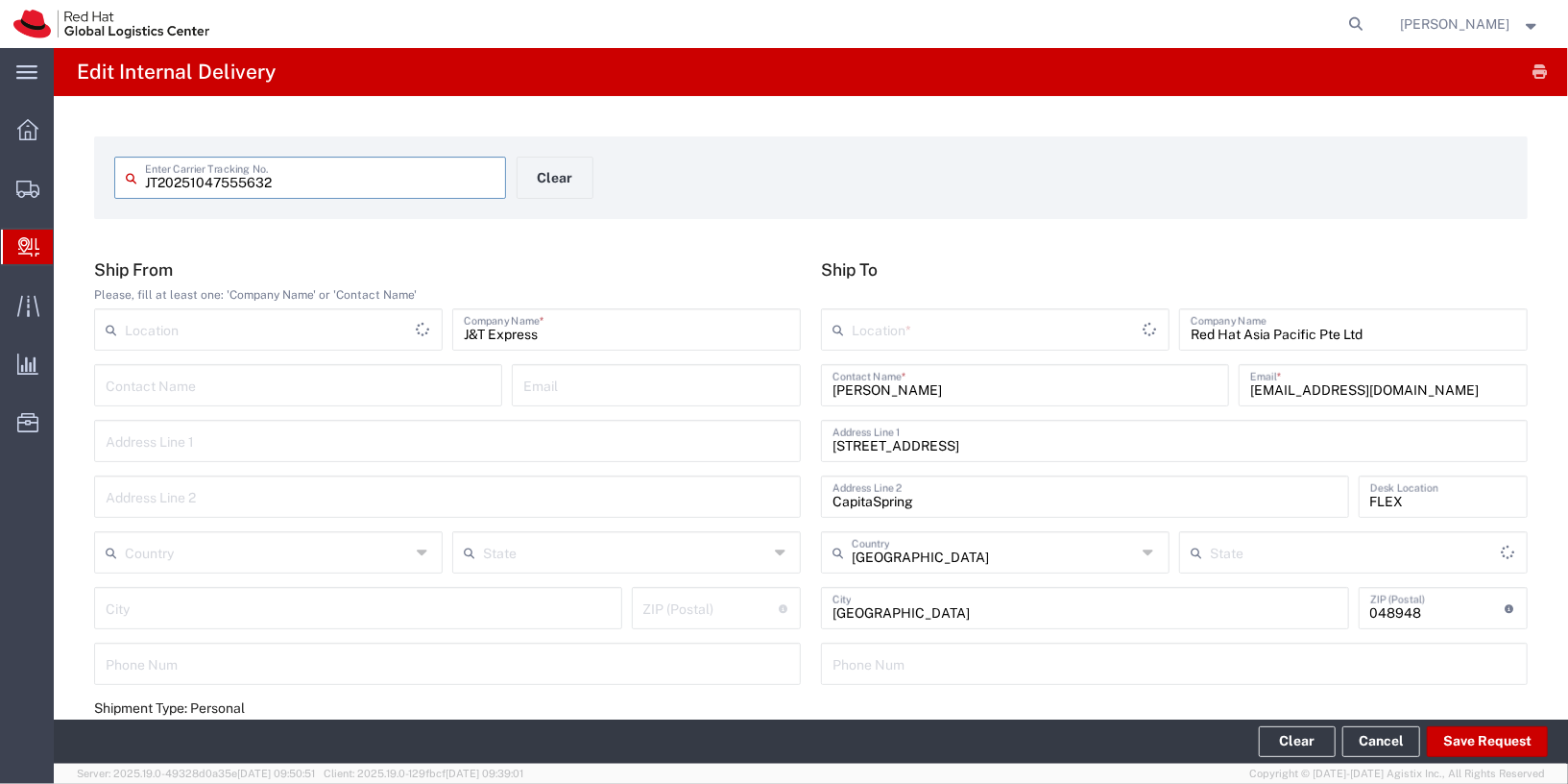
type input "PAK"
type input "Local_Ground"
type input "Local Carrier"
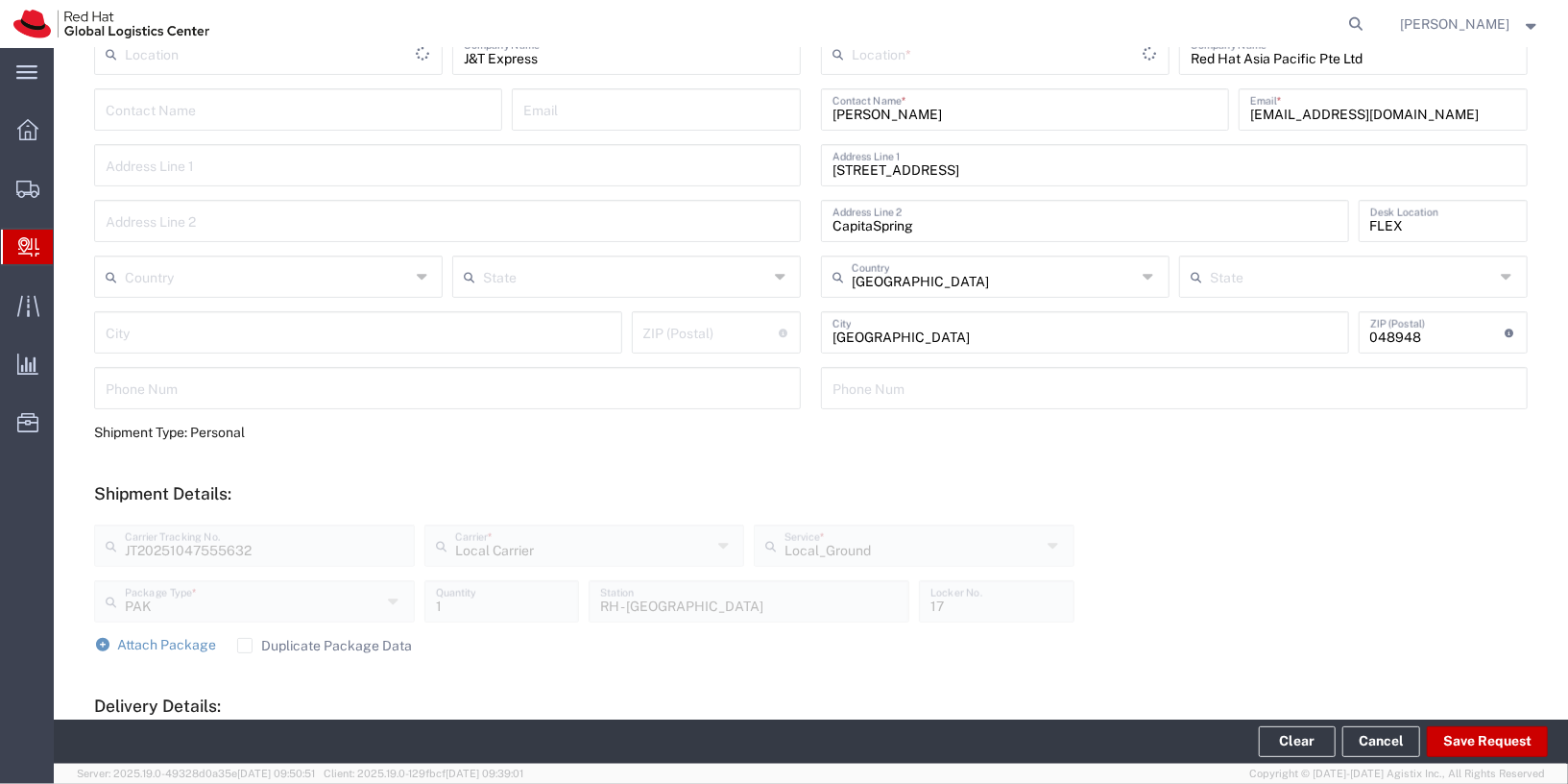
type input "RH - [GEOGRAPHIC_DATA]"
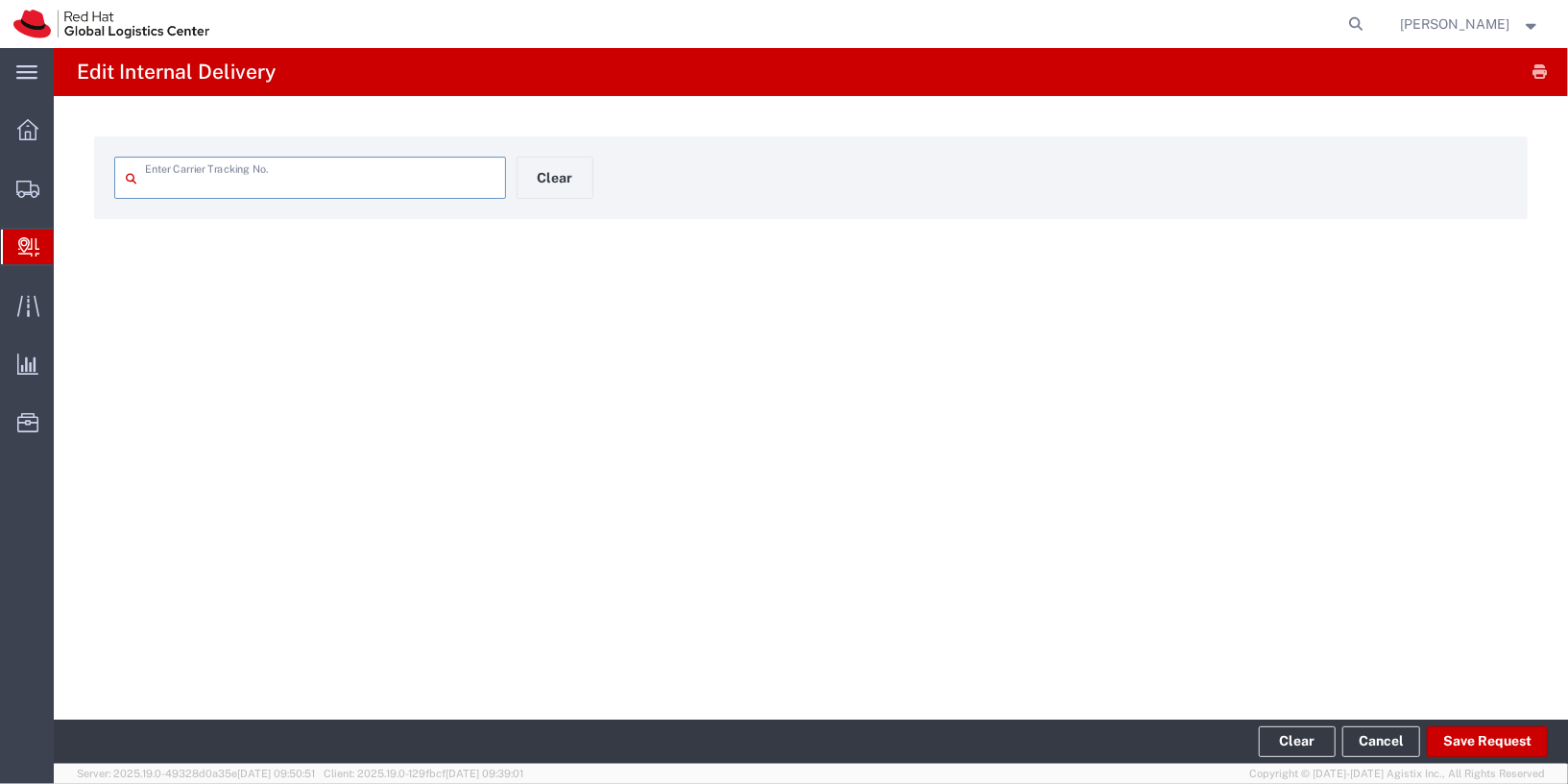
type input "POP25436"
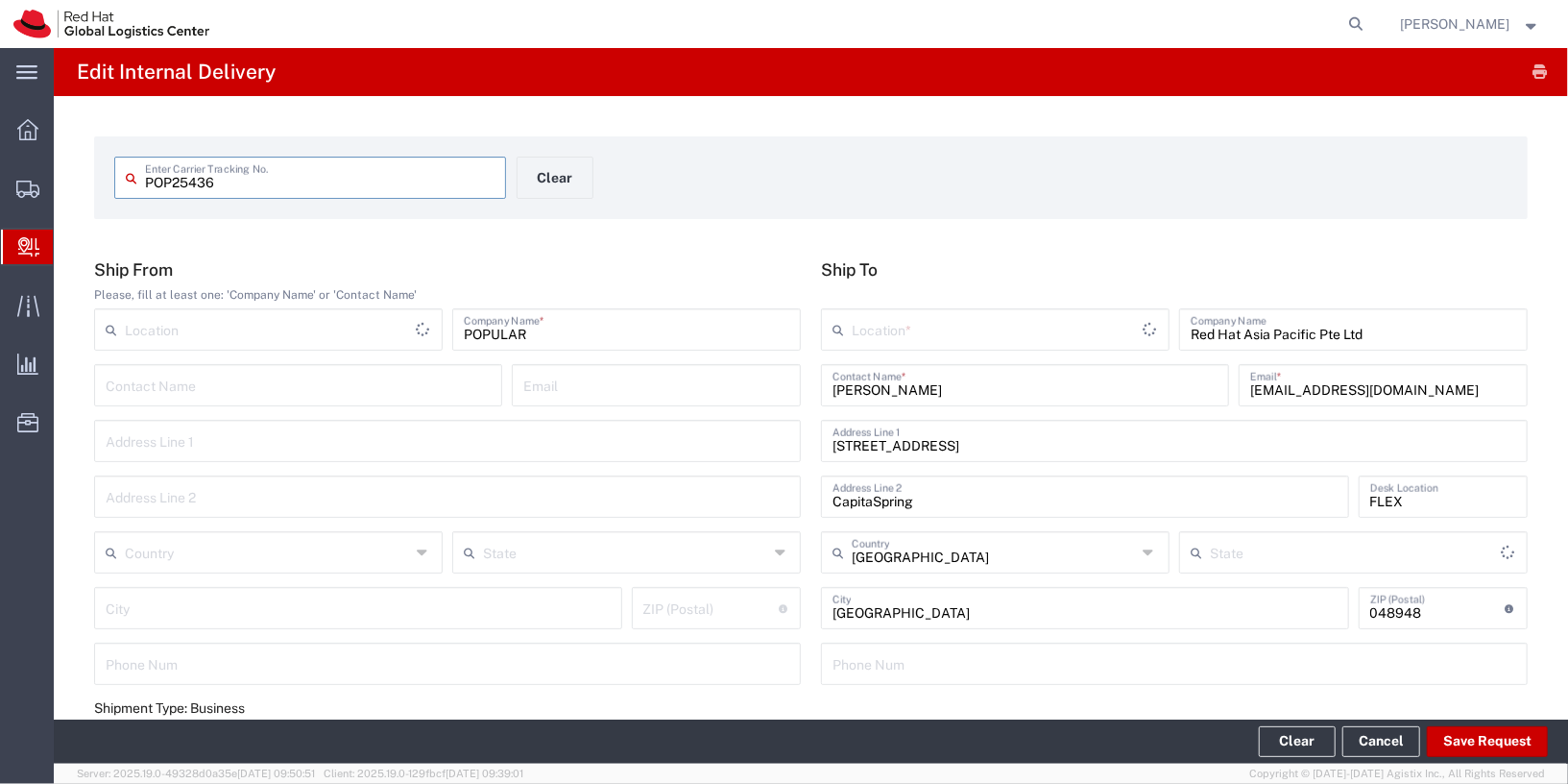
type input "Your Packaging"
type input "Local_Ground"
type input "Local Carrier"
type input "RH - [GEOGRAPHIC_DATA]"
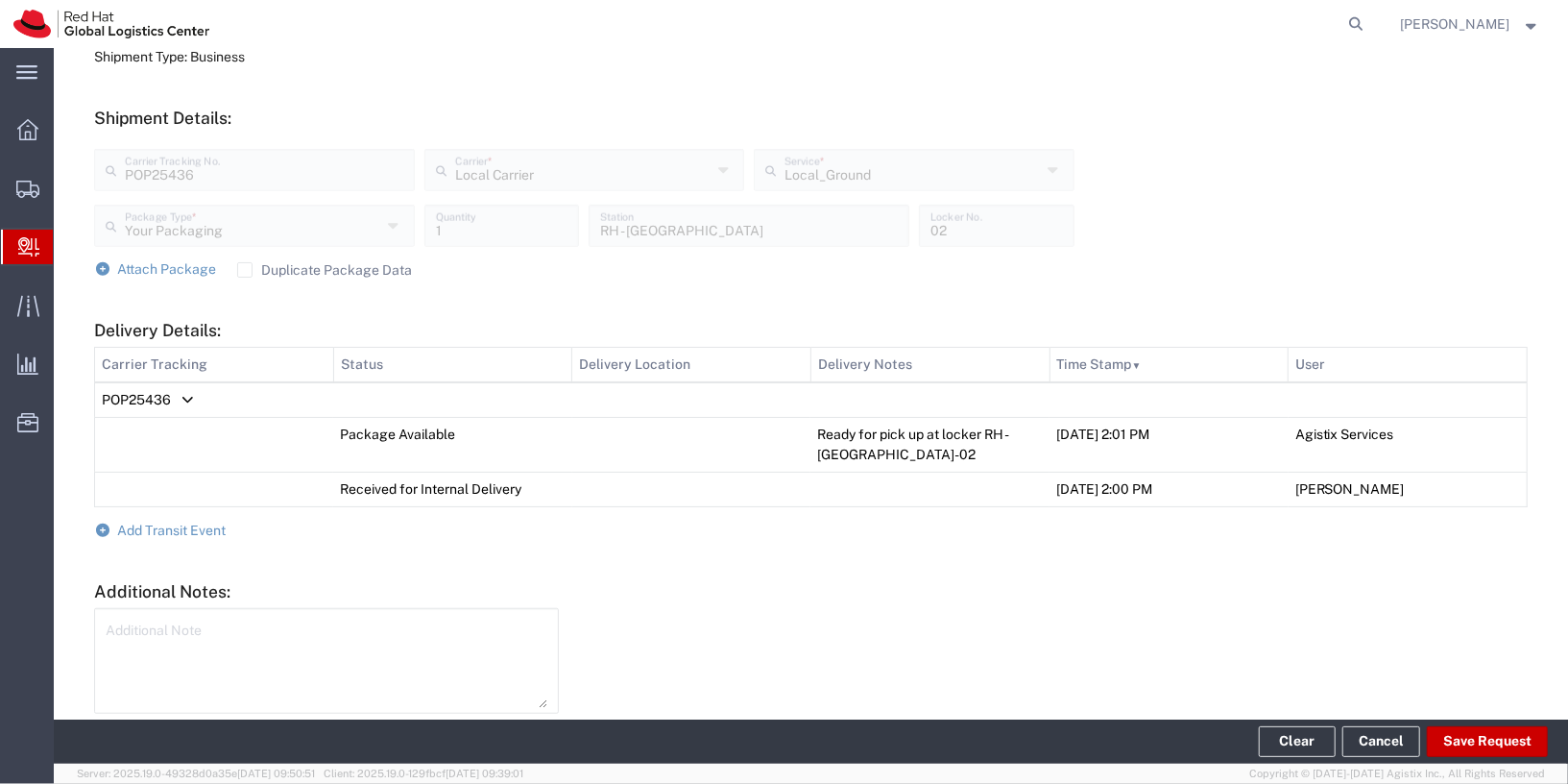
scroll to position [728, 0]
